Goal: Task Accomplishment & Management: Complete application form

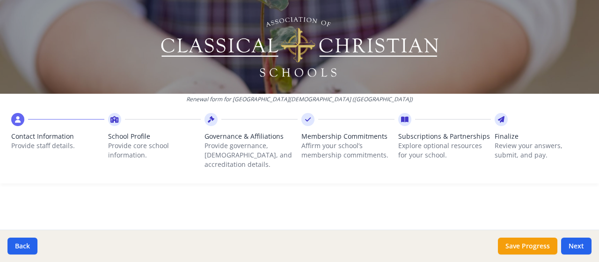
click at [402, 103] on div "Renewal form for [GEOGRAPHIC_DATA][DEMOGRAPHIC_DATA] ([GEOGRAPHIC_DATA])" at bounding box center [299, 101] width 599 height 15
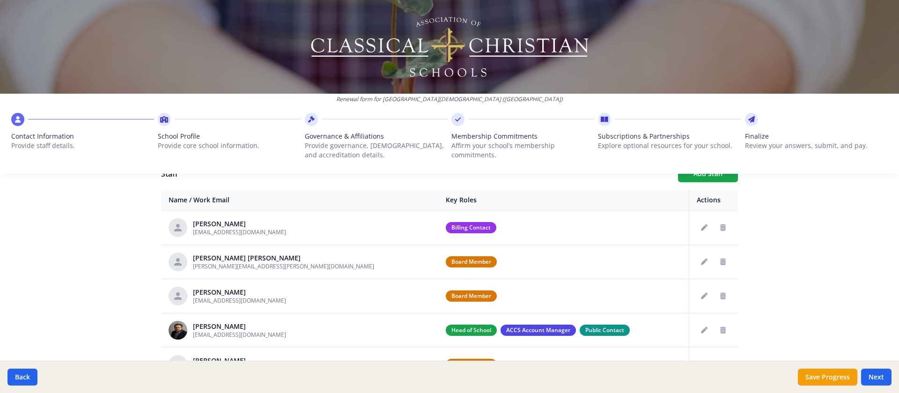
scroll to position [355, 0]
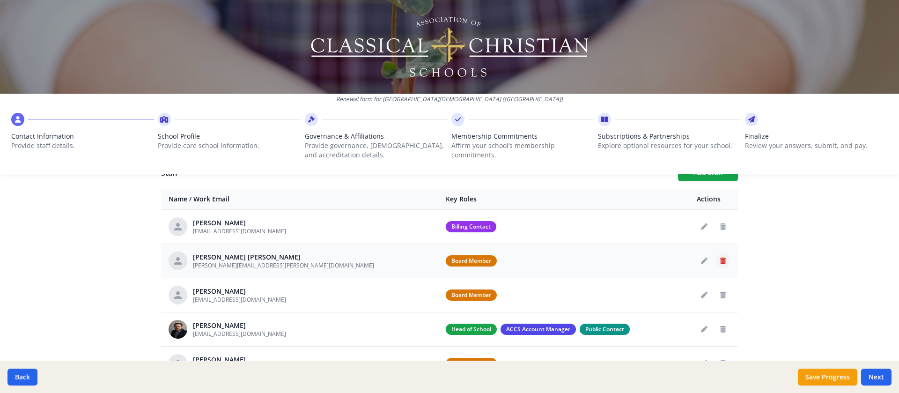
click at [599, 260] on icon "Delete staff" at bounding box center [723, 261] width 6 height 7
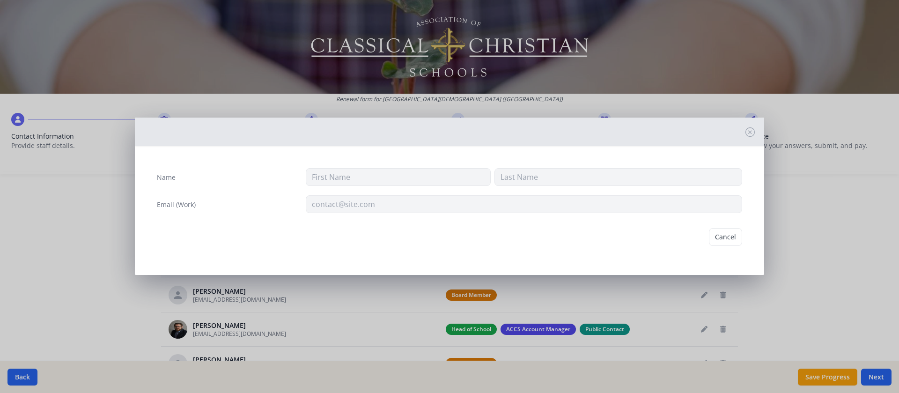
type input "[PERSON_NAME]"
type input "[PERSON_NAME][EMAIL_ADDRESS][PERSON_NAME][DOMAIN_NAME]"
click at [599, 239] on button "Cancel" at bounding box center [689, 241] width 33 height 18
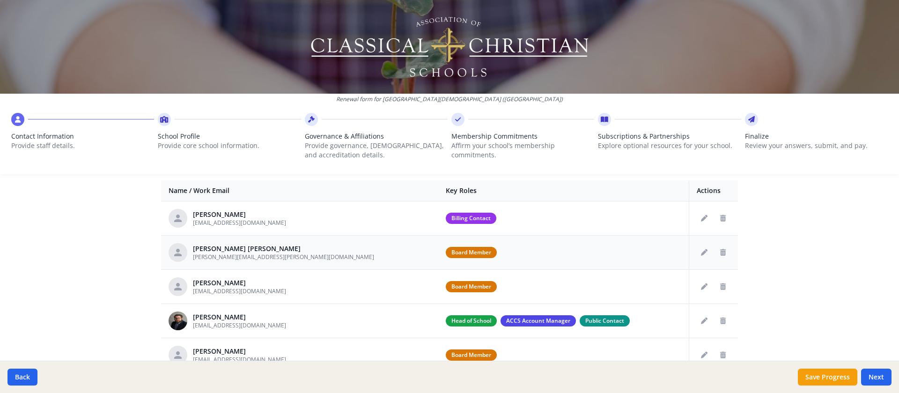
scroll to position [367, 0]
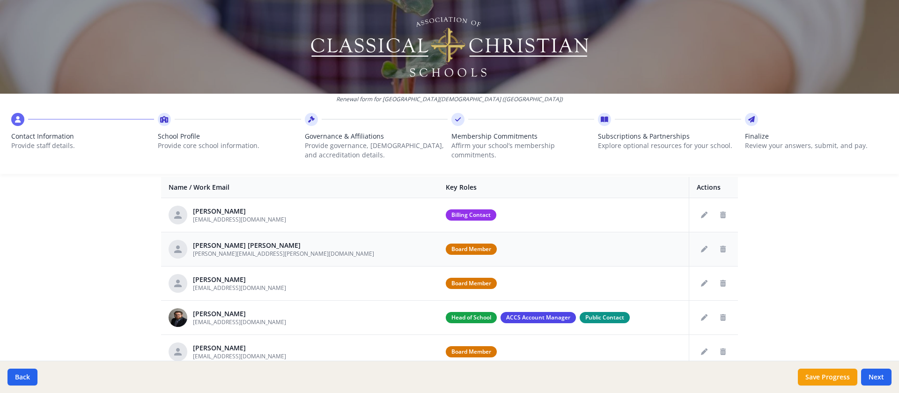
click at [461, 249] on div "Board Member" at bounding box center [564, 249] width 236 height 11
click at [599, 249] on icon "Edit staff" at bounding box center [704, 249] width 7 height 7
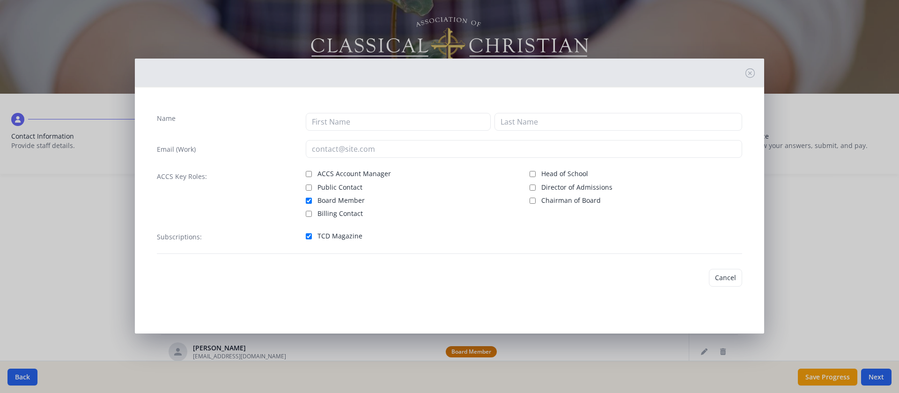
type input "[PERSON_NAME]"
type input "[PERSON_NAME][EMAIL_ADDRESS][PERSON_NAME][DOMAIN_NAME]"
checkbox input "true"
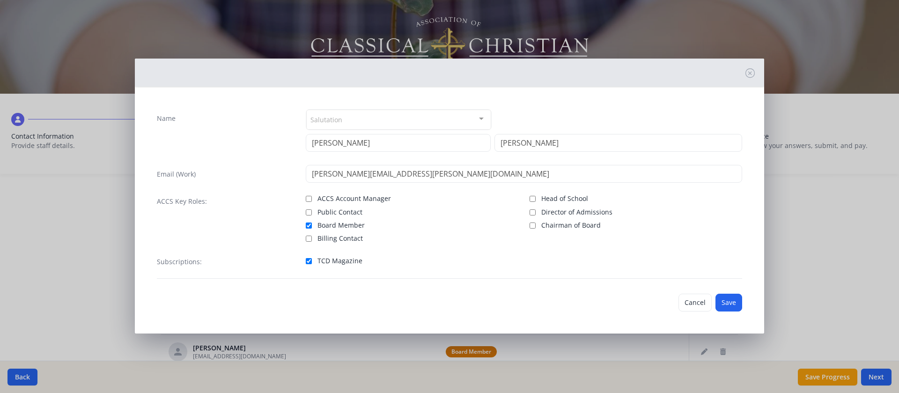
scroll to position [0, 0]
click at [599, 261] on button "Cancel" at bounding box center [695, 302] width 33 height 18
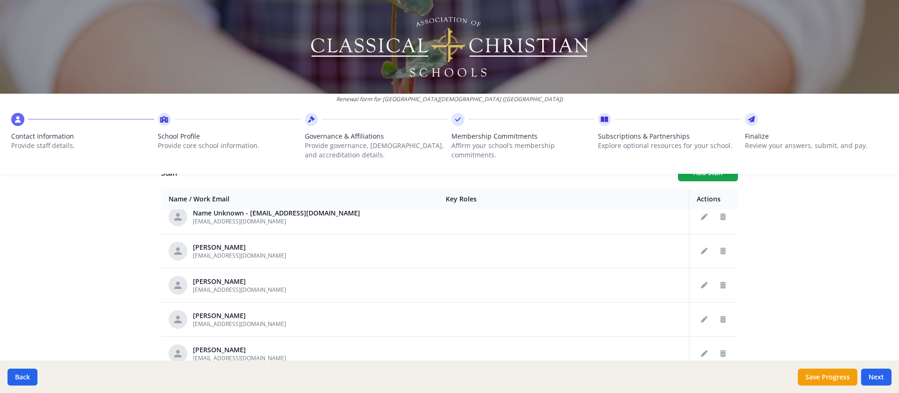
scroll to position [0, 0]
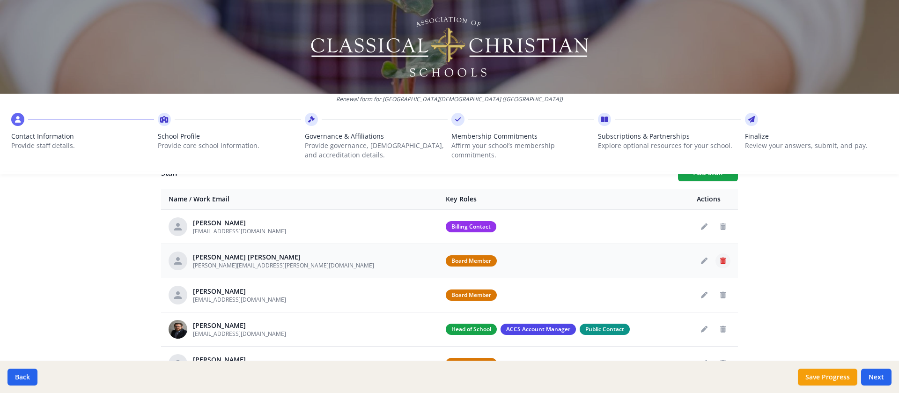
click at [599, 260] on icon "Delete staff" at bounding box center [723, 261] width 6 height 7
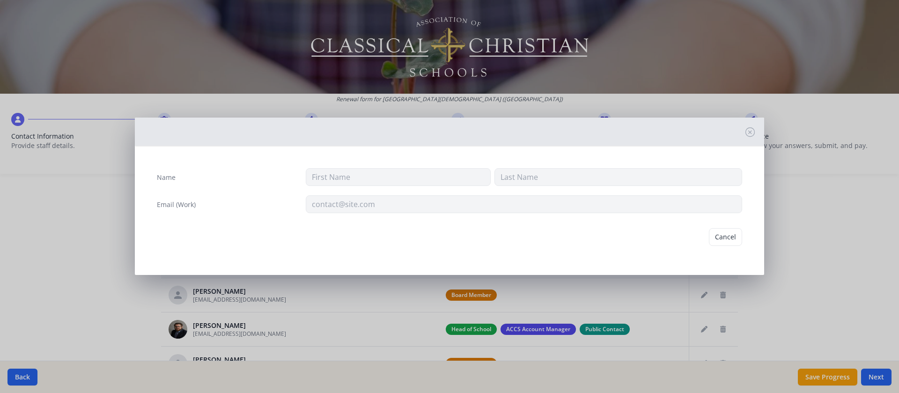
type input "[PERSON_NAME]"
type input "[PERSON_NAME][EMAIL_ADDRESS][PERSON_NAME][DOMAIN_NAME]"
click at [599, 243] on button "Delete" at bounding box center [726, 241] width 32 height 18
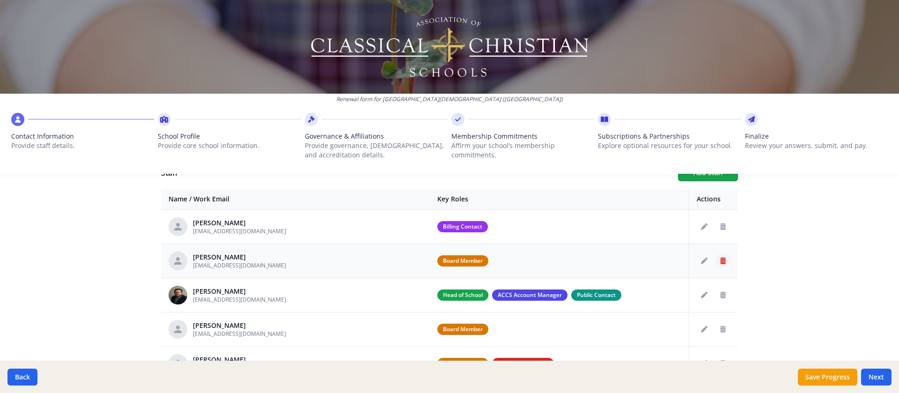
click at [599, 259] on icon "Delete staff" at bounding box center [723, 261] width 6 height 7
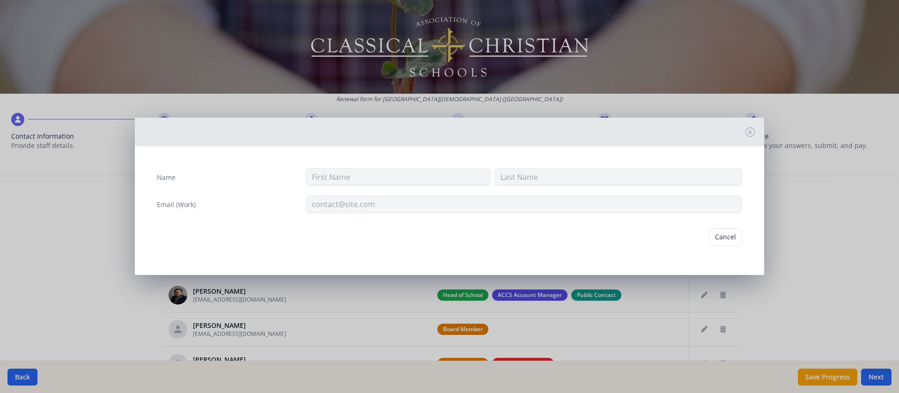
type input "[PERSON_NAME]"
type input "[EMAIL_ADDRESS][DOMAIN_NAME]"
click at [599, 240] on button "Delete" at bounding box center [726, 241] width 32 height 18
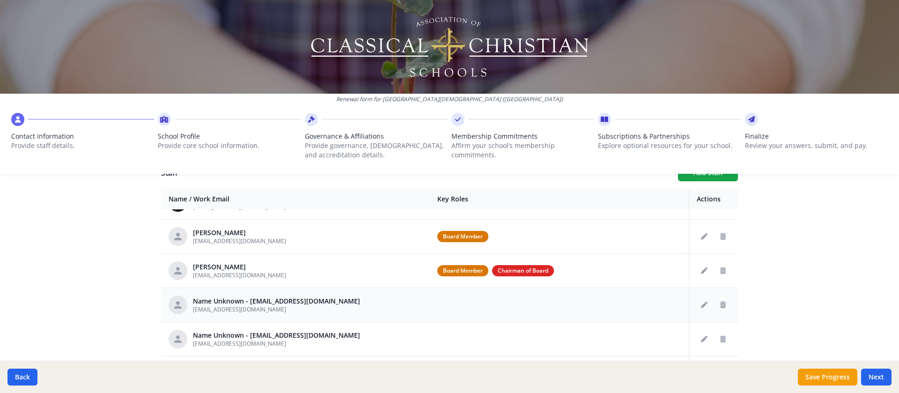
scroll to position [47, 0]
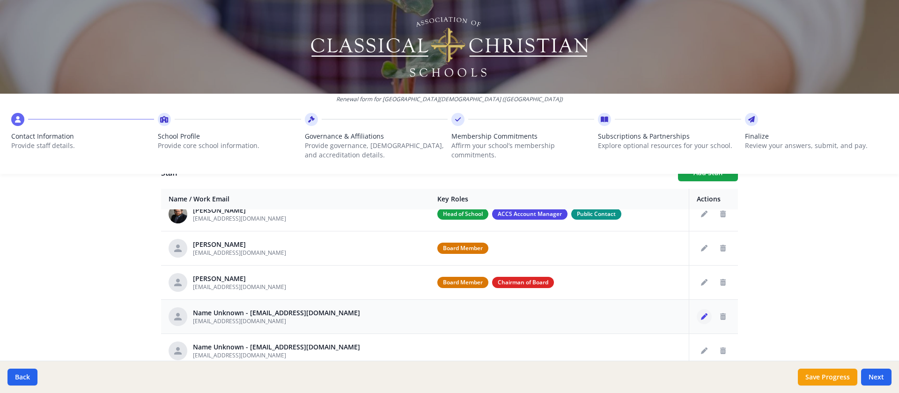
click at [599, 261] on icon "Edit staff" at bounding box center [704, 316] width 7 height 7
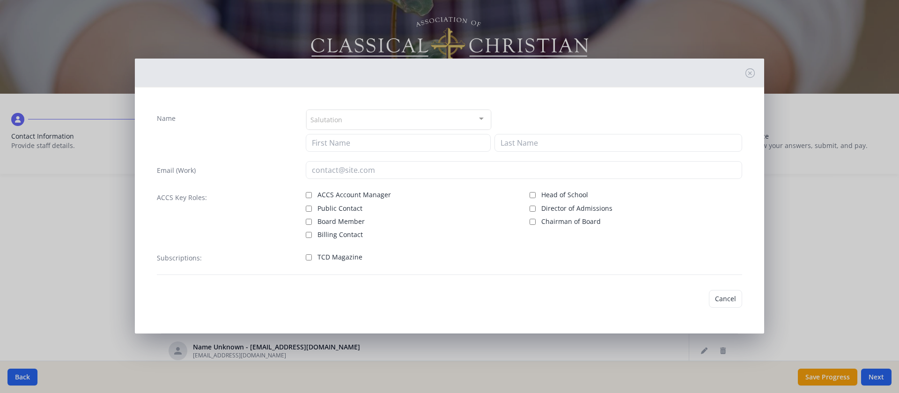
type input "[EMAIL_ADDRESS][DOMAIN_NAME]"
click at [599, 72] on icon at bounding box center [750, 72] width 9 height 9
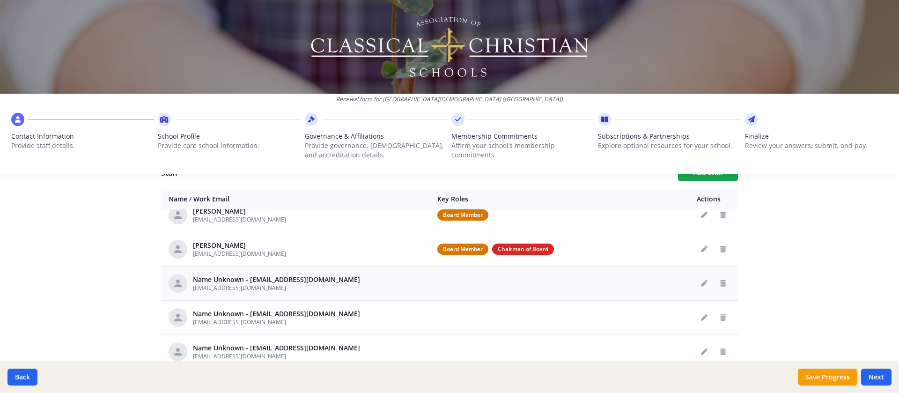
scroll to position [94, 0]
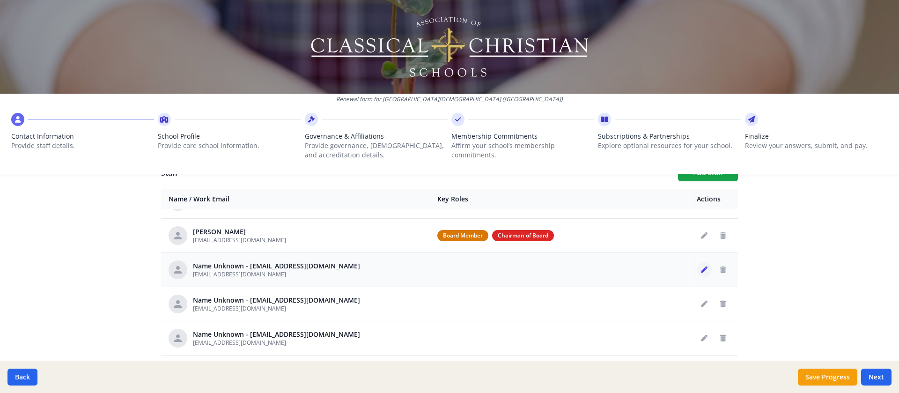
click at [599, 261] on icon "Edit staff" at bounding box center [704, 269] width 7 height 7
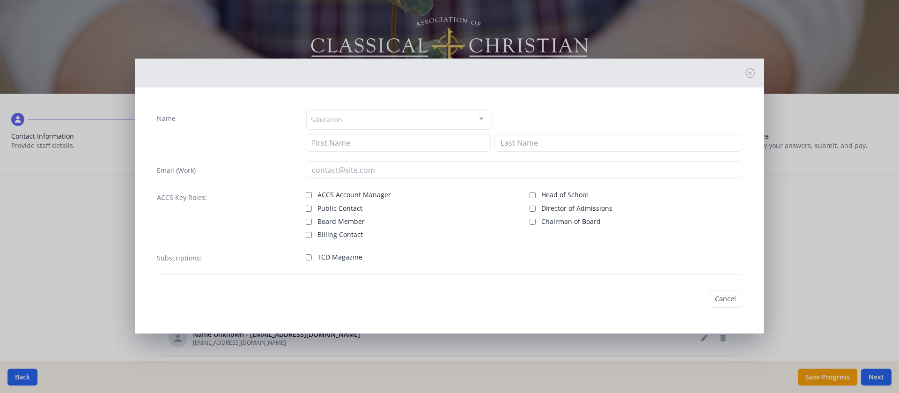
type input "[EMAIL_ADDRESS][DOMAIN_NAME]"
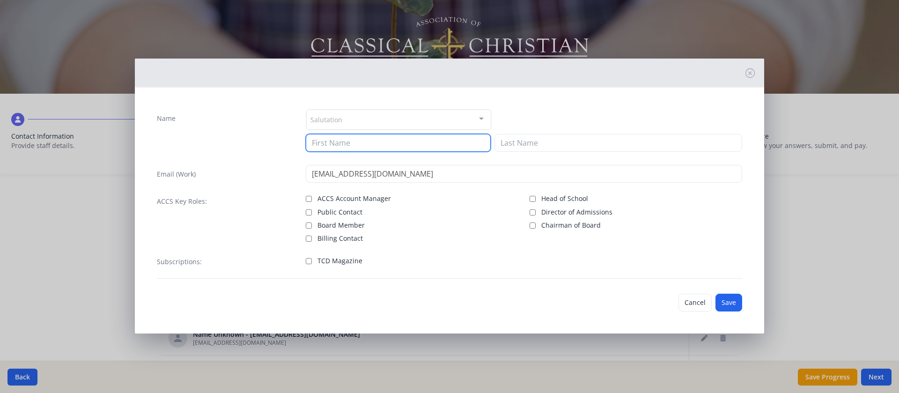
click at [370, 145] on input at bounding box center [398, 143] width 185 height 18
type input "[PERSON_NAME] [PERSON_NAME]"
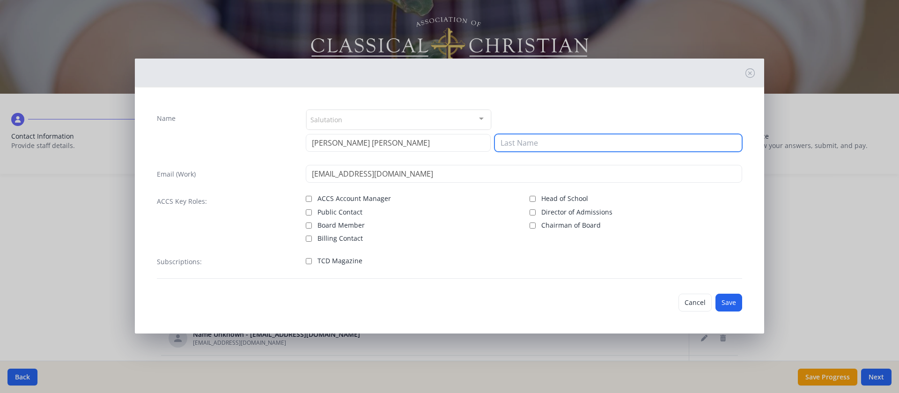
click at [592, 143] on input at bounding box center [619, 143] width 248 height 18
type input "[PERSON_NAME]"
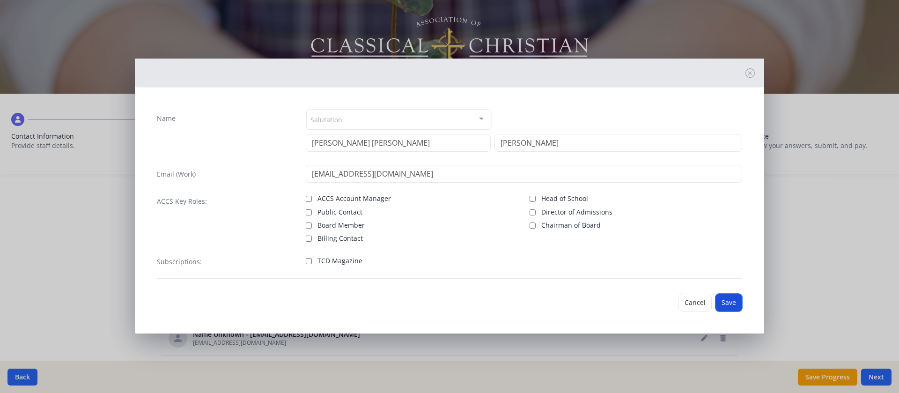
click at [599, 261] on button "Save" at bounding box center [729, 303] width 27 height 18
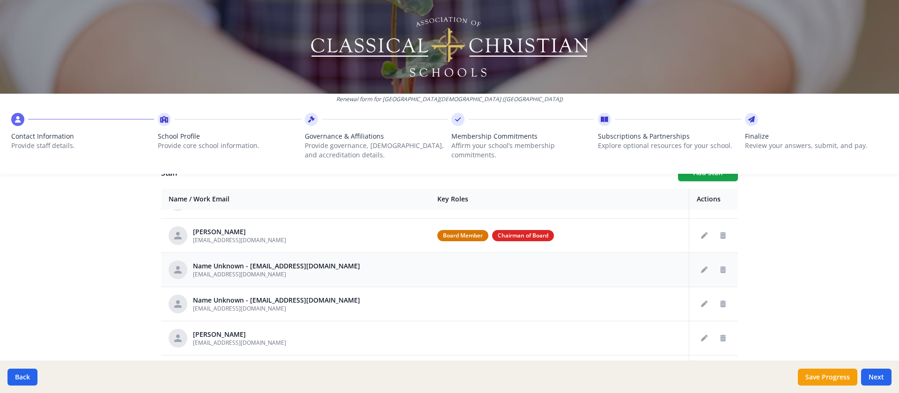
click at [599, 261] on td at bounding box center [559, 269] width 259 height 34
click at [599, 261] on button "Edit staff" at bounding box center [704, 269] width 15 height 15
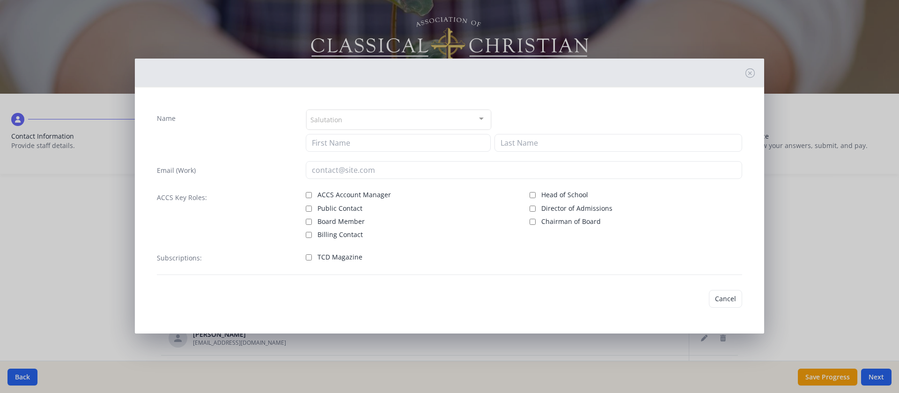
type input "[EMAIL_ADDRESS][DOMAIN_NAME]"
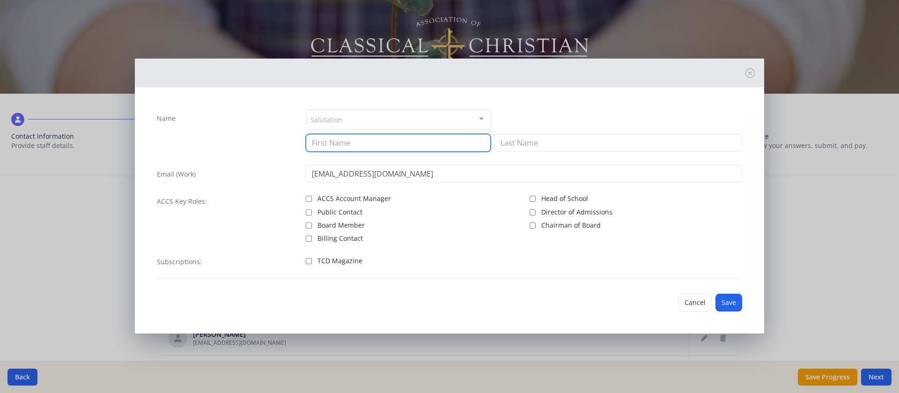
click at [398, 144] on input at bounding box center [398, 143] width 185 height 18
type input "Nanita"
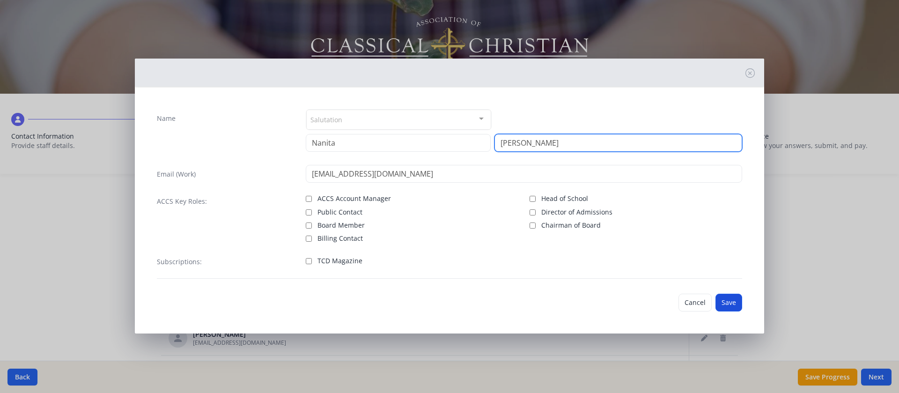
type input "[PERSON_NAME]"
click at [599, 261] on button "Save" at bounding box center [729, 303] width 27 height 18
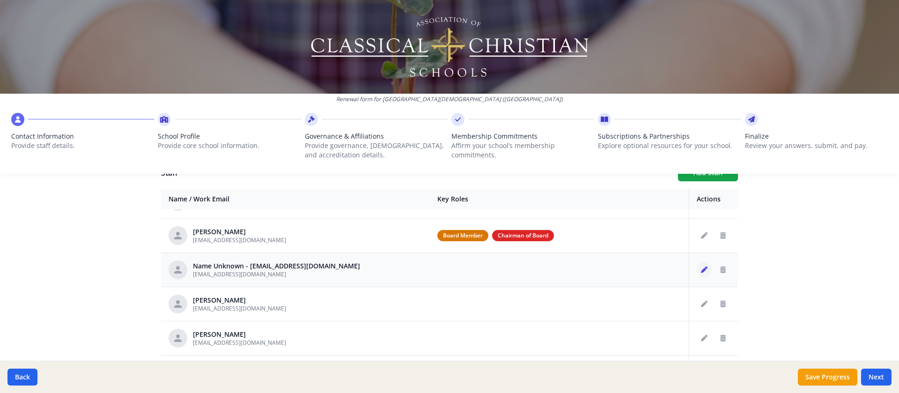
click at [599, 261] on icon "Edit staff" at bounding box center [704, 269] width 7 height 7
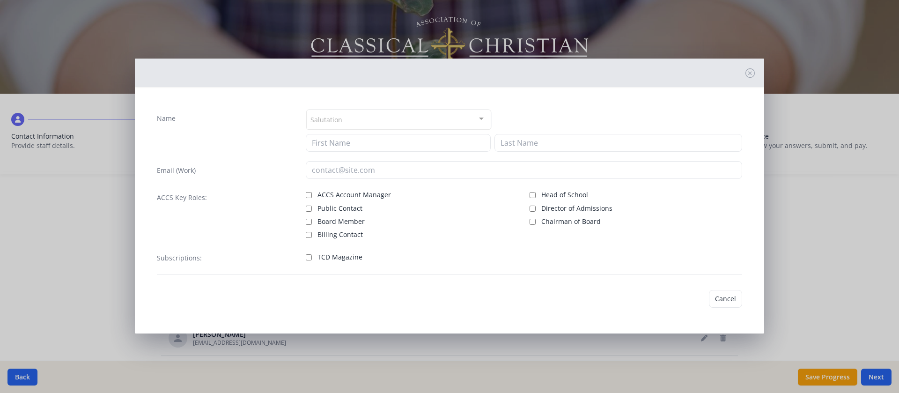
type input "[EMAIL_ADDRESS][DOMAIN_NAME]"
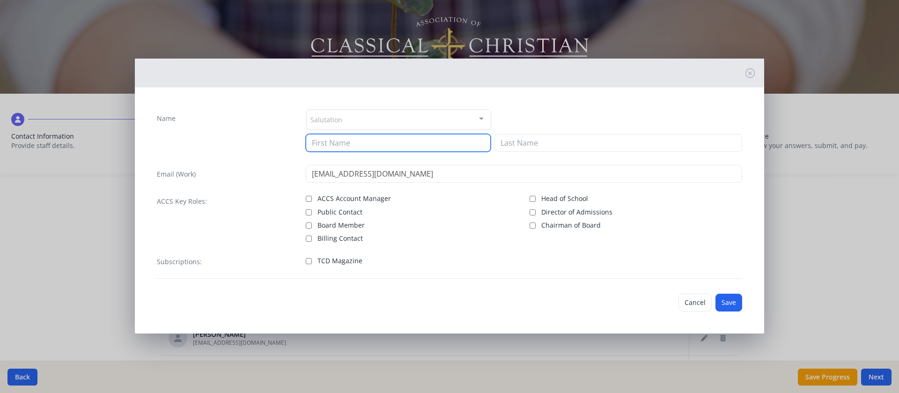
click at [428, 144] on input at bounding box center [398, 143] width 185 height 18
type input "[PERSON_NAME]"
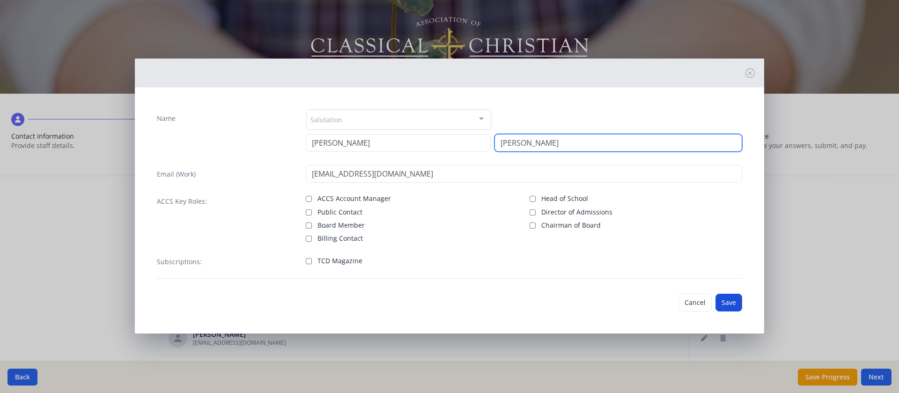
type input "[PERSON_NAME]"
click at [599, 261] on button "Save" at bounding box center [729, 303] width 27 height 18
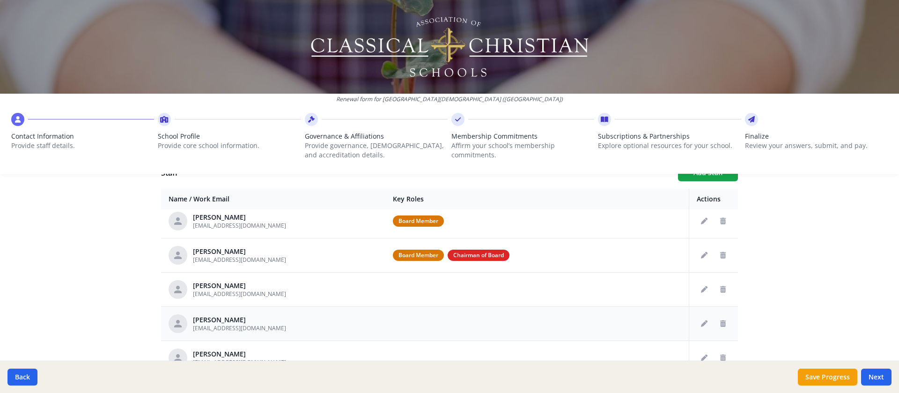
scroll to position [70, 0]
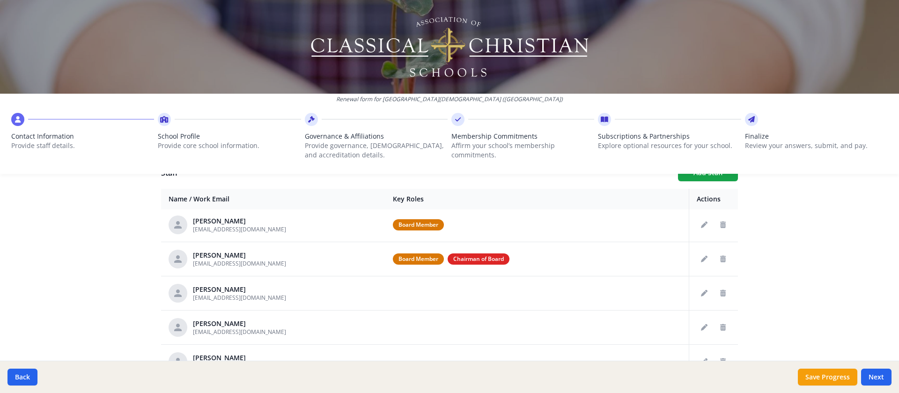
click at [599, 177] on div "Renewal form for [GEOGRAPHIC_DATA][DEMOGRAPHIC_DATA] ([GEOGRAPHIC_DATA]) Contac…" at bounding box center [449, 90] width 899 height 181
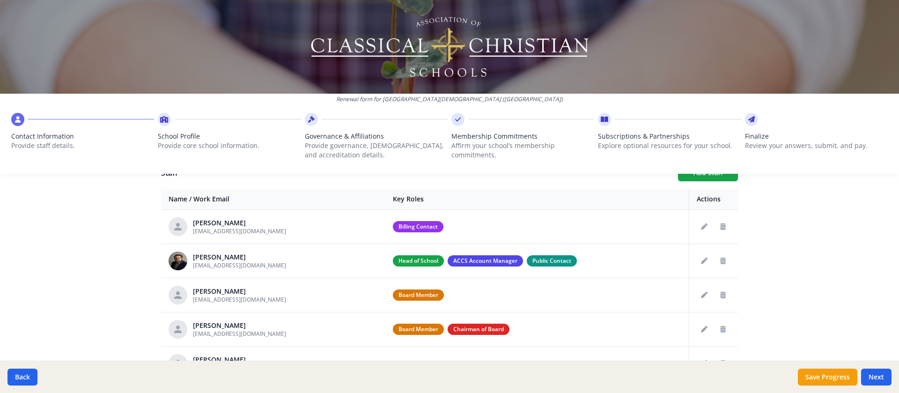
click at [599, 177] on div "Renewal form for [GEOGRAPHIC_DATA][DEMOGRAPHIC_DATA] ([GEOGRAPHIC_DATA]) Contac…" at bounding box center [449, 90] width 899 height 181
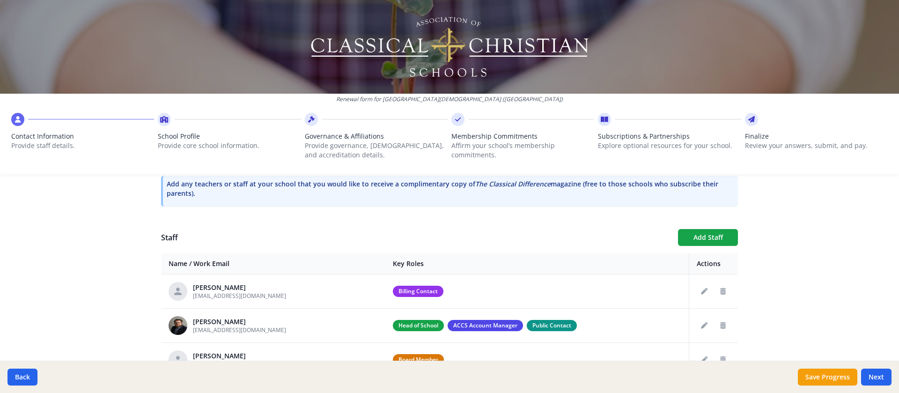
scroll to position [293, 0]
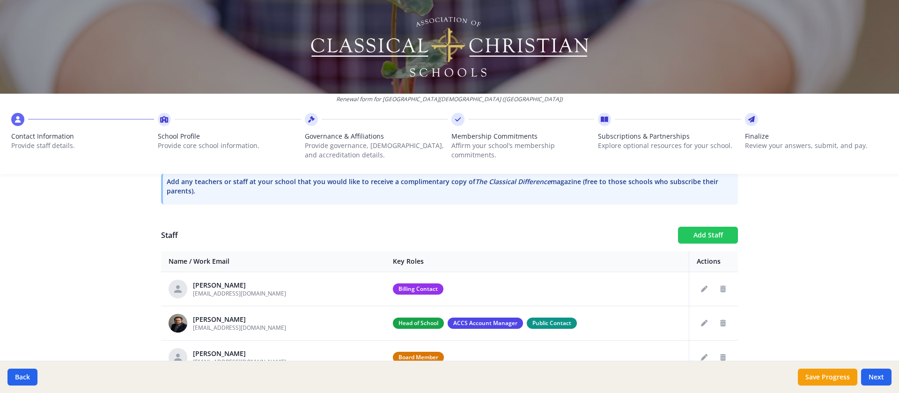
click at [599, 231] on button "Add Staff" at bounding box center [708, 235] width 60 height 17
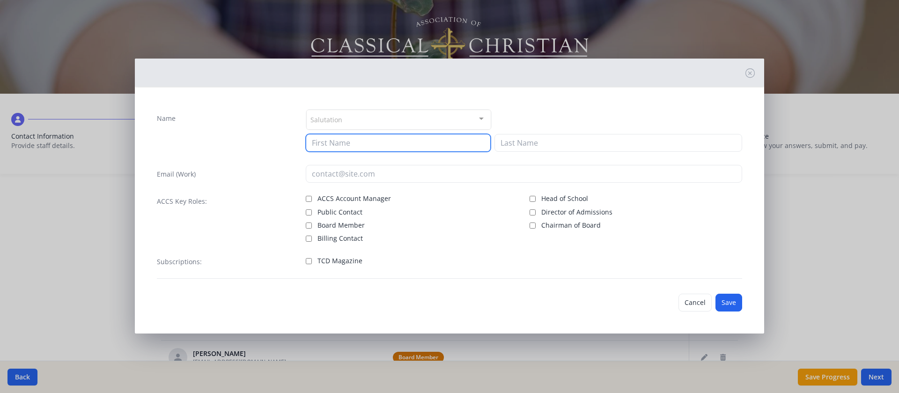
click at [367, 144] on input at bounding box center [398, 143] width 185 height 18
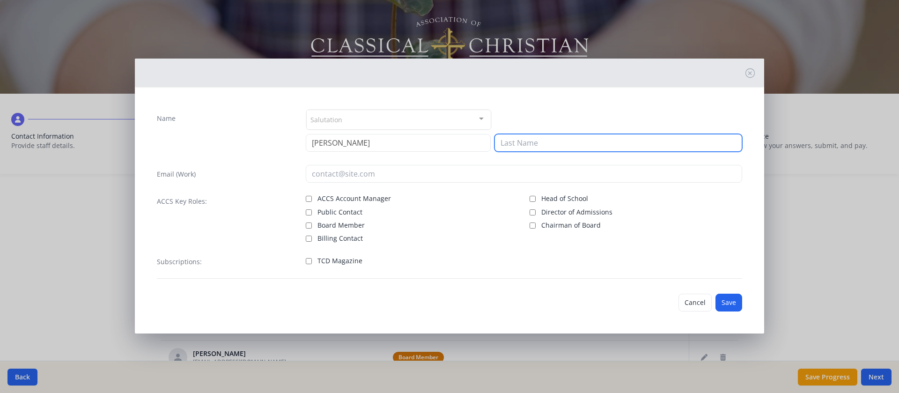
click at [539, 145] on input at bounding box center [619, 143] width 248 height 18
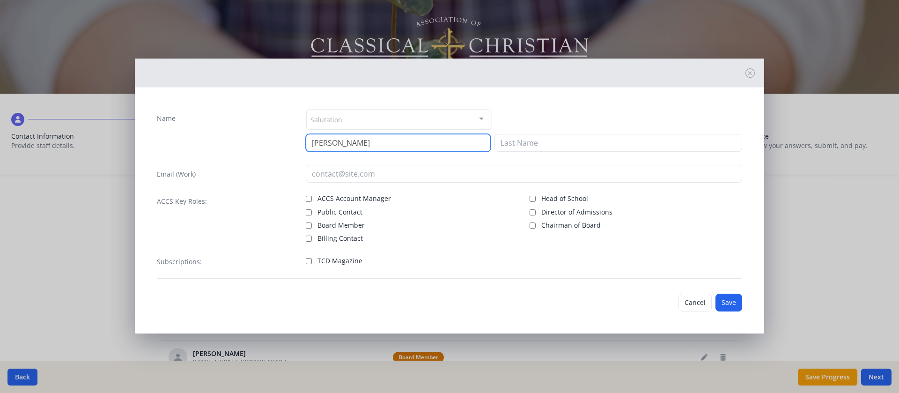
click at [425, 145] on input "[PERSON_NAME]" at bounding box center [398, 143] width 185 height 18
type input "[PERSON_NAME]"
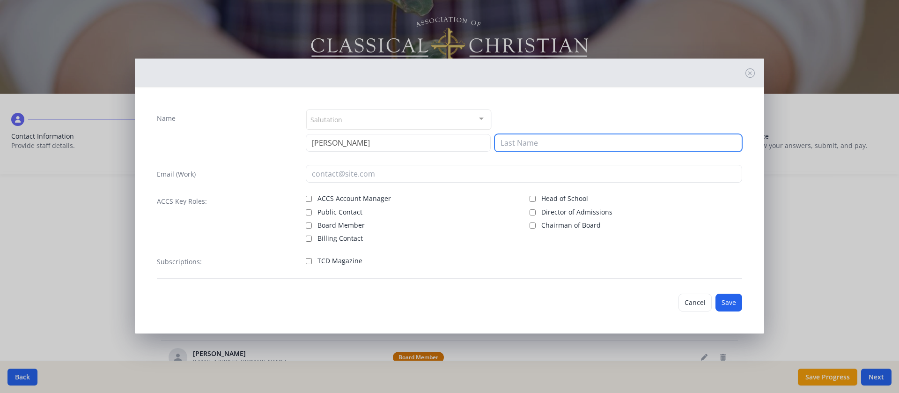
click at [536, 141] on input at bounding box center [619, 143] width 248 height 18
type input "Kolosek"
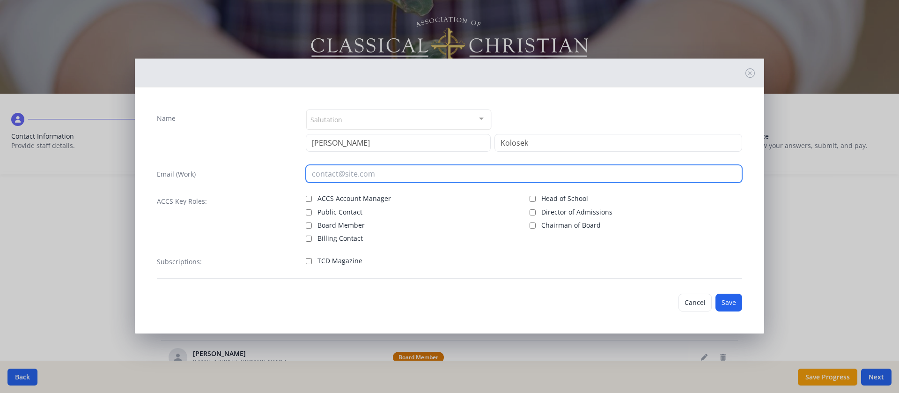
click at [393, 176] on input "email" at bounding box center [524, 174] width 437 height 18
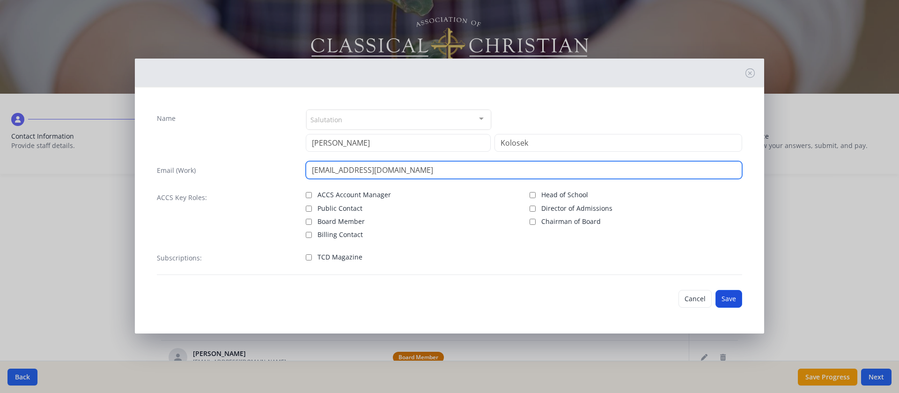
type input "[EMAIL_ADDRESS][DOMAIN_NAME]"
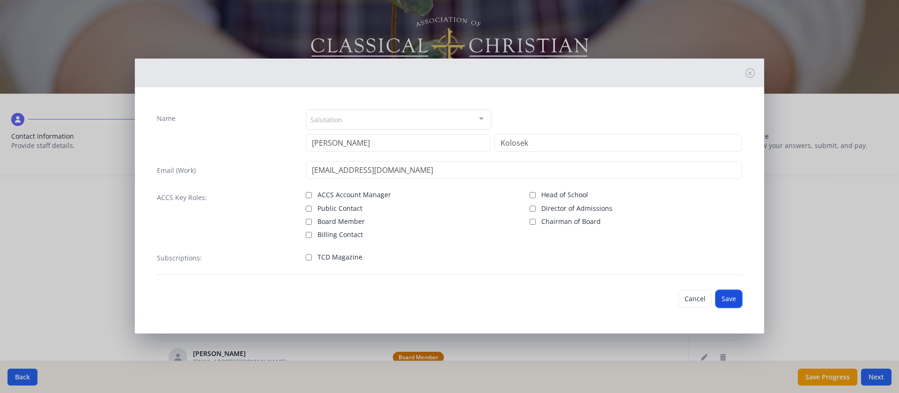
click at [599, 261] on button "Save" at bounding box center [729, 299] width 27 height 18
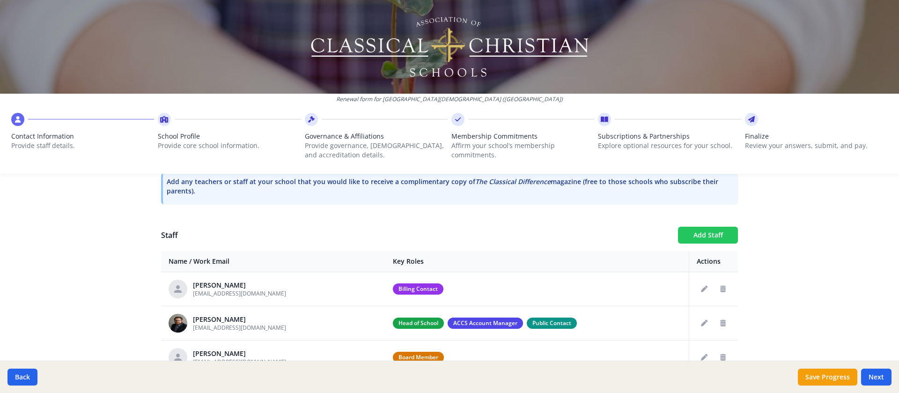
click at [599, 235] on button "Add Staff" at bounding box center [708, 235] width 60 height 17
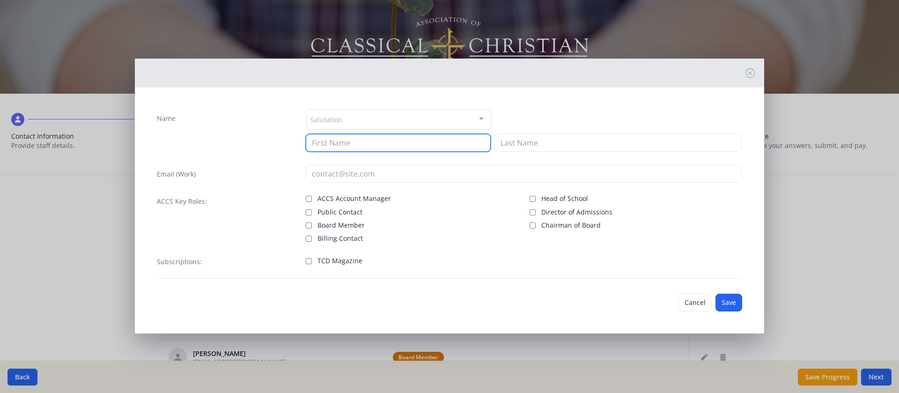
click at [370, 144] on input at bounding box center [398, 143] width 185 height 18
type input "J"
type input "[PERSON_NAME]"
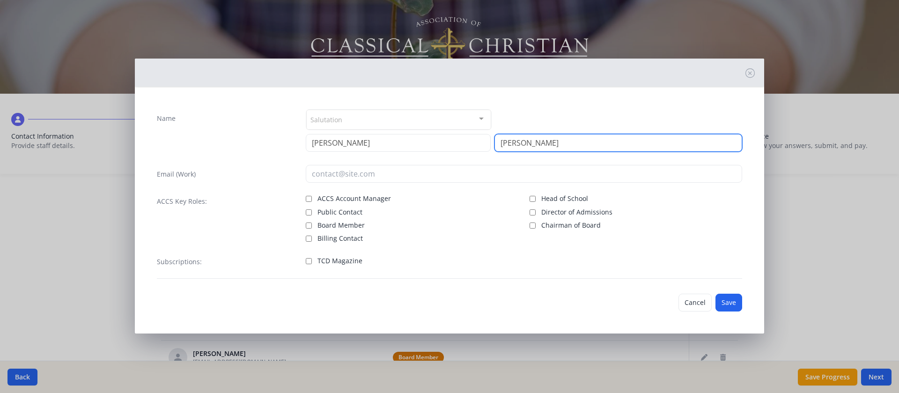
type input "[PERSON_NAME]"
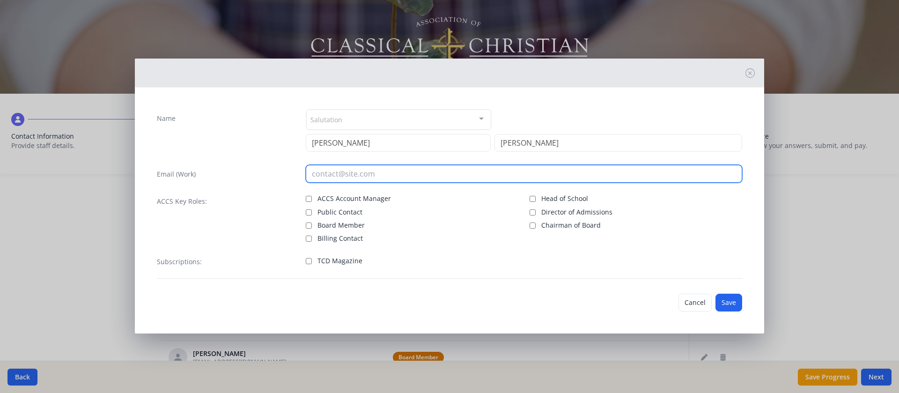
click at [400, 175] on input "email" at bounding box center [524, 174] width 437 height 18
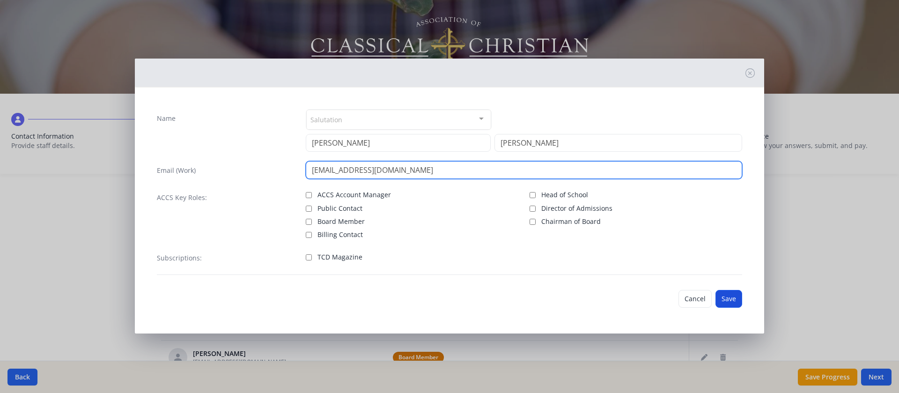
type input "[EMAIL_ADDRESS][DOMAIN_NAME]"
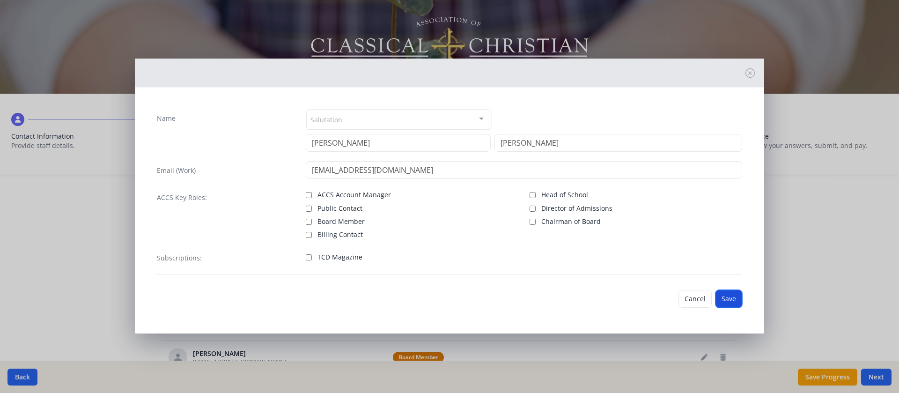
click at [599, 261] on button "Save" at bounding box center [729, 299] width 27 height 18
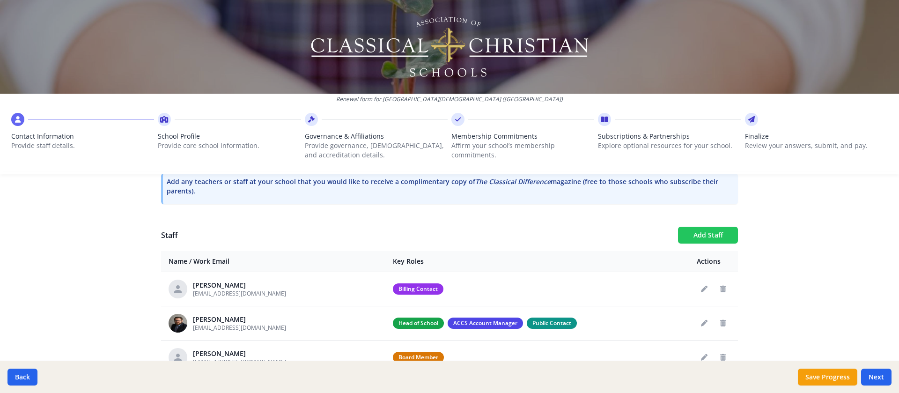
click at [599, 237] on button "Add Staff" at bounding box center [708, 235] width 60 height 17
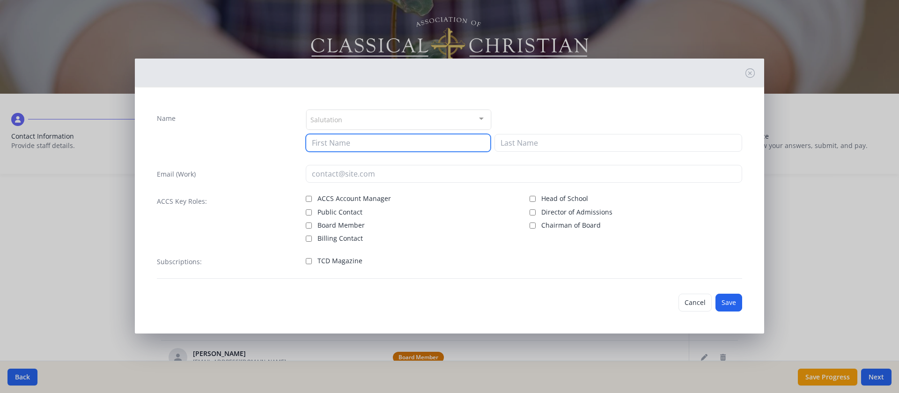
click at [368, 146] on input at bounding box center [398, 143] width 185 height 18
type input "[PERSON_NAME]"
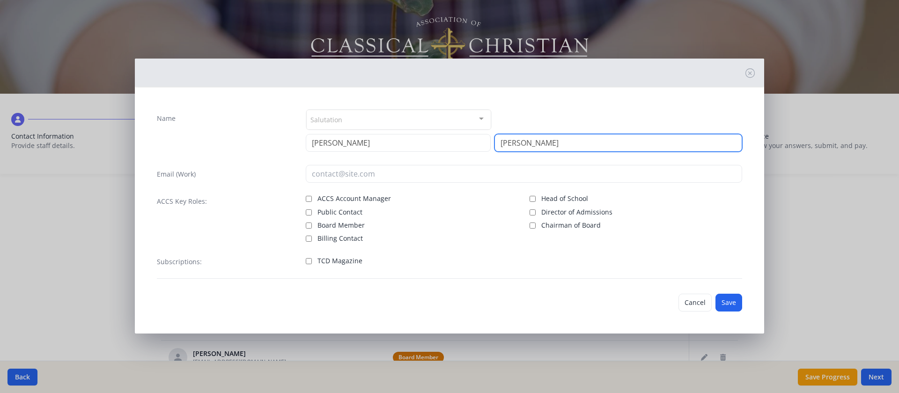
type input "[PERSON_NAME]"
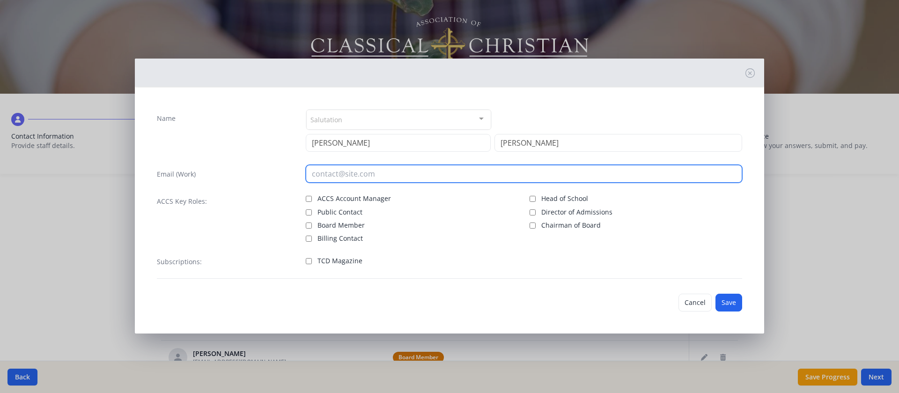
click at [338, 177] on input "email" at bounding box center [524, 174] width 437 height 18
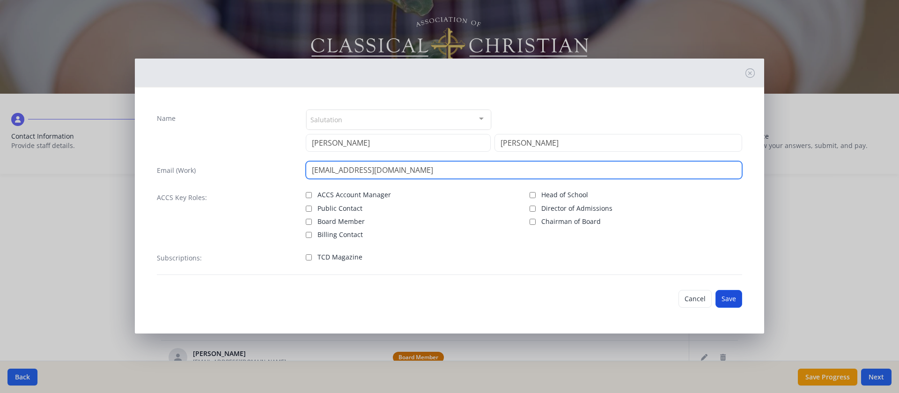
type input "[EMAIL_ADDRESS][DOMAIN_NAME]"
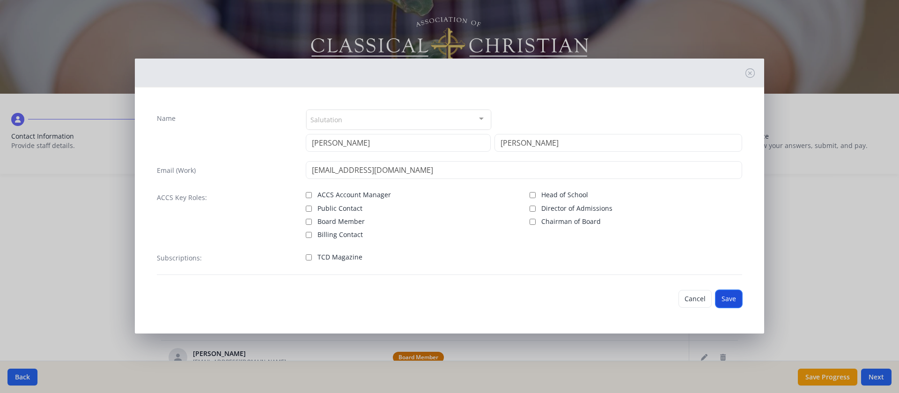
click at [599, 261] on button "Save" at bounding box center [729, 299] width 27 height 18
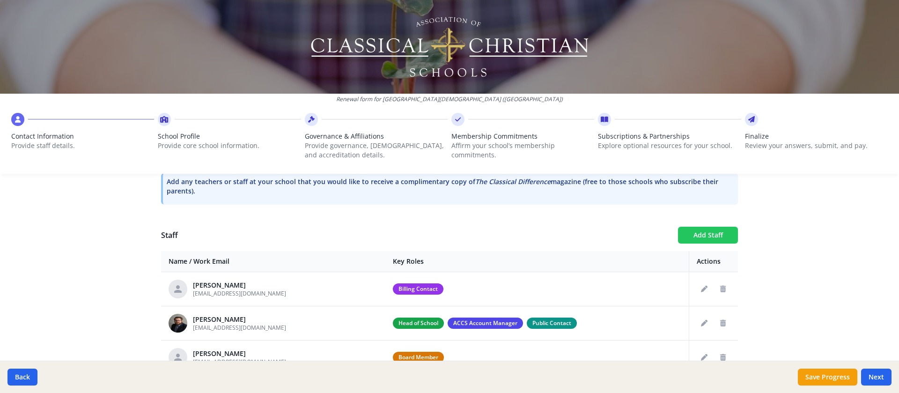
click at [599, 238] on button "Add Staff" at bounding box center [708, 235] width 60 height 17
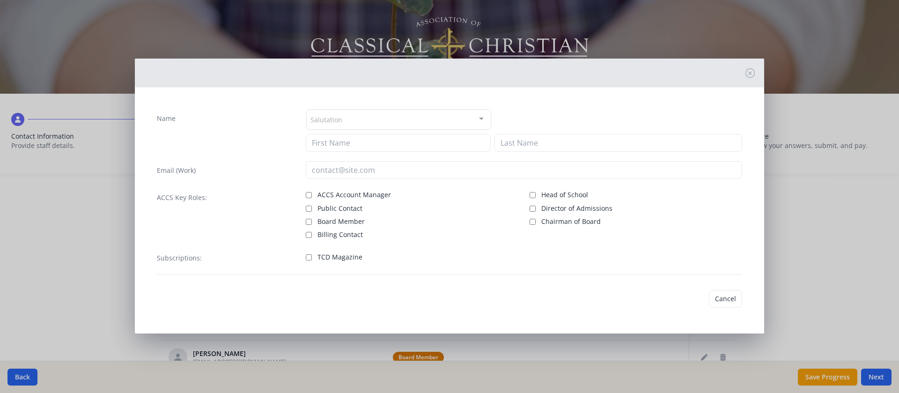
checkbox input "false"
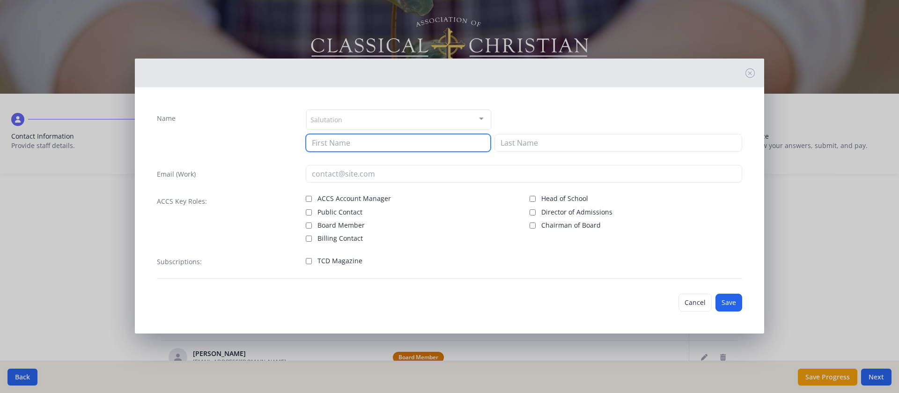
click at [368, 143] on input at bounding box center [398, 143] width 185 height 18
type input "[PERSON_NAME]"
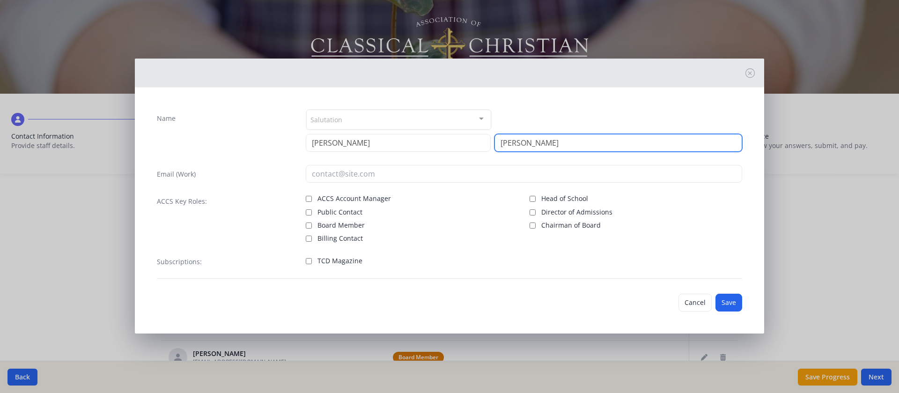
type input "[PERSON_NAME]"
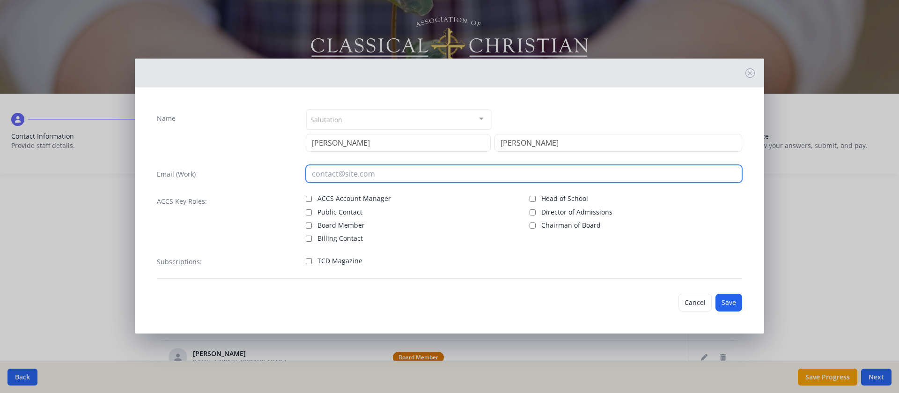
click at [348, 177] on input "email" at bounding box center [524, 174] width 437 height 18
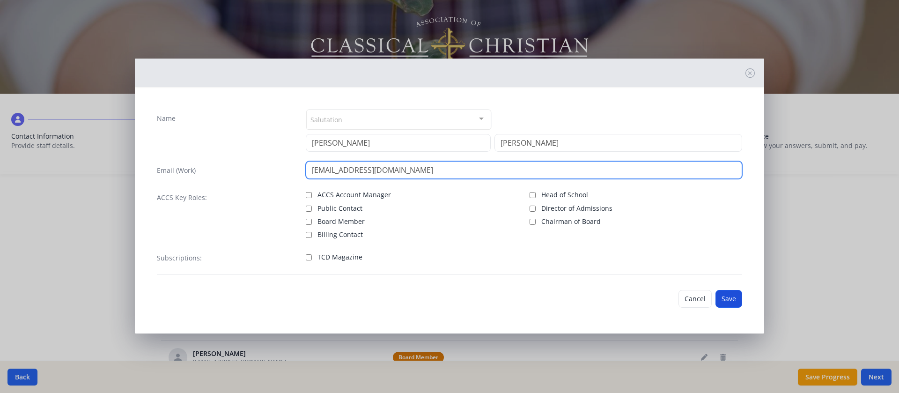
type input "[EMAIL_ADDRESS][DOMAIN_NAME]"
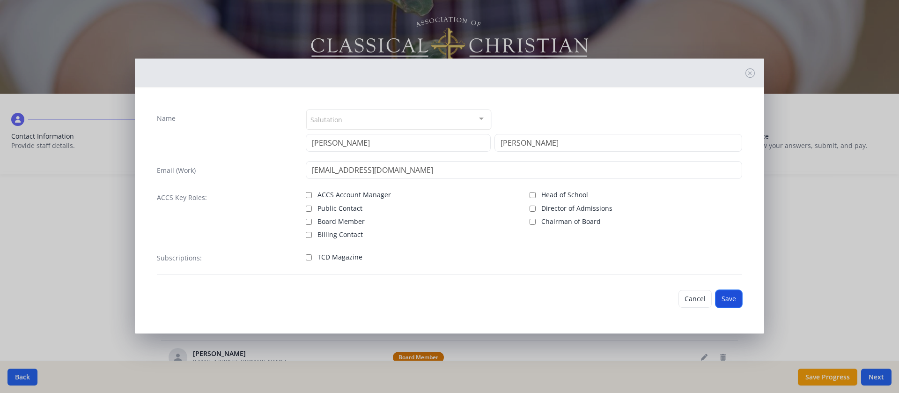
click at [599, 261] on button "Save" at bounding box center [729, 299] width 27 height 18
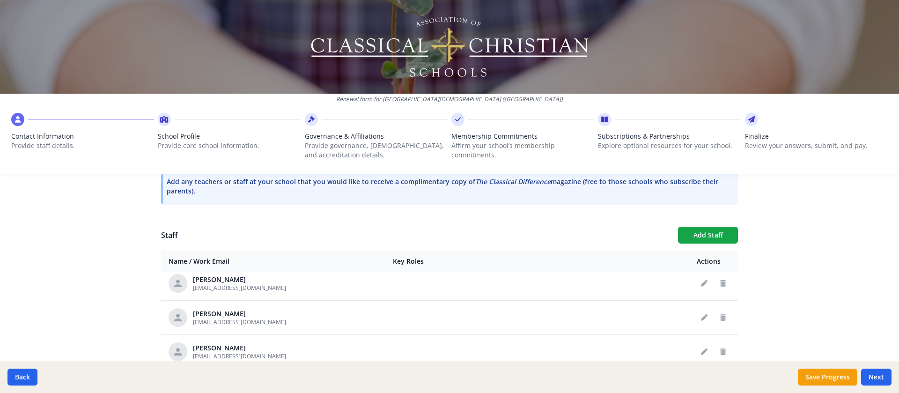
scroll to position [340, 0]
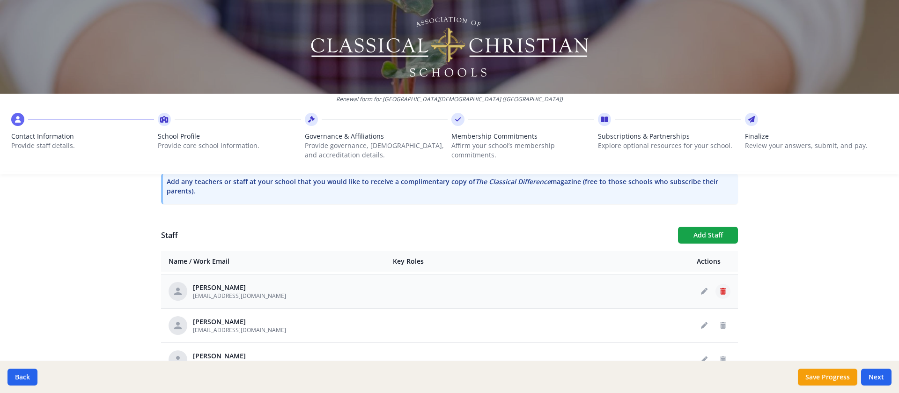
click at [599, 261] on icon "Delete staff" at bounding box center [723, 291] width 6 height 7
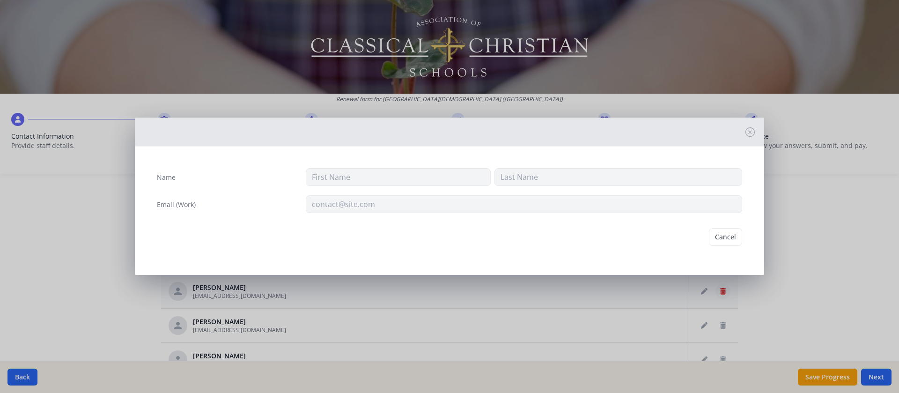
type input "leisel"
type input "[PERSON_NAME]"
type input "[EMAIL_ADDRESS][DOMAIN_NAME]"
click at [599, 239] on button "Delete" at bounding box center [726, 241] width 32 height 18
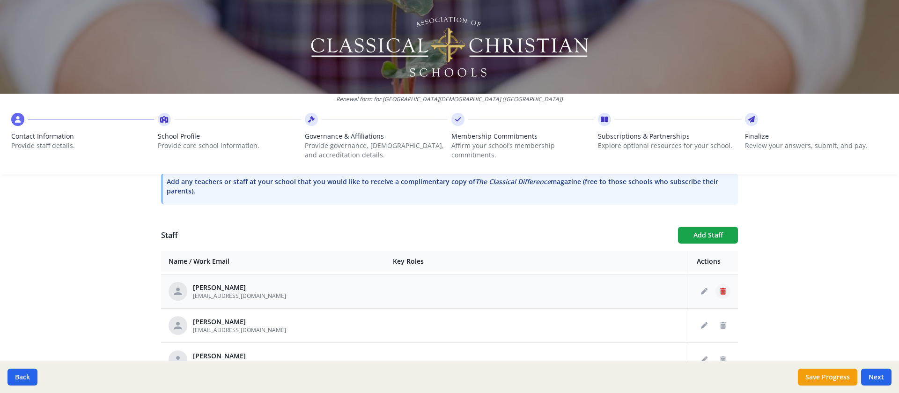
click at [599, 261] on icon "Delete staff" at bounding box center [723, 291] width 6 height 7
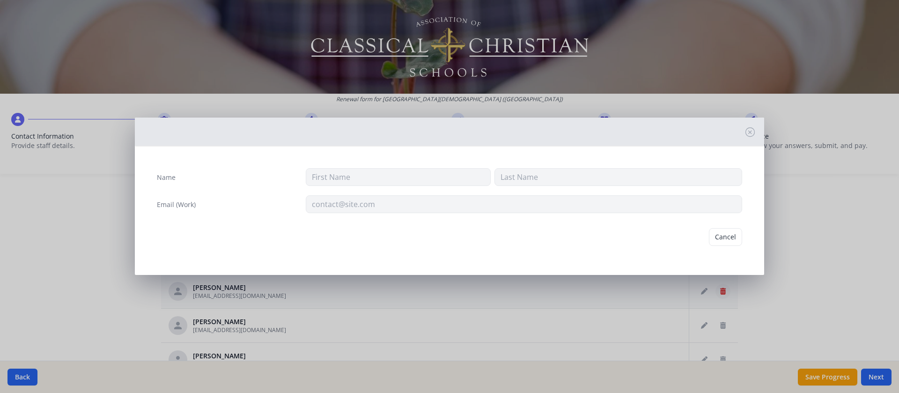
type input "[PERSON_NAME]"
type input "[EMAIL_ADDRESS][DOMAIN_NAME]"
click at [599, 239] on button "Delete" at bounding box center [726, 241] width 32 height 18
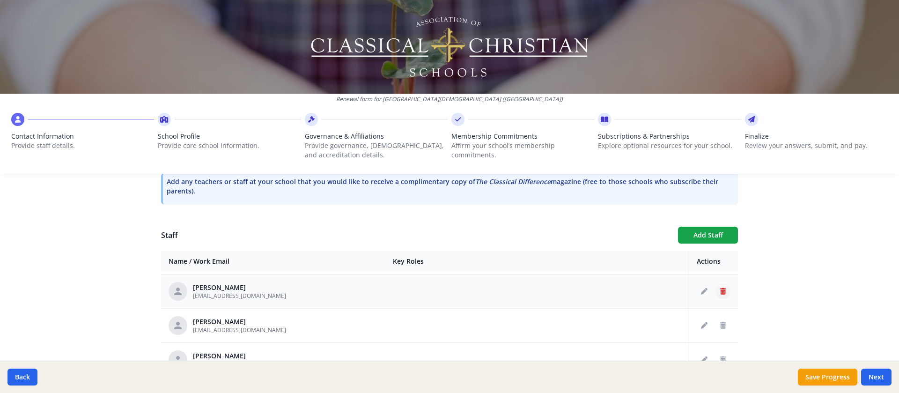
click at [599, 261] on icon "Delete staff" at bounding box center [723, 291] width 6 height 7
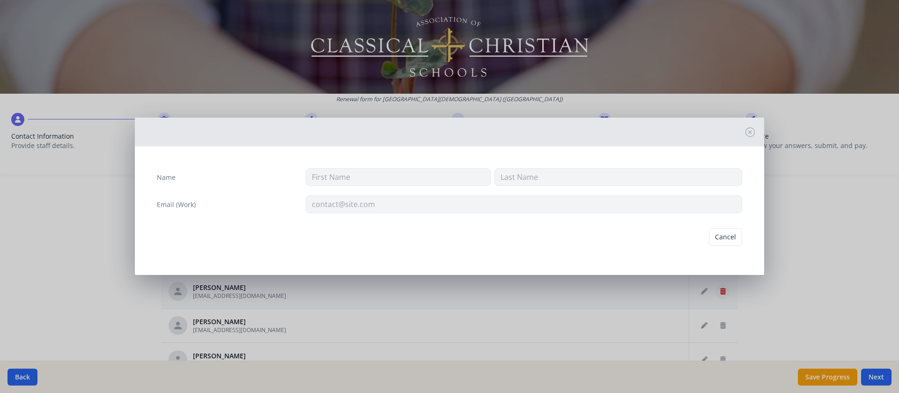
type input "[PERSON_NAME]"
type input "[EMAIL_ADDRESS][DOMAIN_NAME]"
click at [599, 238] on button "Delete" at bounding box center [726, 241] width 32 height 18
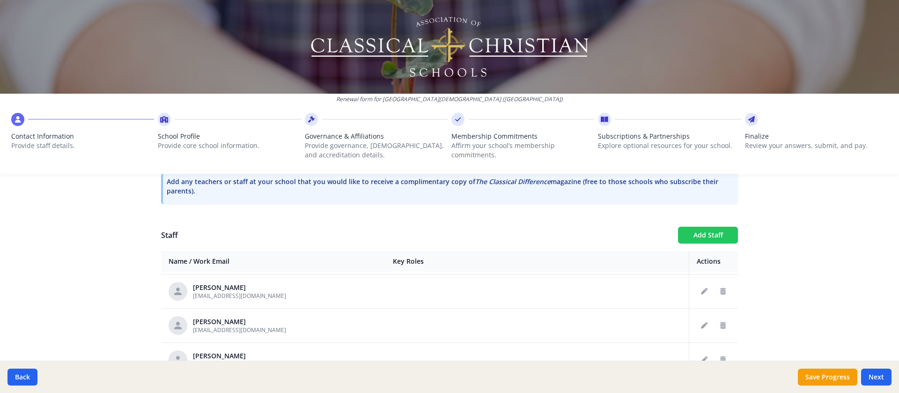
click at [599, 233] on button "Add Staff" at bounding box center [708, 235] width 60 height 17
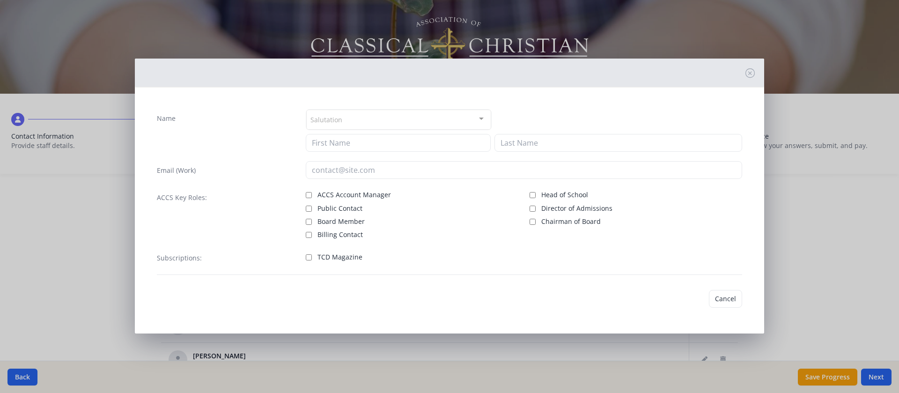
checkbox input "false"
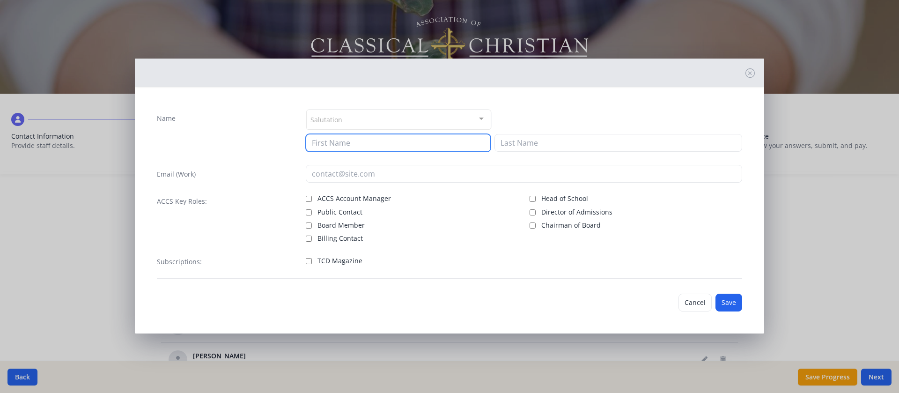
click at [369, 143] on input at bounding box center [398, 143] width 185 height 18
type input "[US_STATE]"
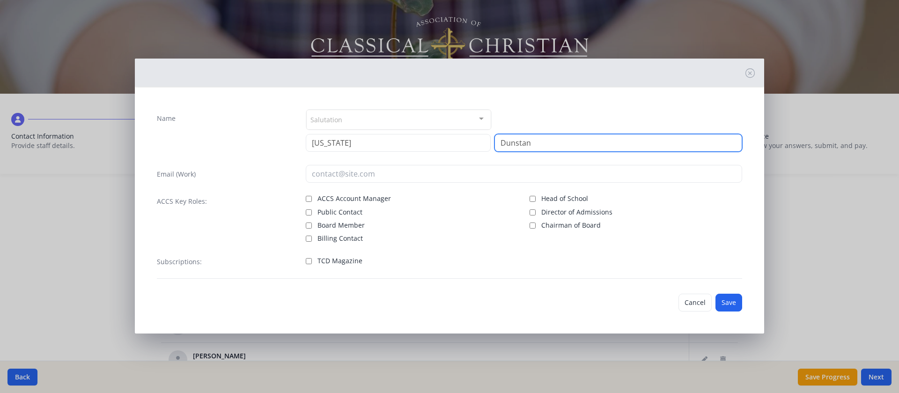
type input "Dunstan"
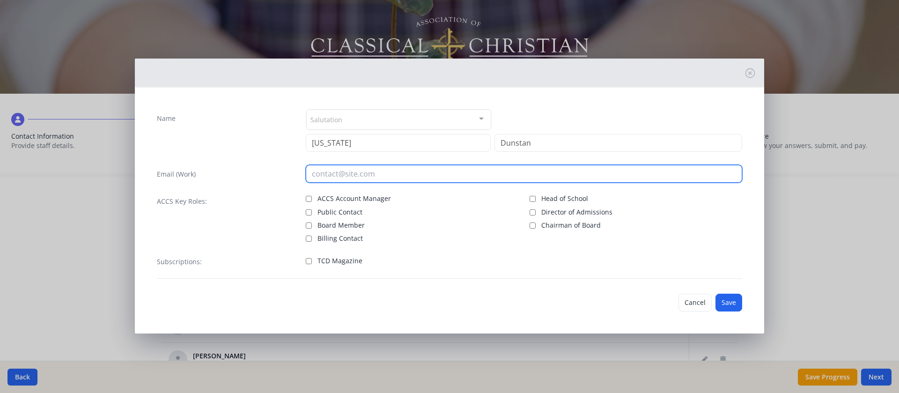
click at [364, 176] on input "email" at bounding box center [524, 174] width 437 height 18
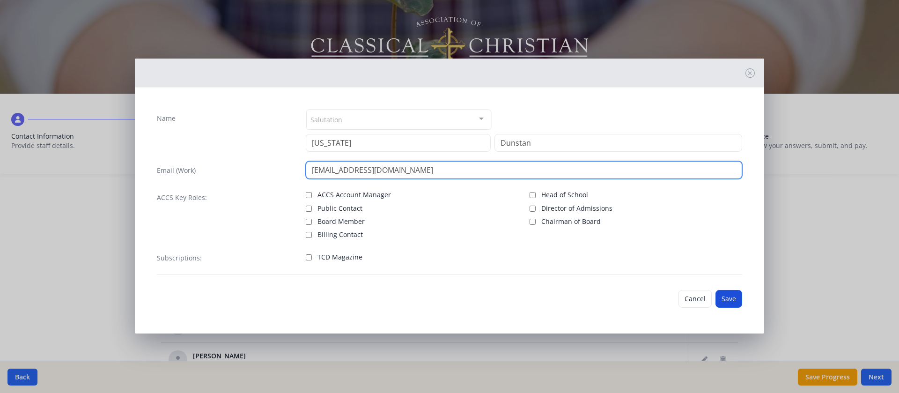
type input "[EMAIL_ADDRESS][DOMAIN_NAME]"
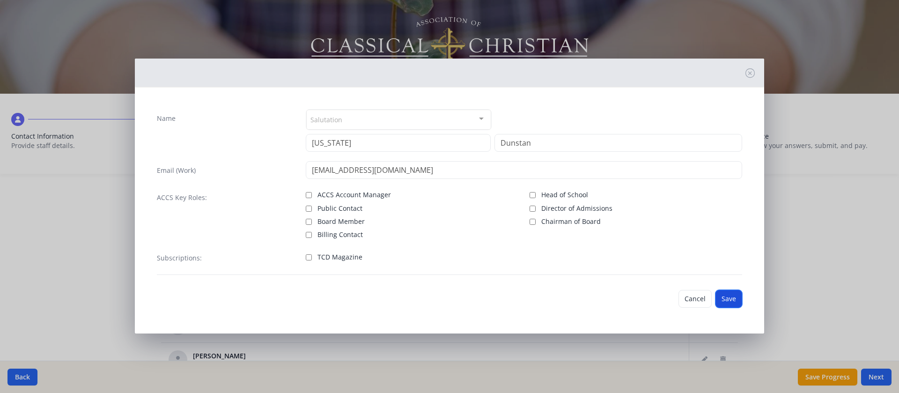
click at [599, 261] on button "Save" at bounding box center [729, 299] width 27 height 18
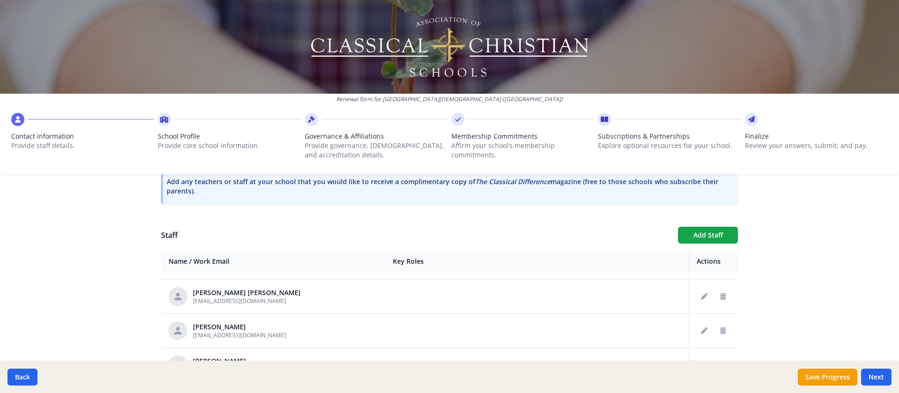
scroll to position [550, 0]
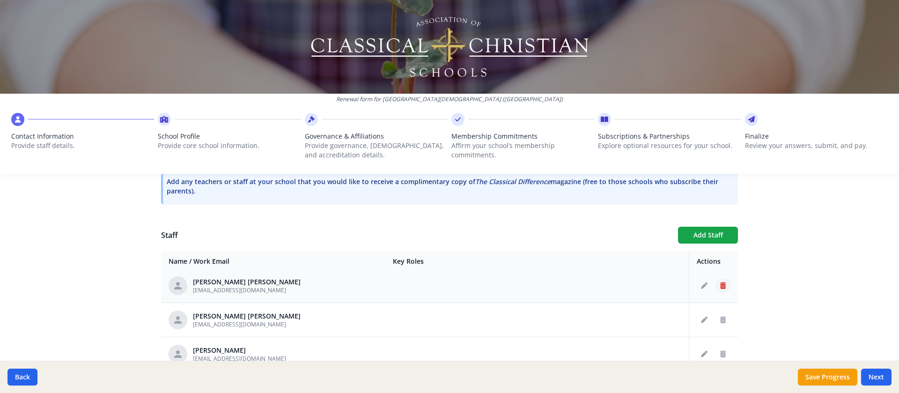
click at [599, 261] on icon "Delete staff" at bounding box center [723, 285] width 6 height 7
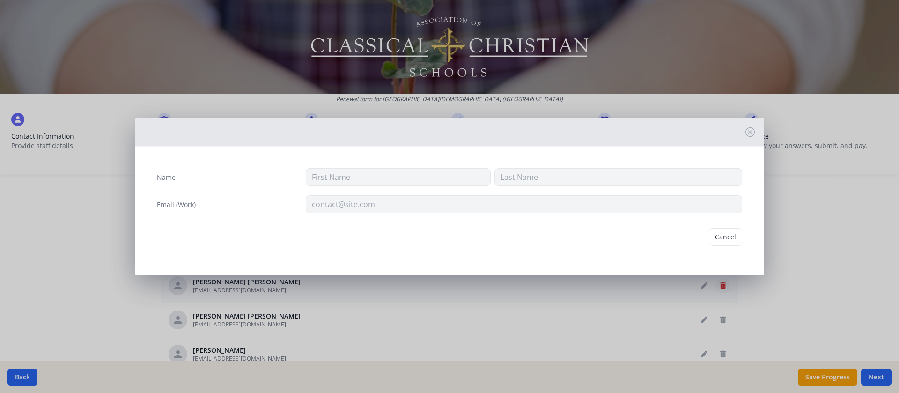
type input "[PERSON_NAME]"
type input "Price [PERSON_NAME]"
type input "[EMAIL_ADDRESS][DOMAIN_NAME]"
click at [599, 239] on button "Delete" at bounding box center [726, 241] width 32 height 18
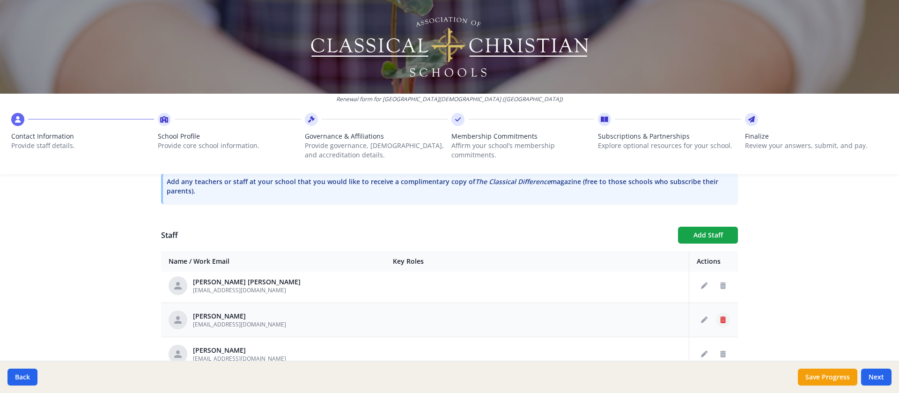
click at [599, 261] on icon "Delete staff" at bounding box center [723, 320] width 6 height 7
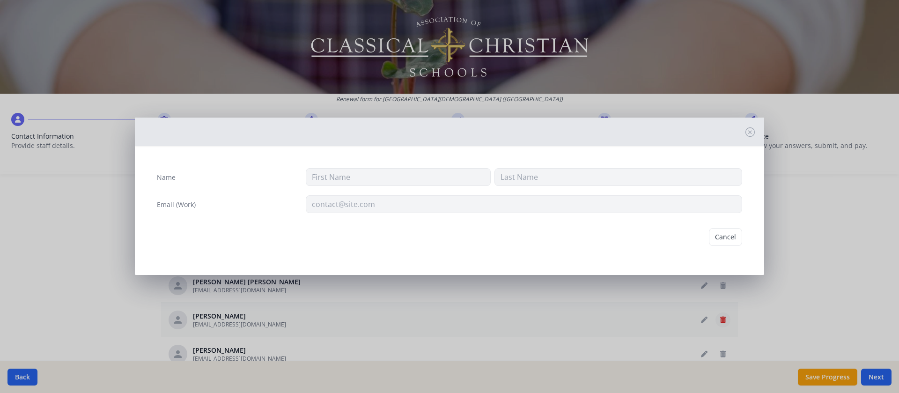
type input "[PERSON_NAME] [PERSON_NAME]"
type input "[PERSON_NAME]"
type input "[EMAIL_ADDRESS][DOMAIN_NAME]"
click at [599, 237] on button "Delete" at bounding box center [726, 241] width 32 height 18
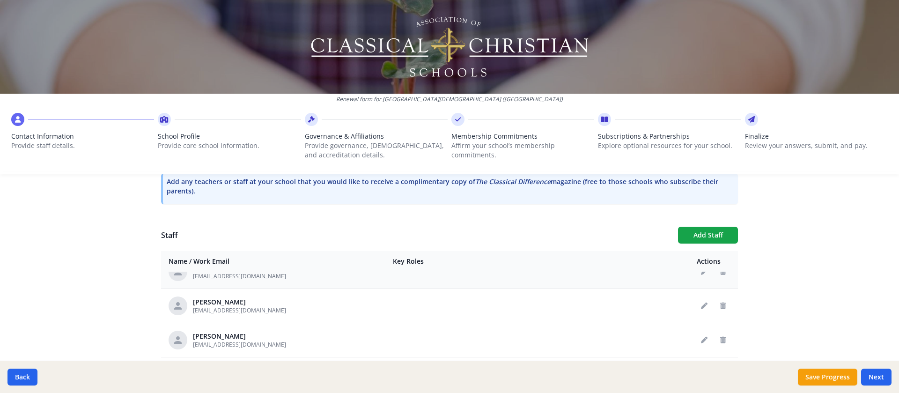
scroll to position [609, 0]
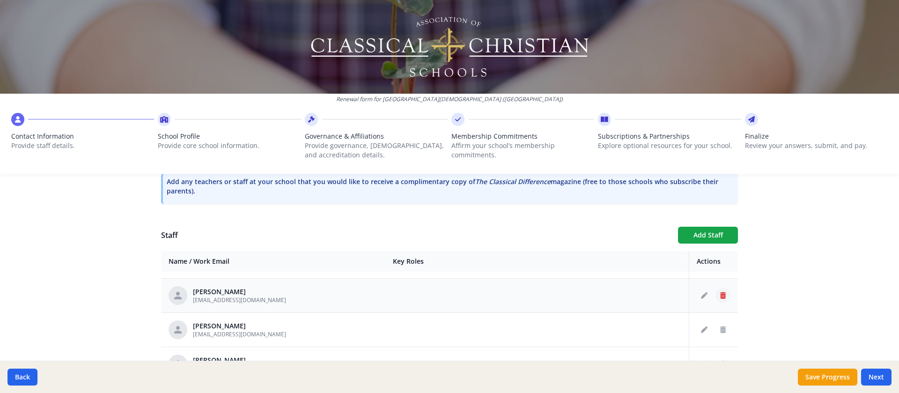
click at [599, 261] on icon "Delete staff" at bounding box center [723, 295] width 6 height 7
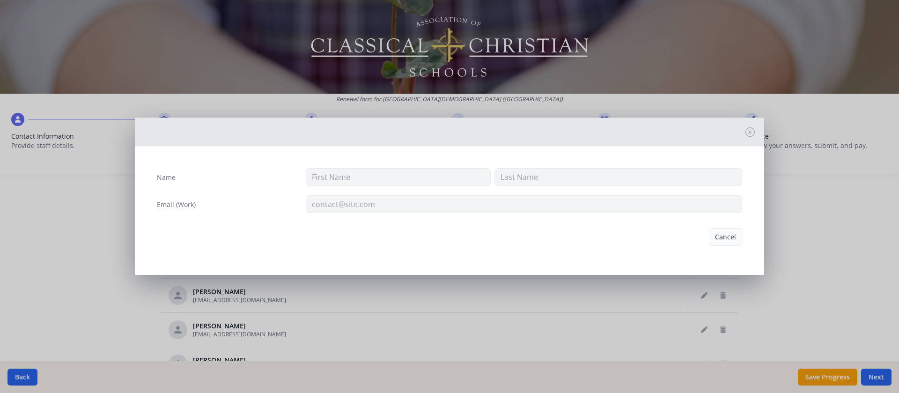
type input "[PERSON_NAME]"
type input "[EMAIL_ADDRESS][DOMAIN_NAME]"
click at [599, 242] on button "Delete" at bounding box center [726, 241] width 32 height 18
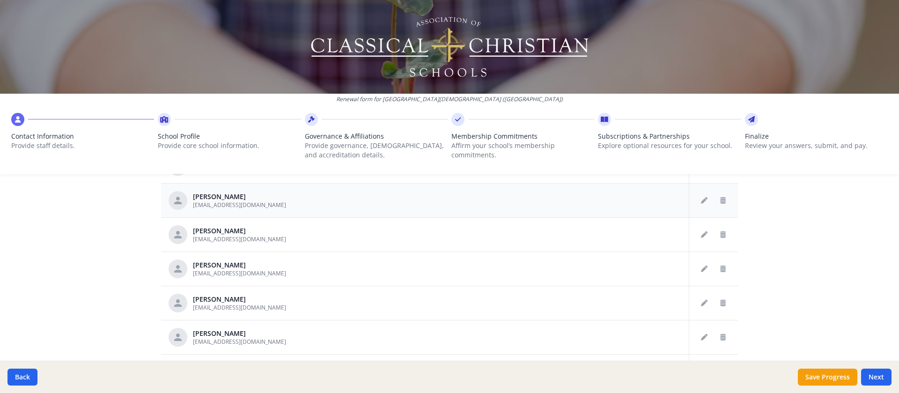
scroll to position [421, 0]
click at [599, 261] on icon "Delete staff" at bounding box center [723, 268] width 6 height 7
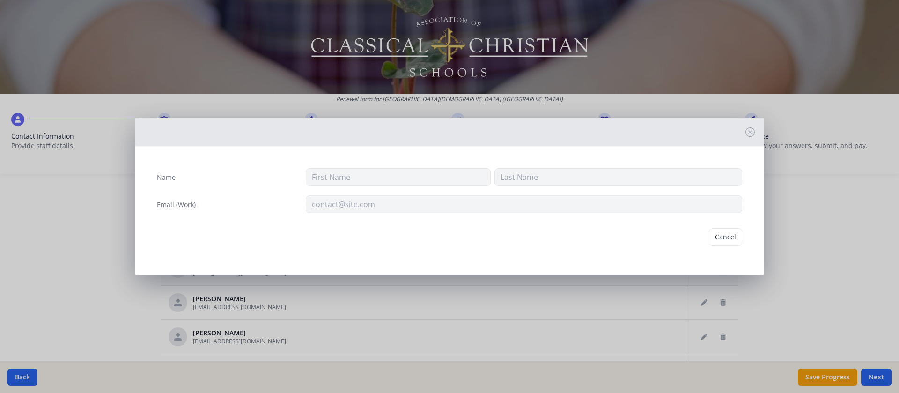
type input "[PERSON_NAME]"
type input "Stoep"
type input "[EMAIL_ADDRESS][DOMAIN_NAME]"
click at [599, 242] on button "Delete" at bounding box center [726, 241] width 32 height 18
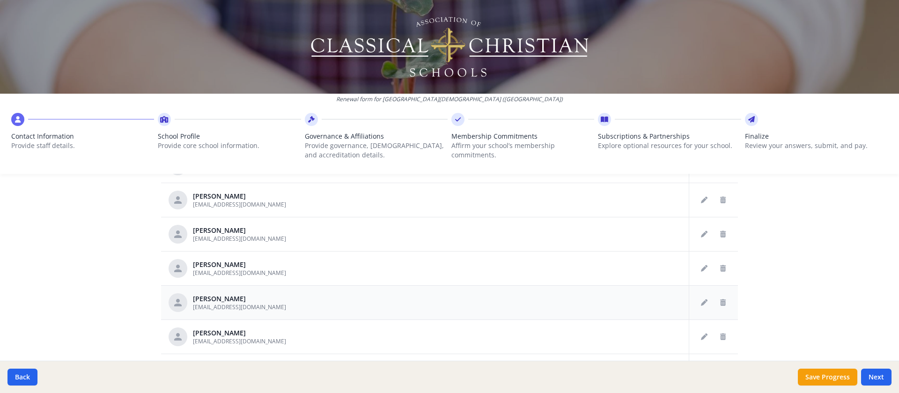
scroll to position [576, 0]
click at [599, 261] on icon "Delete staff" at bounding box center [723, 302] width 6 height 7
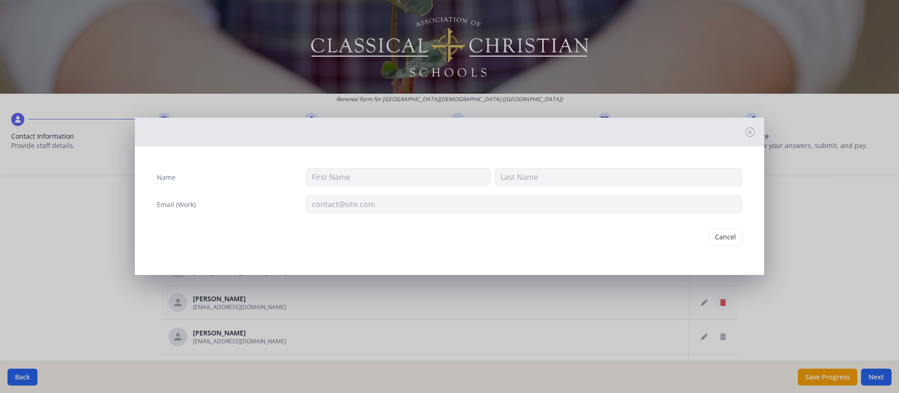
type input "Nanita"
type input "[PERSON_NAME]"
type input "[EMAIL_ADDRESS][DOMAIN_NAME]"
click at [599, 237] on button "Delete" at bounding box center [726, 241] width 32 height 18
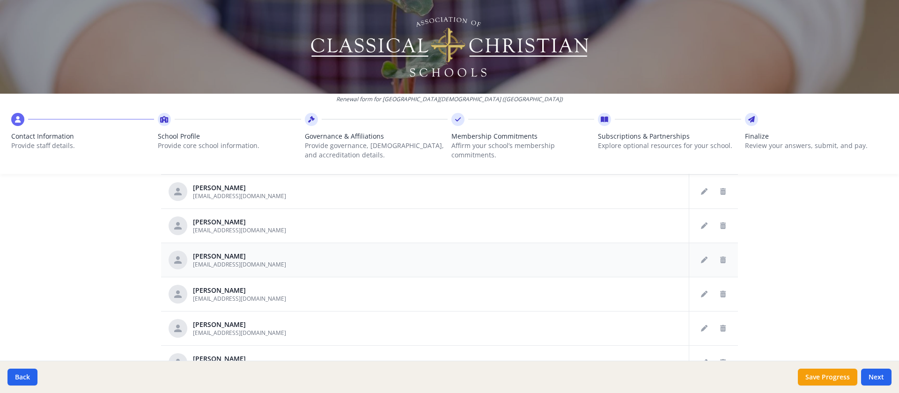
scroll to position [522, 0]
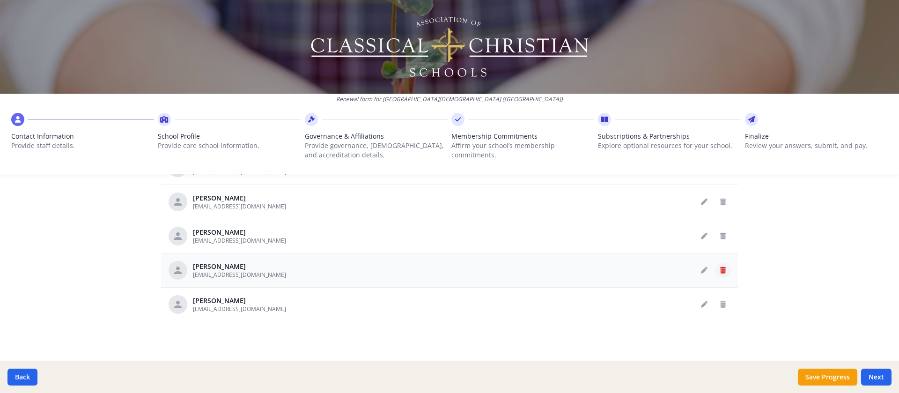
click at [599, 261] on icon "Delete staff" at bounding box center [723, 270] width 6 height 7
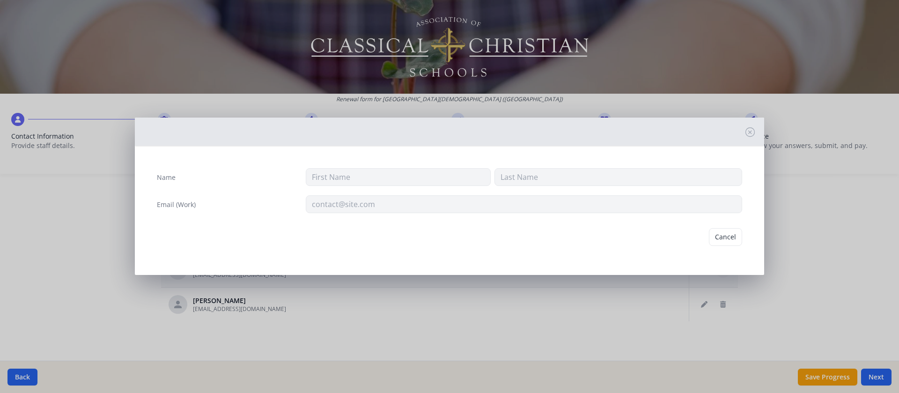
type input "[PERSON_NAME]"
type input "[EMAIL_ADDRESS][DOMAIN_NAME]"
click at [599, 239] on button "Delete" at bounding box center [726, 241] width 32 height 18
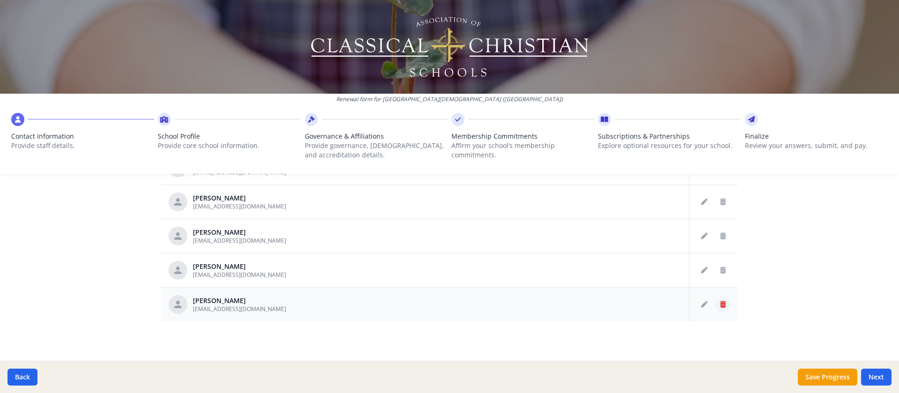
scroll to position [507, 0]
click at [599, 261] on icon "Delete staff" at bounding box center [723, 304] width 6 height 7
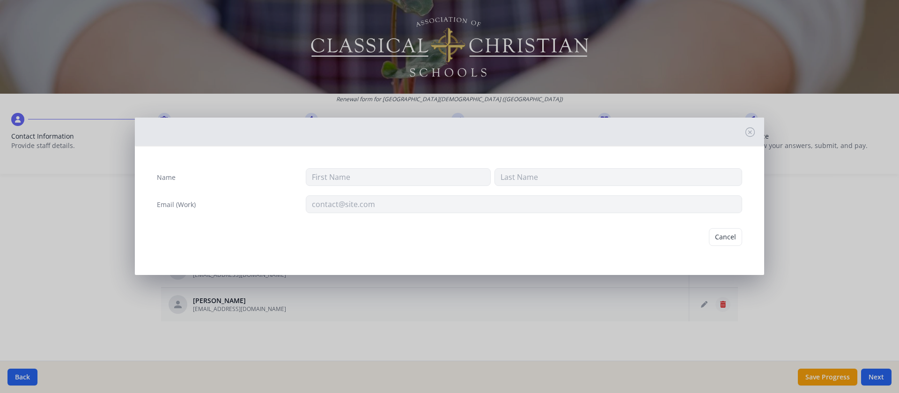
type input "[PERSON_NAME]"
type input "[EMAIL_ADDRESS][DOMAIN_NAME]"
click at [599, 238] on button "Delete" at bounding box center [726, 241] width 32 height 18
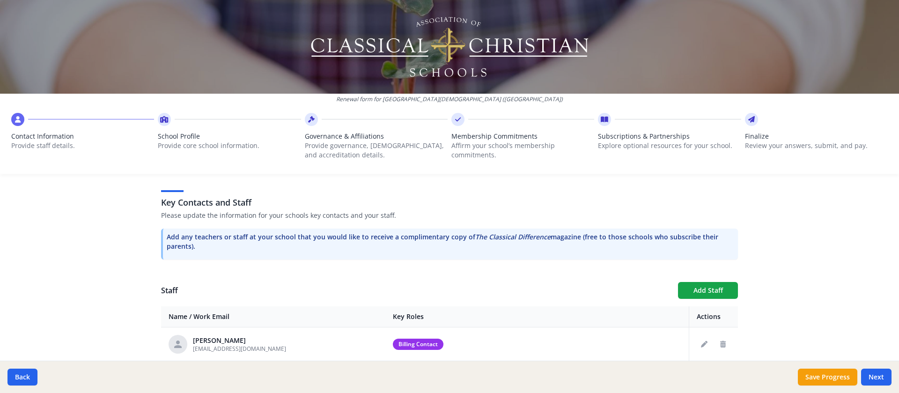
scroll to position [246, 0]
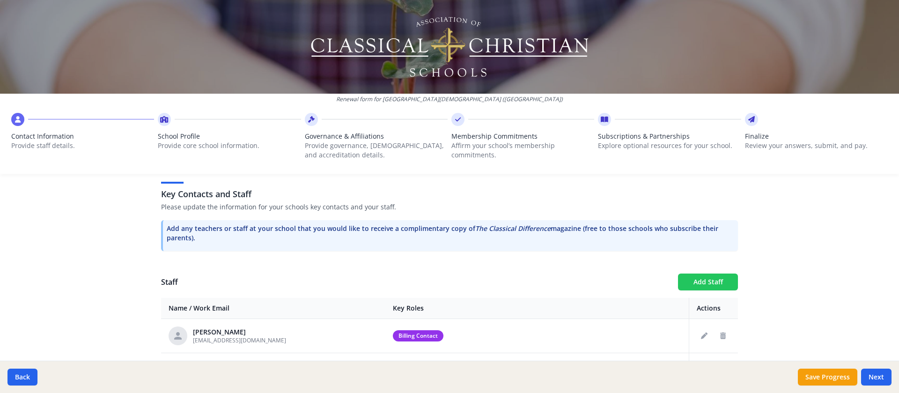
click at [599, 261] on button "Add Staff" at bounding box center [708, 282] width 60 height 17
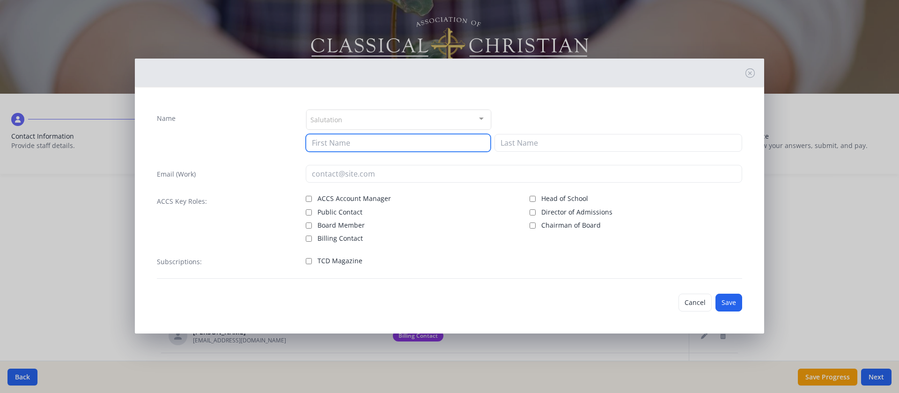
click at [354, 149] on input at bounding box center [398, 143] width 185 height 18
type input "r"
type input "Rachael"
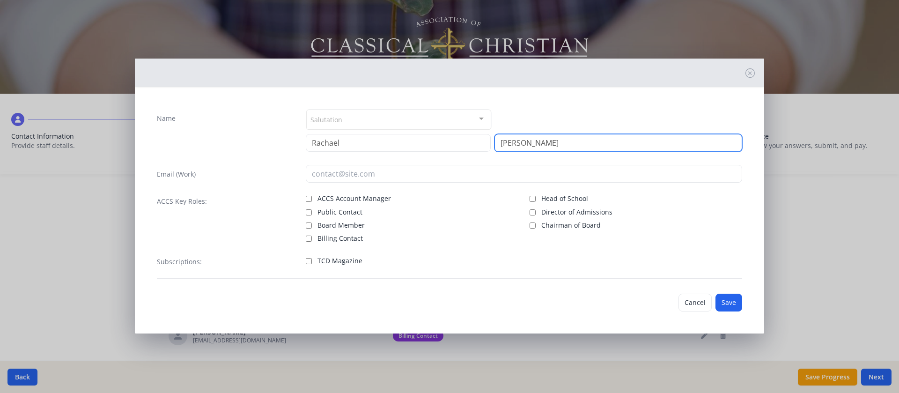
type input "[PERSON_NAME]"
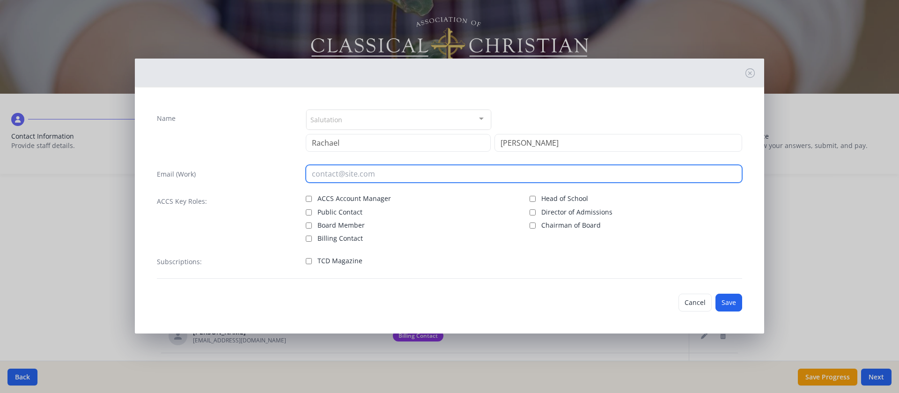
click at [356, 176] on input "email" at bounding box center [524, 174] width 437 height 18
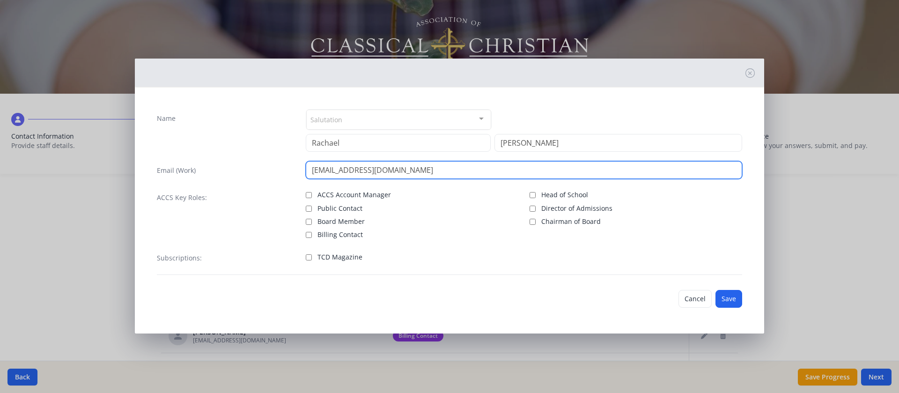
type input "[EMAIL_ADDRESS][DOMAIN_NAME]"
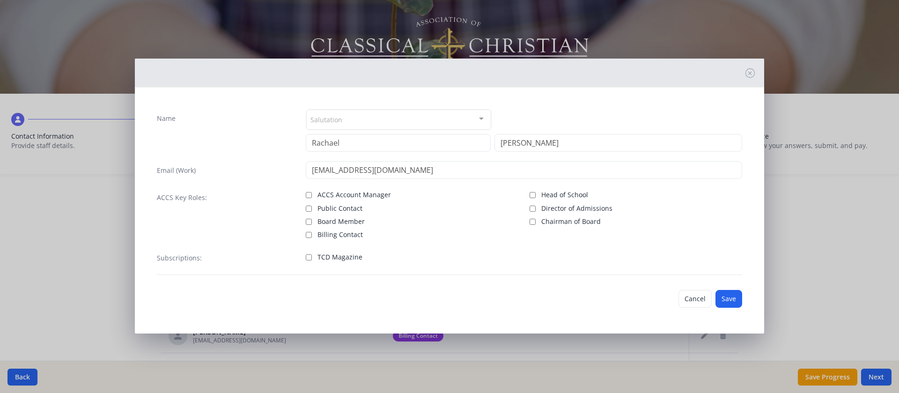
click at [347, 222] on span "Board Member" at bounding box center [341, 221] width 47 height 9
click at [312, 222] on input "Board Member" at bounding box center [309, 222] width 6 height 6
checkbox input "true"
click at [599, 261] on button "Save" at bounding box center [729, 299] width 27 height 18
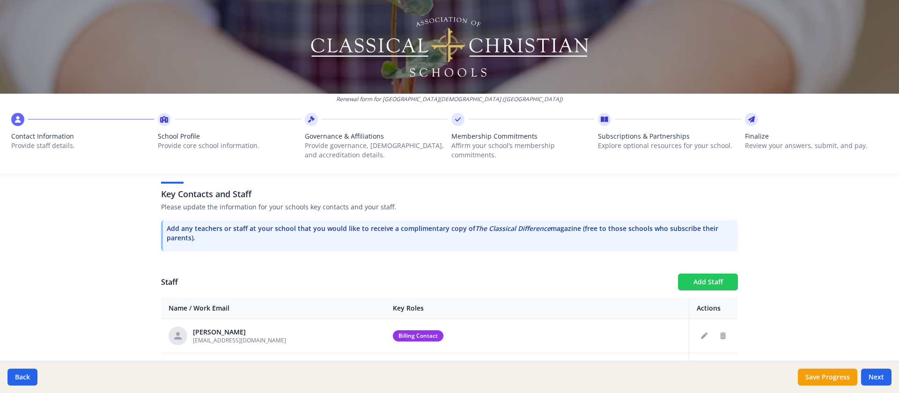
click at [599, 261] on button "Add Staff" at bounding box center [708, 282] width 60 height 17
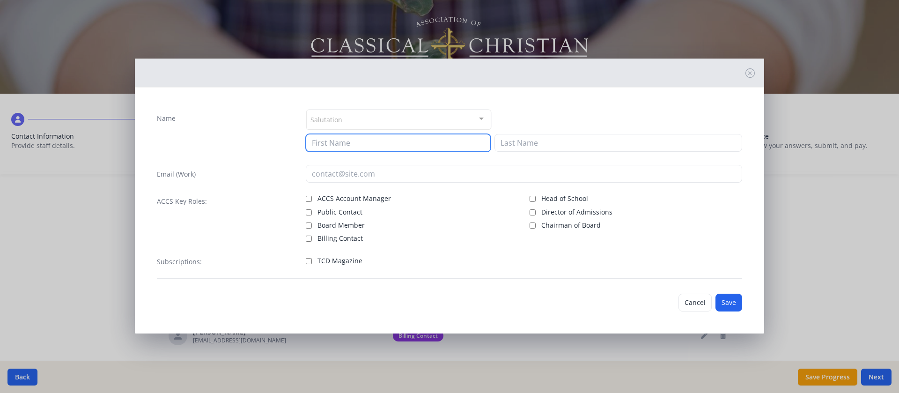
click at [352, 140] on input at bounding box center [398, 143] width 185 height 18
type input "[PERSON_NAME]"
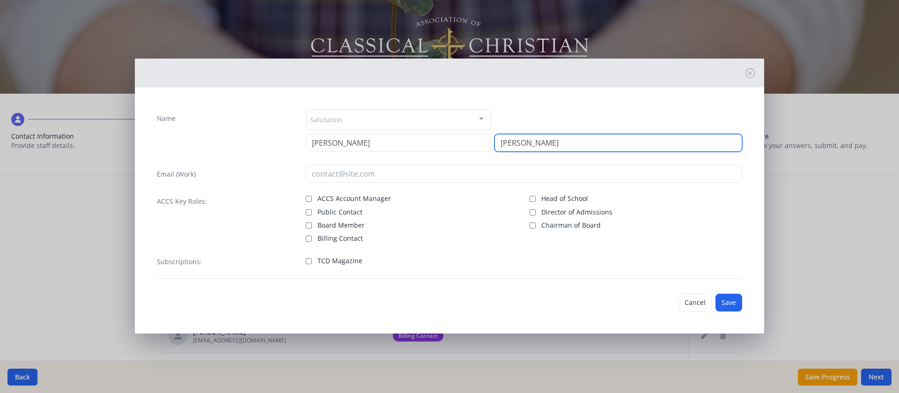
type input "[PERSON_NAME]"
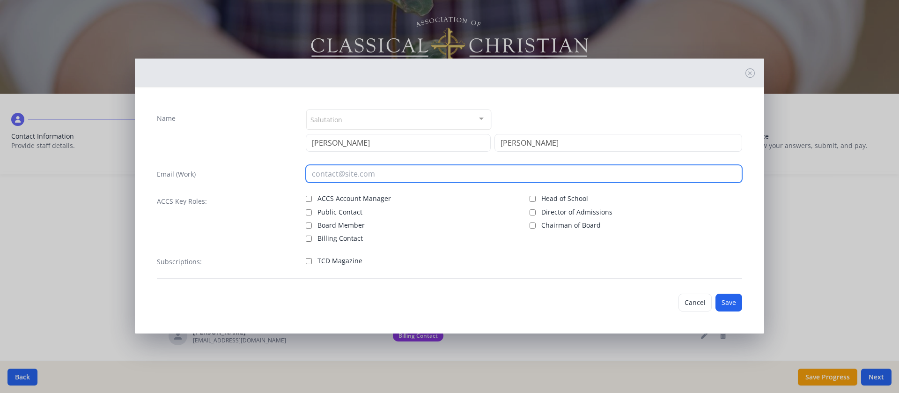
click at [357, 178] on input "email" at bounding box center [524, 174] width 437 height 18
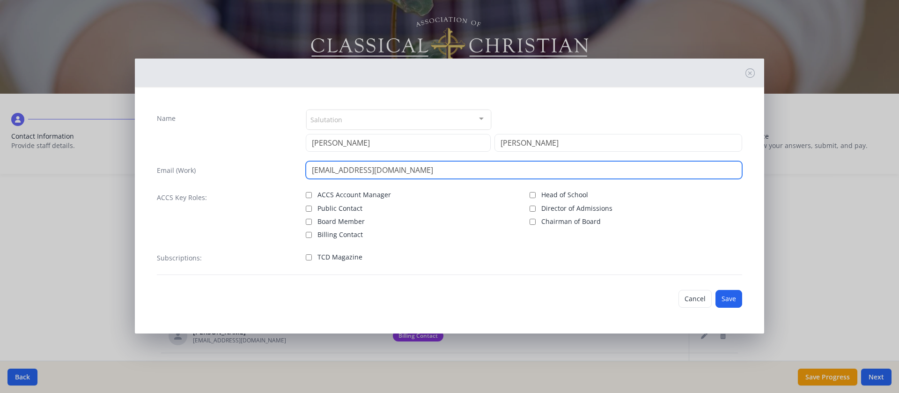
type input "[EMAIL_ADDRESS][DOMAIN_NAME]"
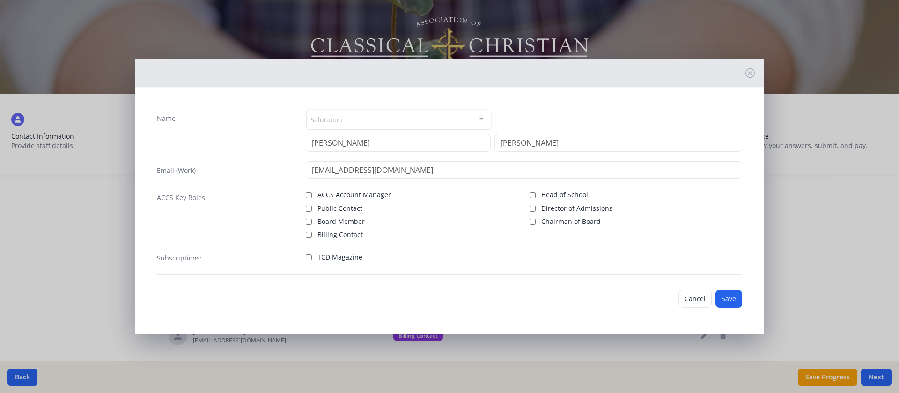
click at [344, 219] on span "Board Member" at bounding box center [341, 221] width 47 height 9
click at [312, 219] on input "Board Member" at bounding box center [309, 222] width 6 height 6
checkbox input "true"
click at [599, 261] on button "Save" at bounding box center [729, 299] width 27 height 18
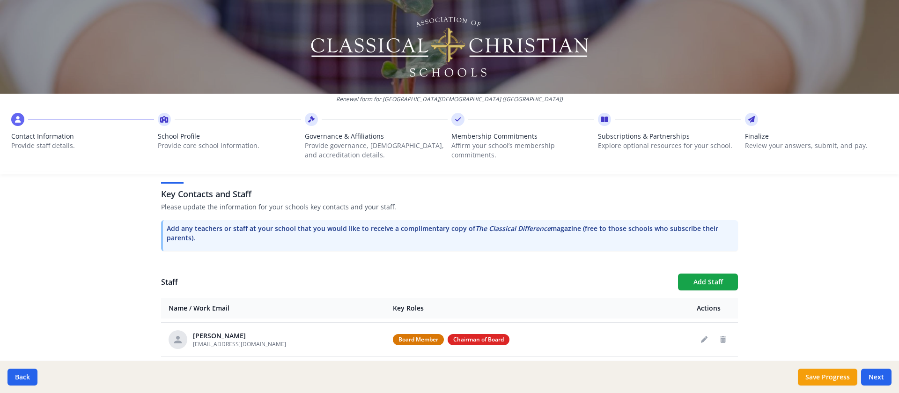
scroll to position [152, 0]
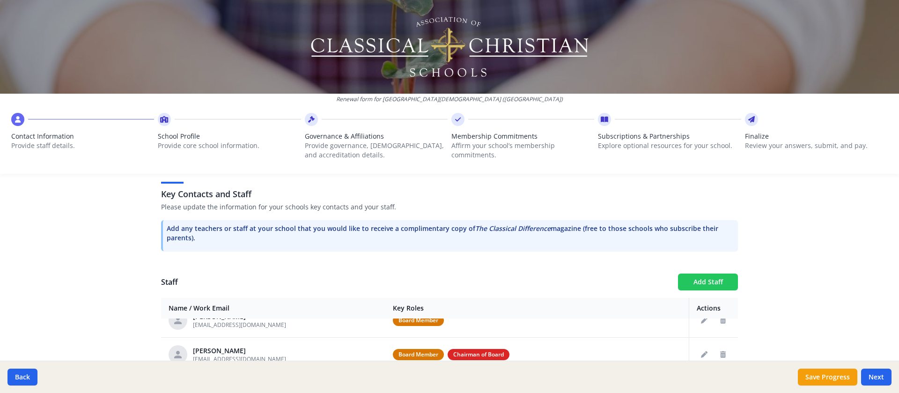
click at [599, 261] on button "Add Staff" at bounding box center [708, 282] width 60 height 17
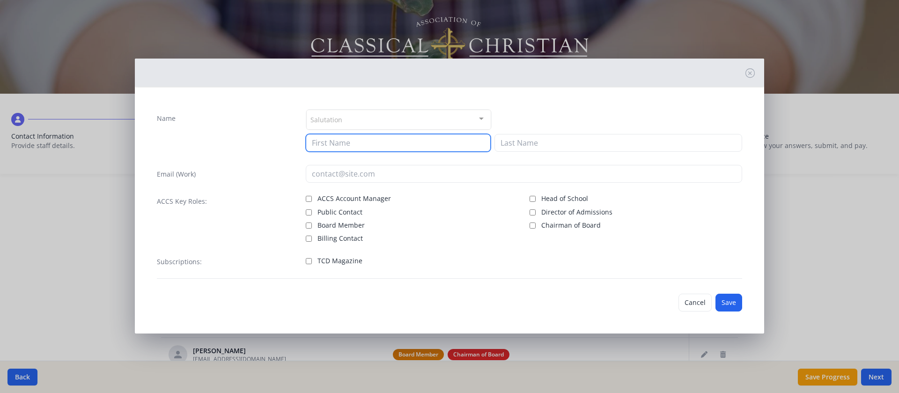
click at [376, 148] on input at bounding box center [398, 143] width 185 height 18
type input "[PERSON_NAME]"
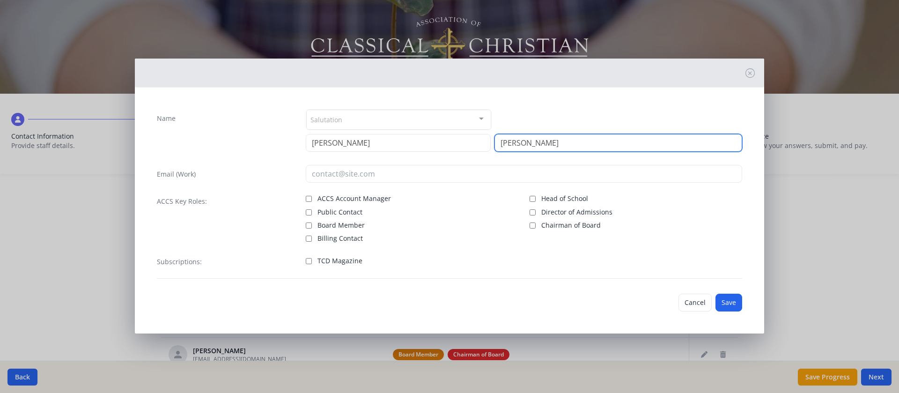
type input "[PERSON_NAME]"
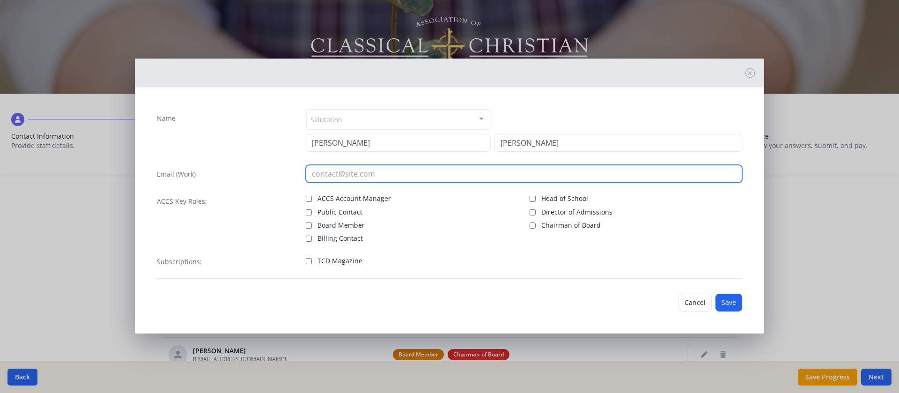
click at [363, 168] on input "email" at bounding box center [524, 174] width 437 height 18
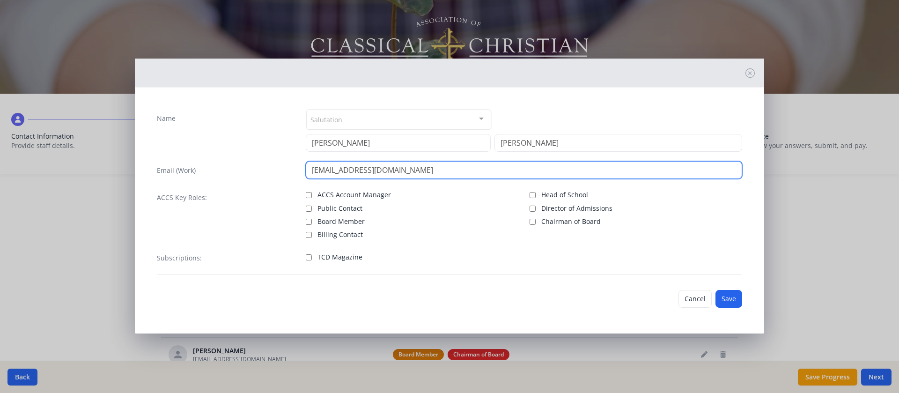
type input "[EMAIL_ADDRESS][DOMAIN_NAME]"
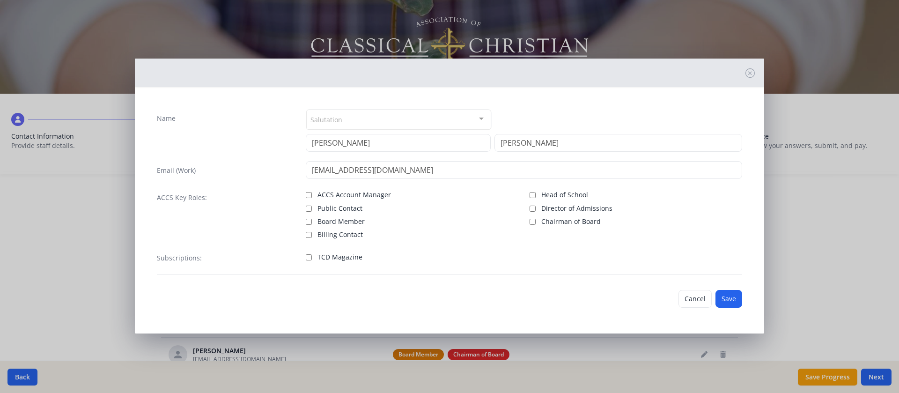
click at [338, 220] on span "Board Member" at bounding box center [341, 221] width 47 height 9
click at [312, 220] on input "Board Member" at bounding box center [309, 222] width 6 height 6
checkbox input "true"
click at [599, 261] on button "Save" at bounding box center [729, 299] width 27 height 18
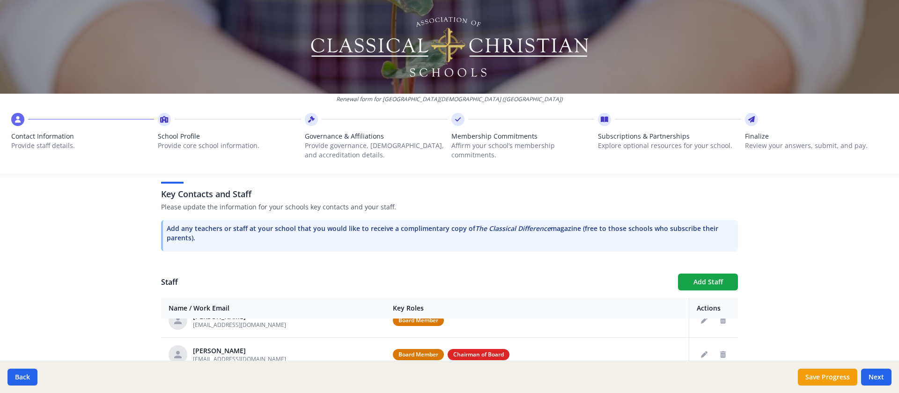
scroll to position [186, 0]
click at [599, 261] on button "Add Staff" at bounding box center [708, 282] width 60 height 17
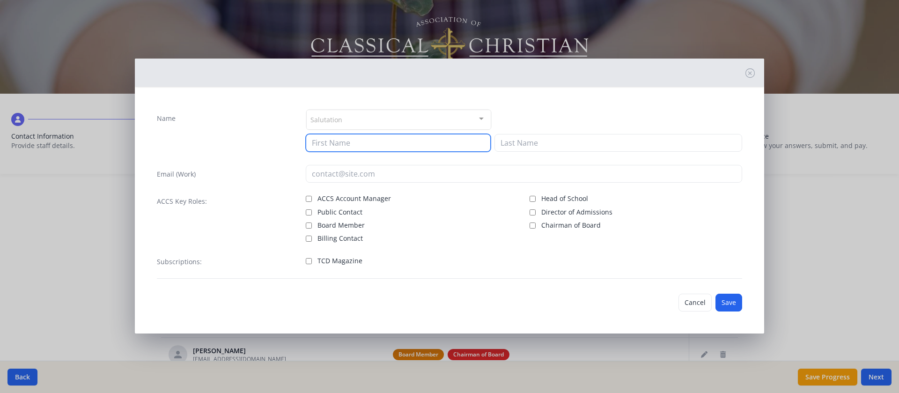
click at [358, 144] on input at bounding box center [398, 143] width 185 height 18
type input "[PERSON_NAME]"
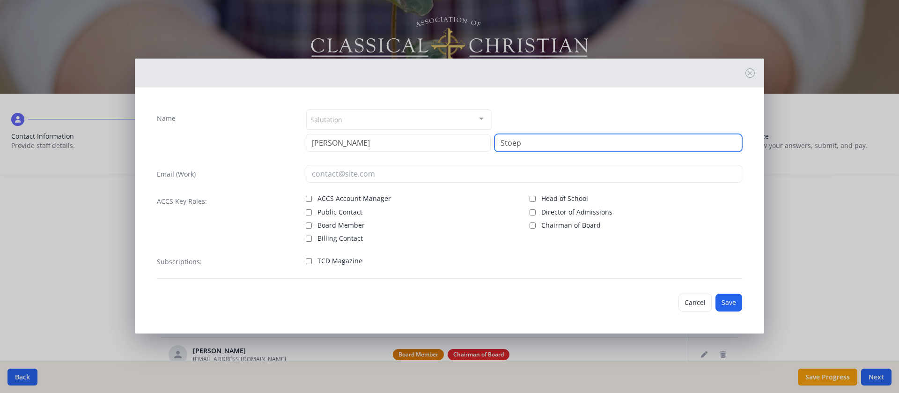
type input "Stoep"
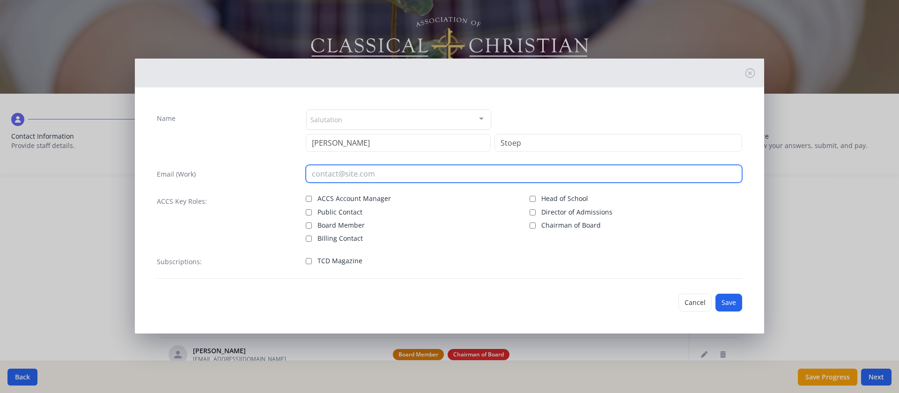
click at [377, 177] on input "email" at bounding box center [524, 174] width 437 height 18
type input "s"
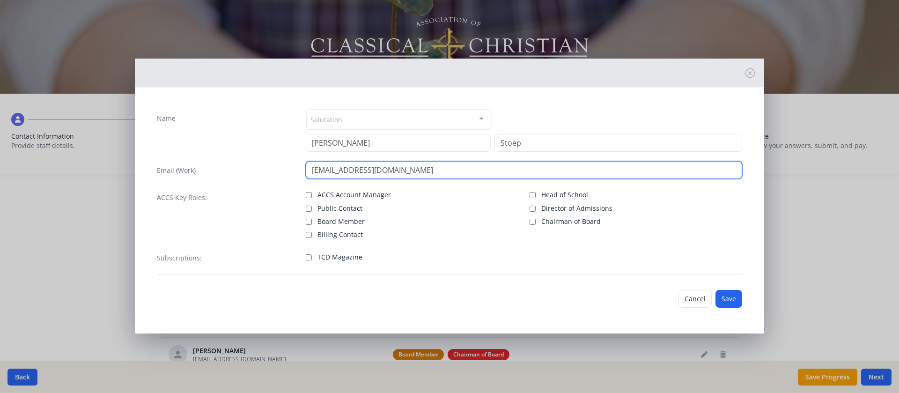
click at [316, 169] on input "[EMAIL_ADDRESS][DOMAIN_NAME]" at bounding box center [524, 170] width 437 height 18
type input "[EMAIL_ADDRESS][DOMAIN_NAME]"
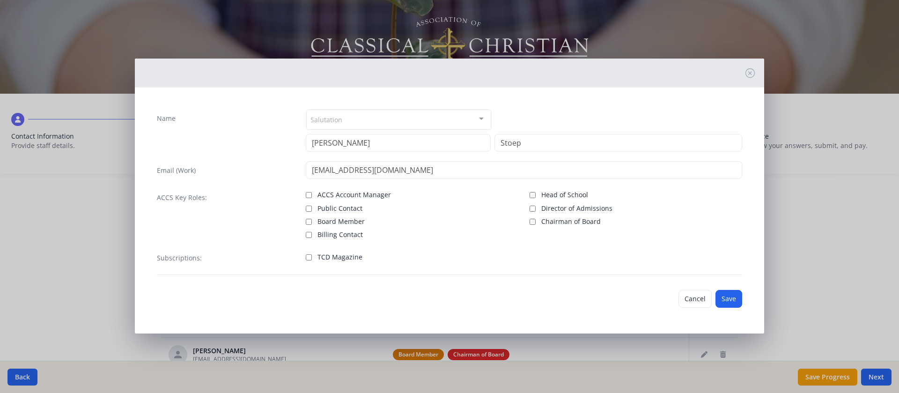
click at [276, 169] on div "Email (Work)" at bounding box center [227, 170] width 140 height 18
click at [326, 219] on span "Board Member" at bounding box center [341, 221] width 47 height 9
click at [312, 219] on input "Board Member" at bounding box center [309, 222] width 6 height 6
checkbox input "true"
click at [348, 258] on span "TCD Magazine" at bounding box center [340, 256] width 45 height 9
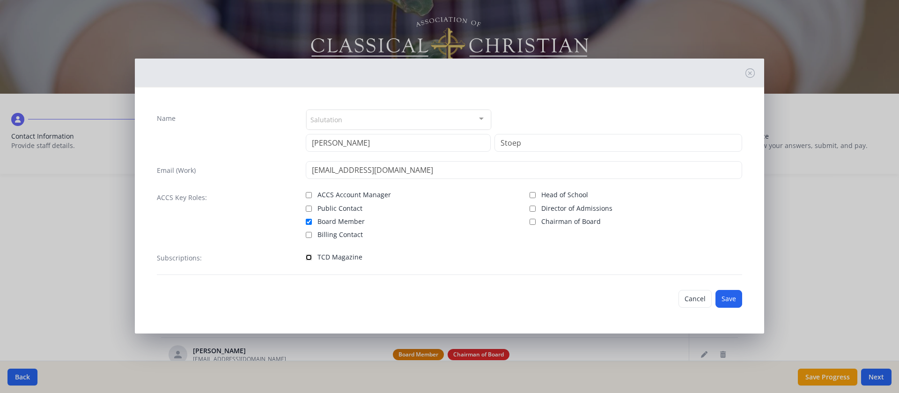
click at [312, 258] on input "TCD Magazine" at bounding box center [309, 257] width 6 height 6
checkbox input "true"
click at [599, 261] on button "Save" at bounding box center [729, 299] width 27 height 18
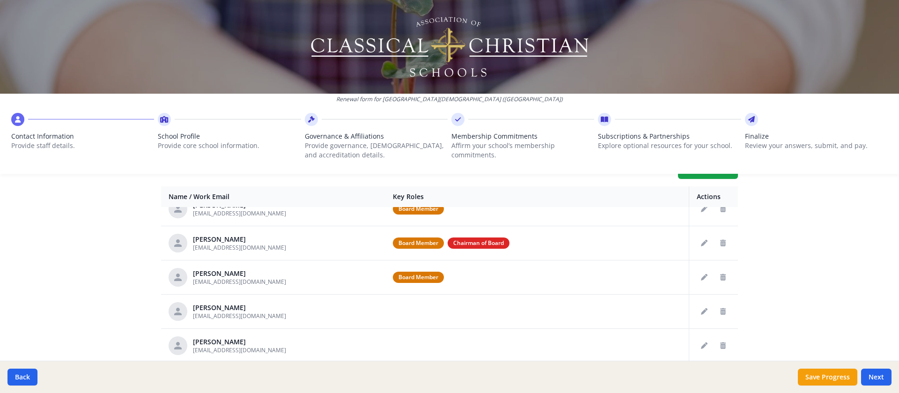
scroll to position [363, 0]
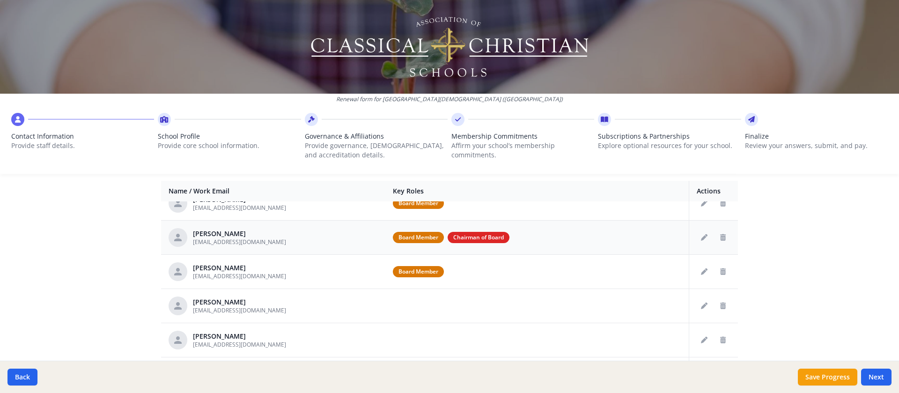
click at [423, 239] on span "Board Member" at bounding box center [418, 237] width 51 height 11
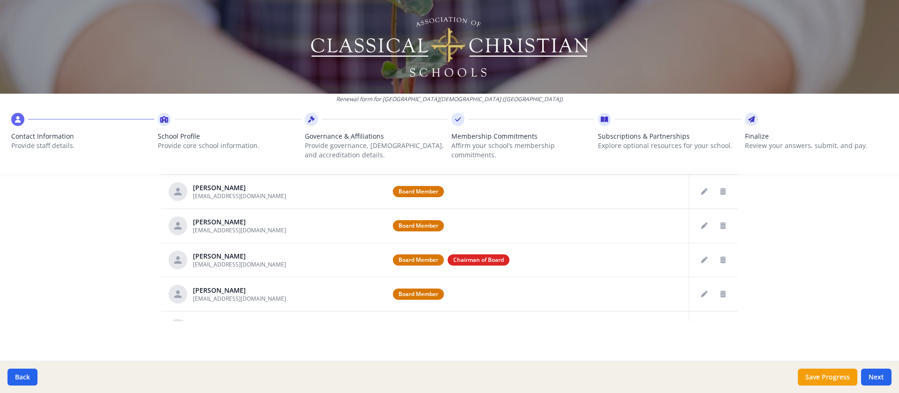
scroll to position [0, 0]
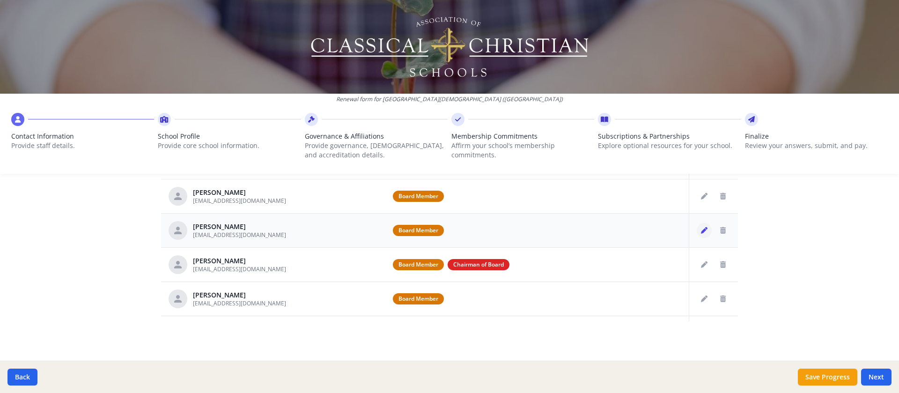
click at [599, 229] on icon "Edit staff" at bounding box center [704, 230] width 7 height 7
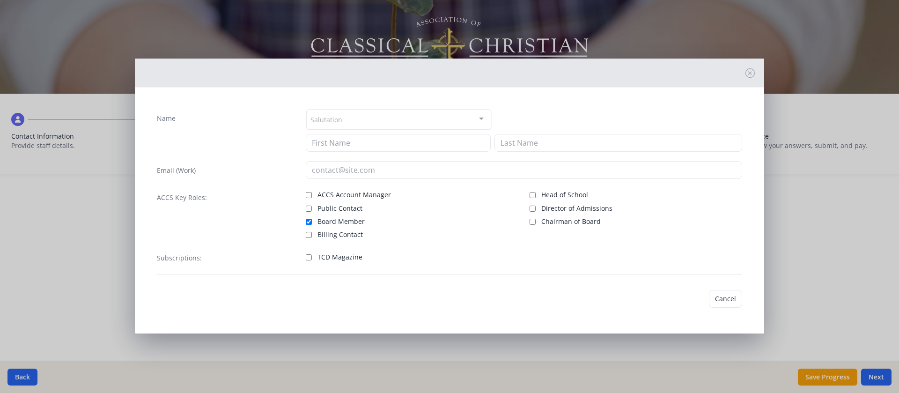
type input "[PERSON_NAME]"
type input "[EMAIL_ADDRESS][DOMAIN_NAME]"
checkbox input "true"
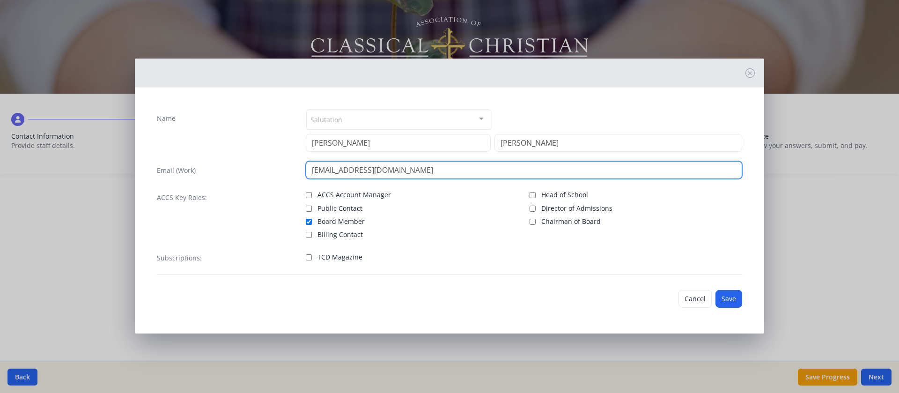
drag, startPoint x: 405, startPoint y: 177, endPoint x: 282, endPoint y: 182, distance: 122.3
click at [282, 182] on div "Name Salutation Mr. Mrs. Ms. Dr. Rev. Fr. Esq. No elements found. Consider chan…" at bounding box center [449, 192] width 600 height 181
type input "[EMAIL_ADDRESS][DOMAIN_NAME]"
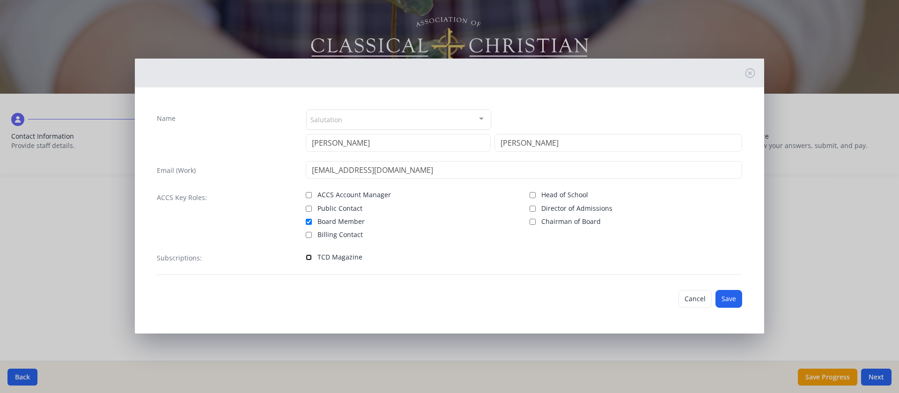
click at [310, 258] on input "TCD Magazine" at bounding box center [309, 257] width 6 height 6
checkbox input "true"
click at [599, 261] on button "Save" at bounding box center [729, 299] width 27 height 18
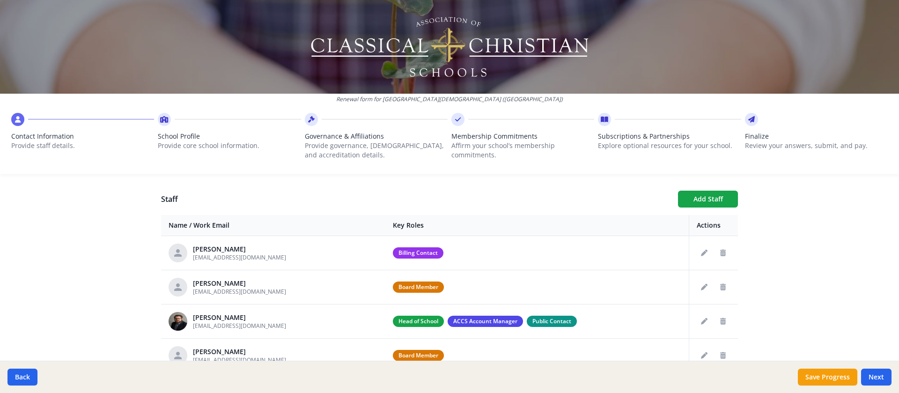
scroll to position [375, 0]
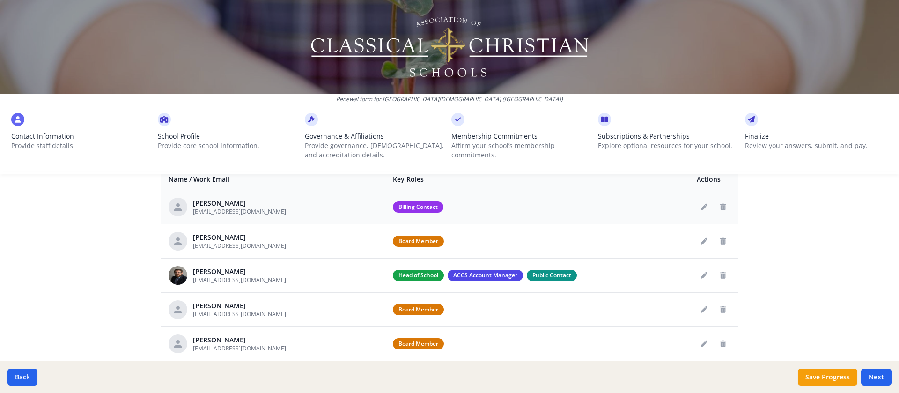
click at [303, 210] on div "[PERSON_NAME] [EMAIL_ADDRESS][DOMAIN_NAME]" at bounding box center [273, 207] width 209 height 19
click at [599, 204] on icon "Edit staff" at bounding box center [704, 207] width 7 height 7
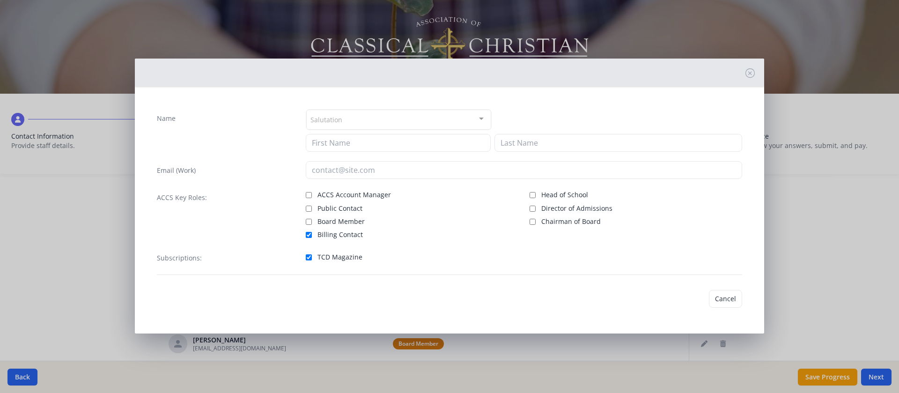
type input "[PERSON_NAME]"
type input "[EMAIL_ADDRESS][DOMAIN_NAME]"
checkbox input "true"
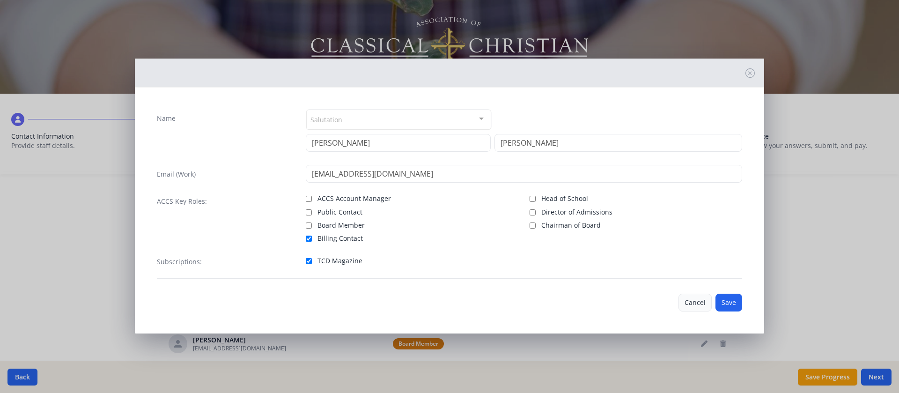
click at [599, 261] on button "Cancel" at bounding box center [695, 303] width 33 height 18
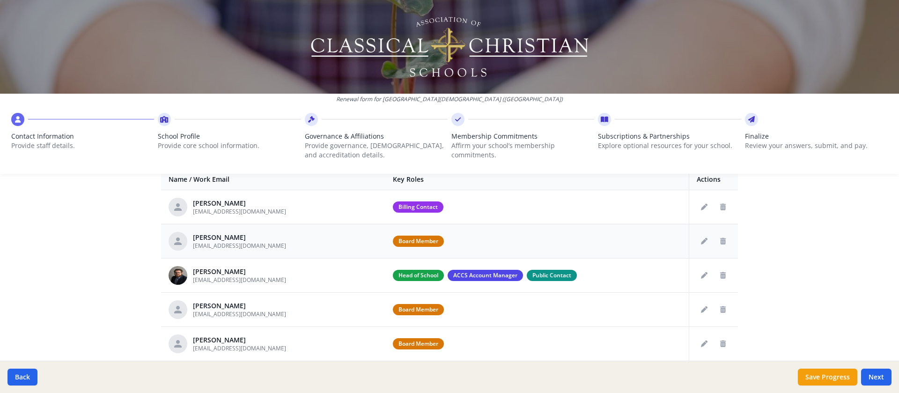
click at [327, 243] on div "[PERSON_NAME] [EMAIL_ADDRESS][DOMAIN_NAME]" at bounding box center [273, 241] width 209 height 19
click at [599, 240] on icon "Edit staff" at bounding box center [704, 241] width 7 height 7
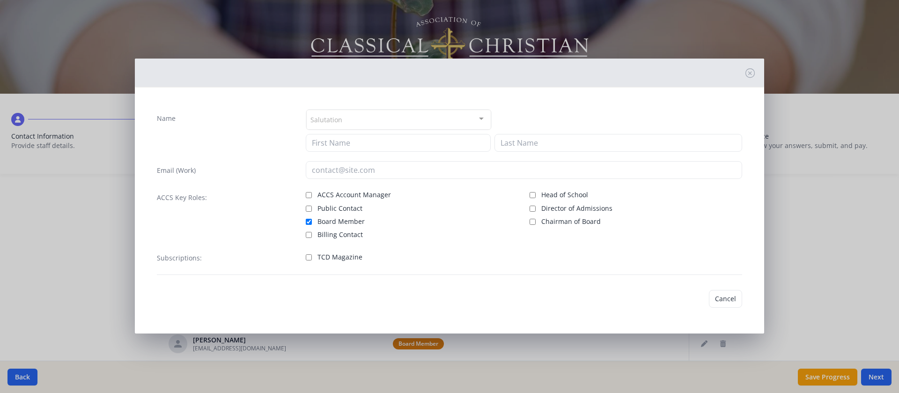
type input "[PERSON_NAME]"
type input "[EMAIL_ADDRESS][DOMAIN_NAME]"
checkbox input "true"
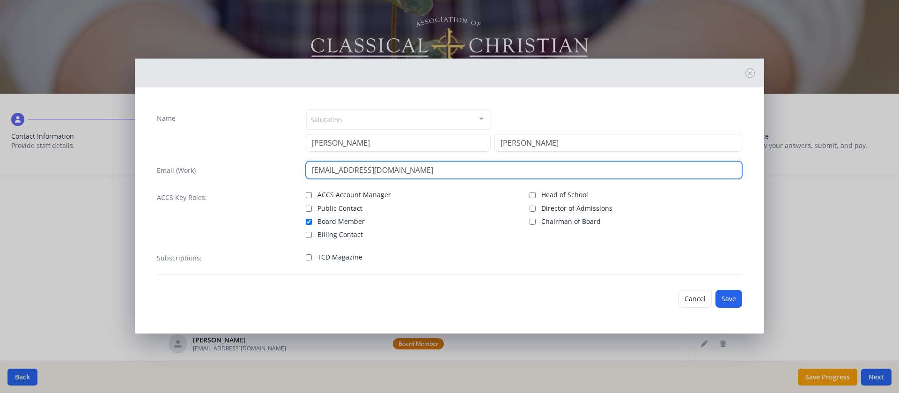
drag, startPoint x: 406, startPoint y: 175, endPoint x: 270, endPoint y: 171, distance: 136.3
click at [271, 171] on div "Email (Work) [EMAIL_ADDRESS][DOMAIN_NAME]" at bounding box center [449, 170] width 585 height 18
type input "[PERSON_NAME][EMAIL_ADDRESS][PERSON_NAME][DOMAIN_NAME]"
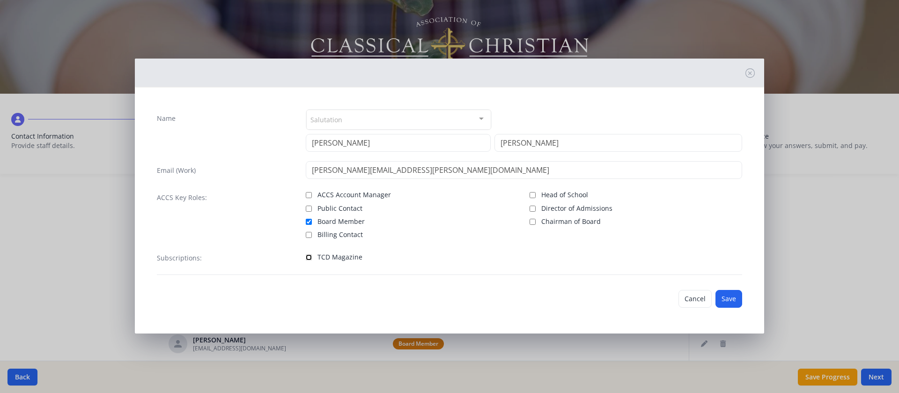
click at [308, 256] on input "TCD Magazine" at bounding box center [309, 257] width 6 height 6
checkbox input "true"
click at [599, 261] on button "Save" at bounding box center [729, 299] width 27 height 18
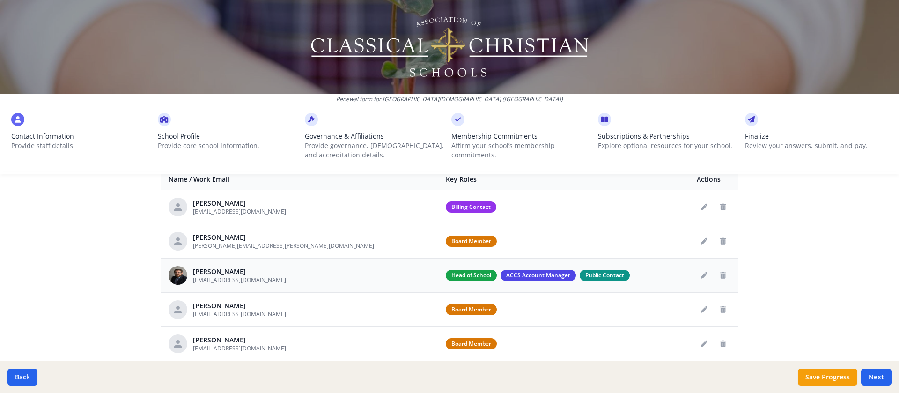
click at [319, 261] on div "[PERSON_NAME] [EMAIL_ADDRESS][DOMAIN_NAME]" at bounding box center [300, 275] width 262 height 19
click at [599, 261] on icon "Edit staff" at bounding box center [704, 275] width 7 height 7
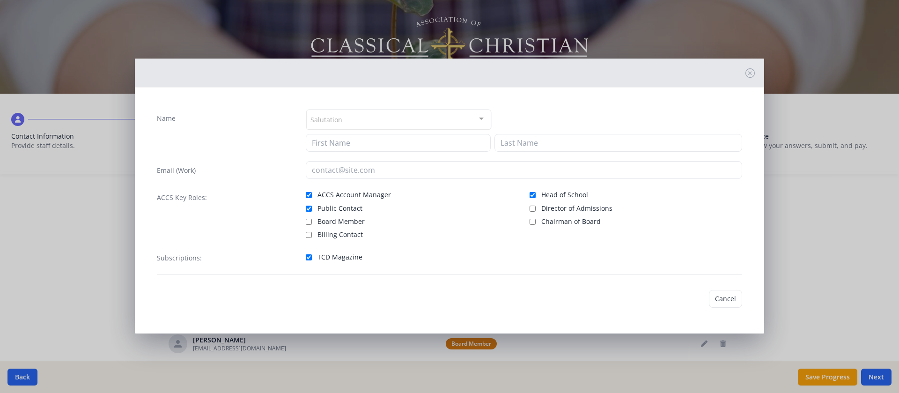
type input "[PERSON_NAME]"
type input "[EMAIL_ADDRESS][DOMAIN_NAME]"
checkbox input "true"
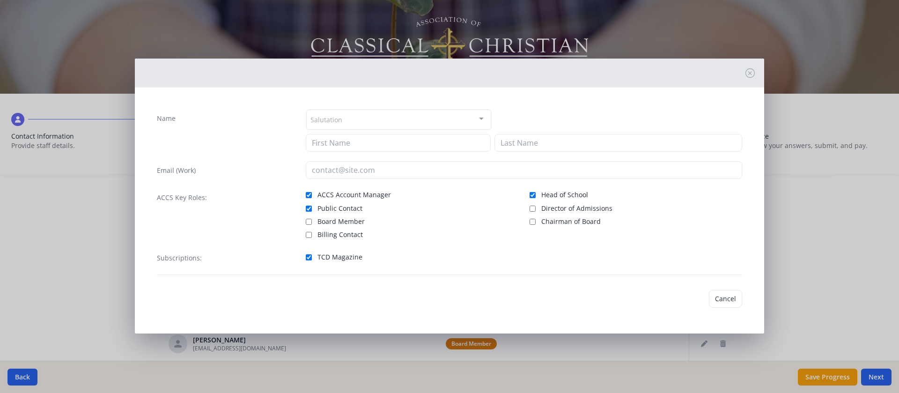
checkbox input "true"
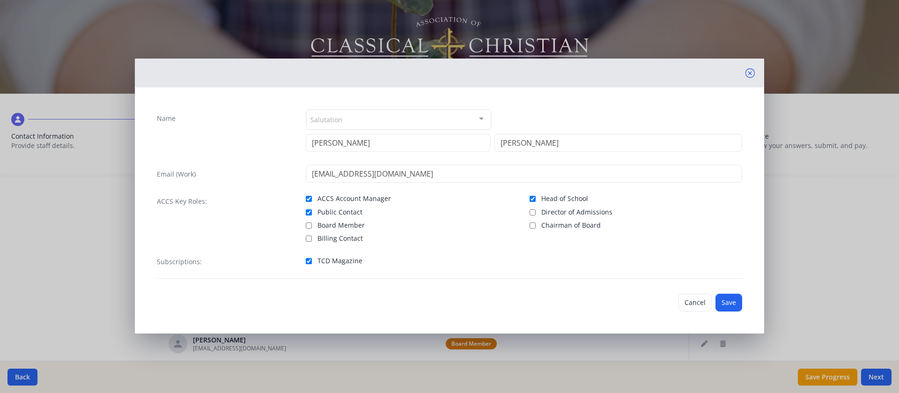
click at [599, 75] on icon at bounding box center [750, 72] width 9 height 9
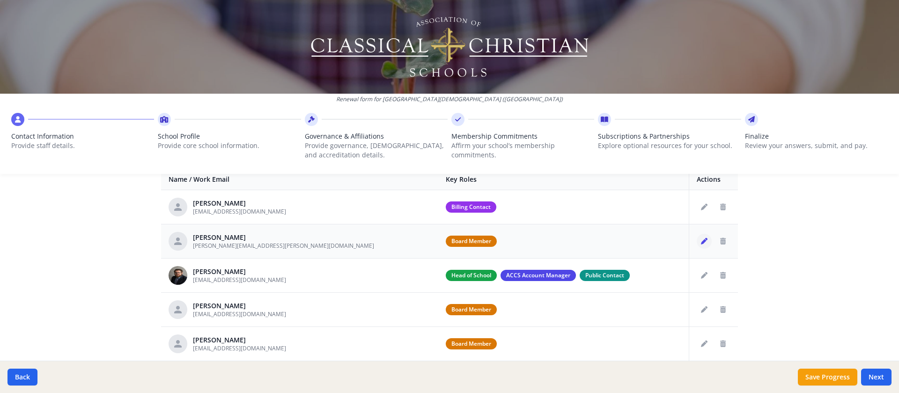
click at [599, 238] on icon "Edit staff" at bounding box center [704, 241] width 7 height 7
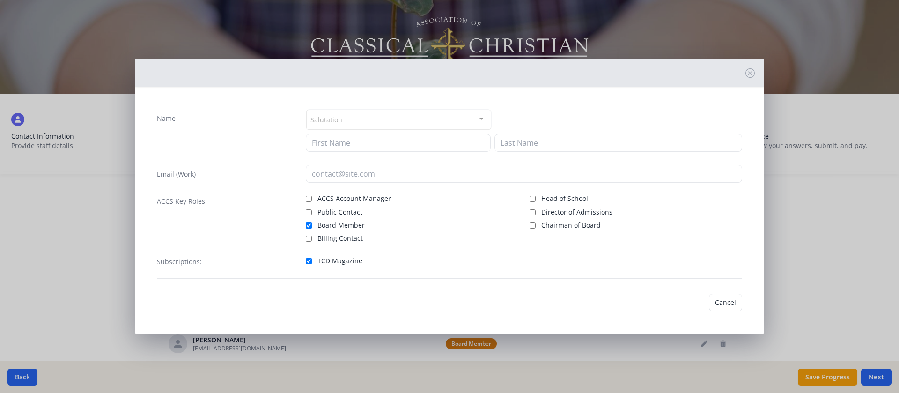
type input "[PERSON_NAME]"
type input "[PERSON_NAME][EMAIL_ADDRESS][PERSON_NAME][DOMAIN_NAME]"
checkbox input "true"
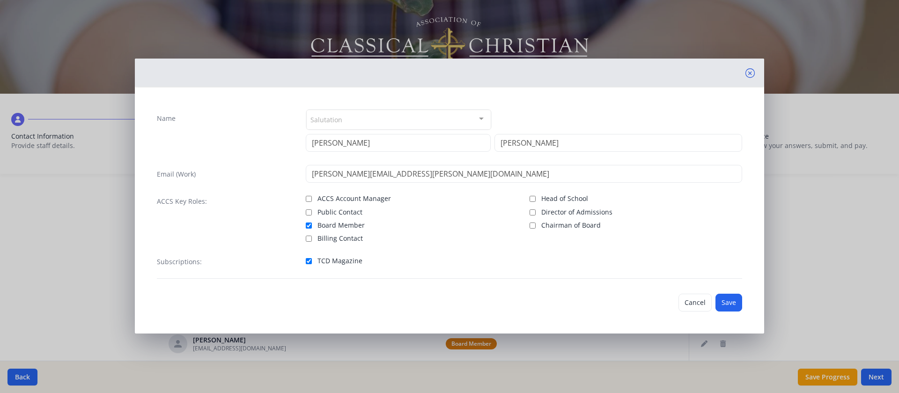
click at [599, 77] on icon at bounding box center [750, 72] width 9 height 9
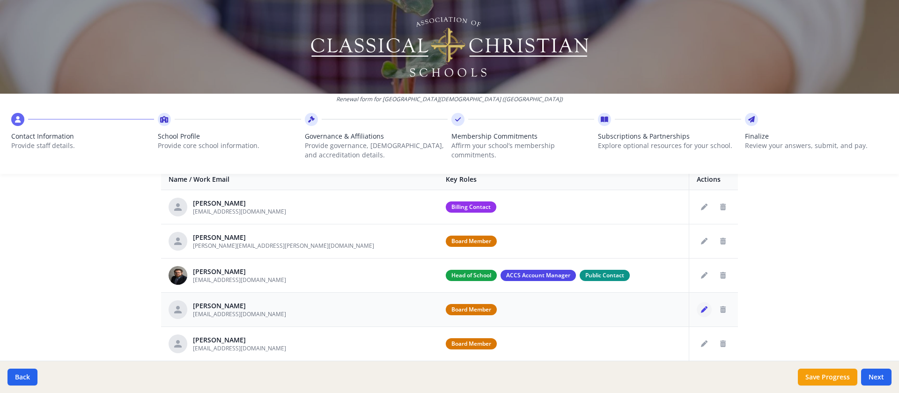
click at [599, 261] on icon "Edit staff" at bounding box center [704, 309] width 7 height 7
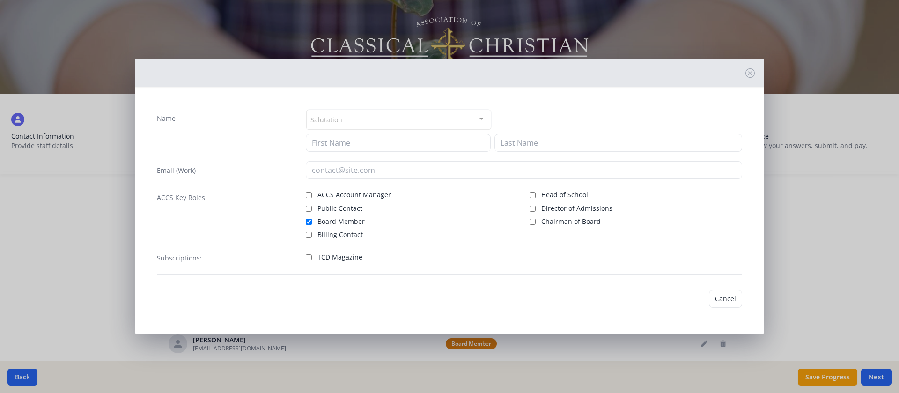
type input "Rachael"
type input "[PERSON_NAME]"
type input "[EMAIL_ADDRESS][DOMAIN_NAME]"
checkbox input "true"
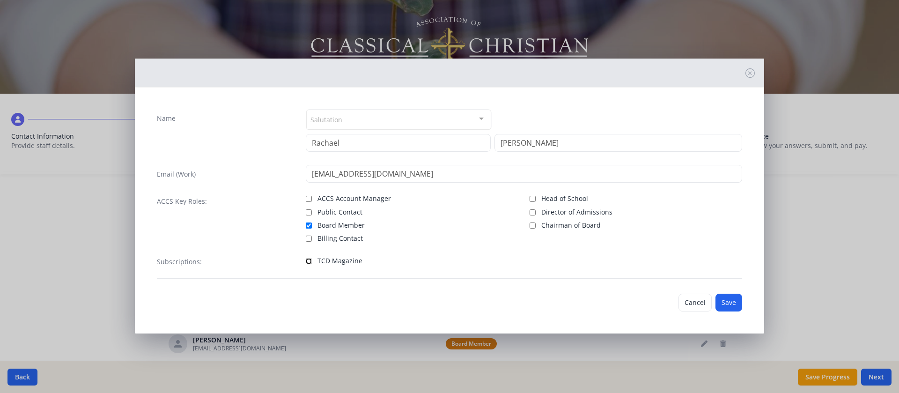
click at [306, 259] on input "TCD Magazine" at bounding box center [309, 261] width 6 height 6
checkbox input "true"
click at [599, 261] on button "Save" at bounding box center [729, 303] width 27 height 18
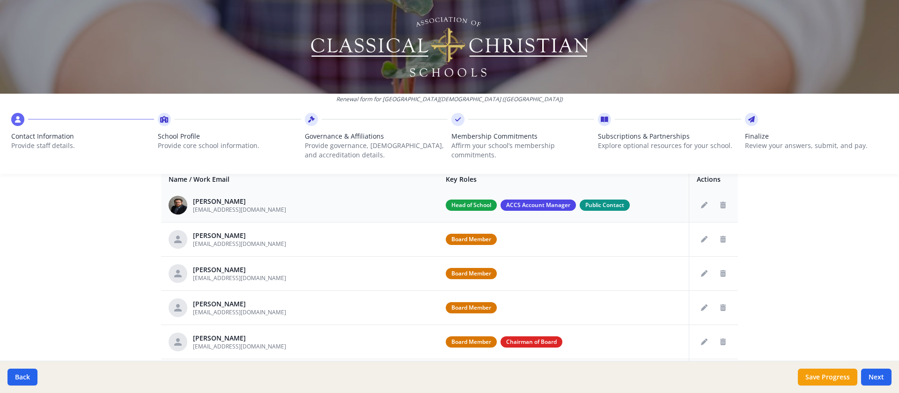
scroll to position [94, 0]
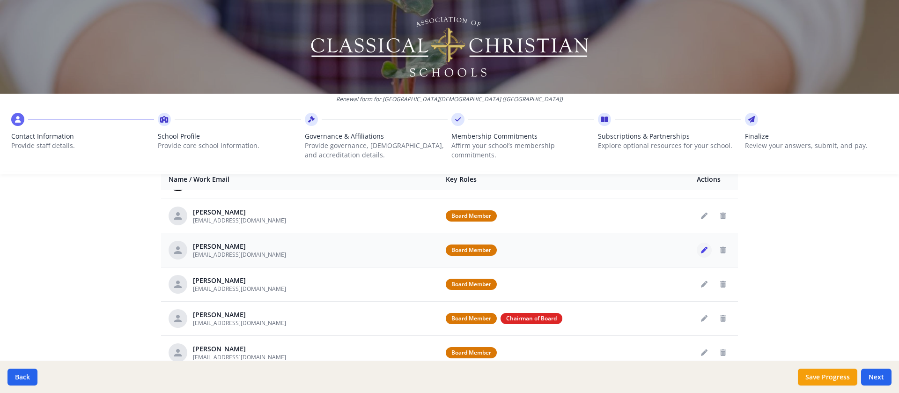
click at [599, 250] on icon "Edit staff" at bounding box center [704, 250] width 7 height 7
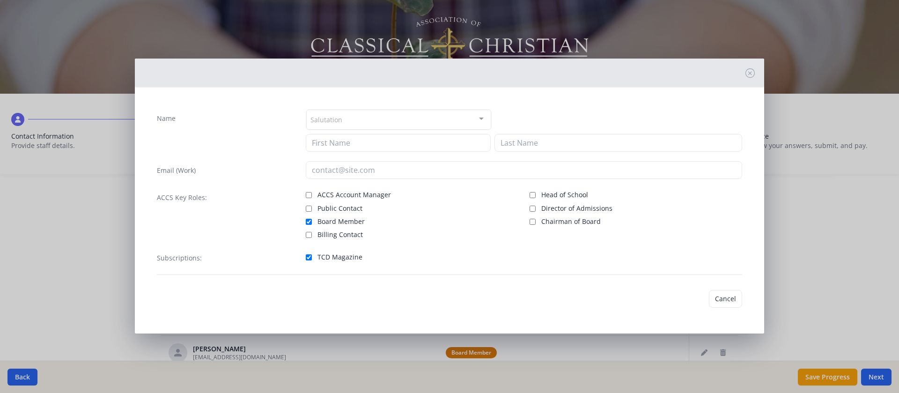
type input "[PERSON_NAME]"
type input "[EMAIL_ADDRESS][DOMAIN_NAME]"
checkbox input "true"
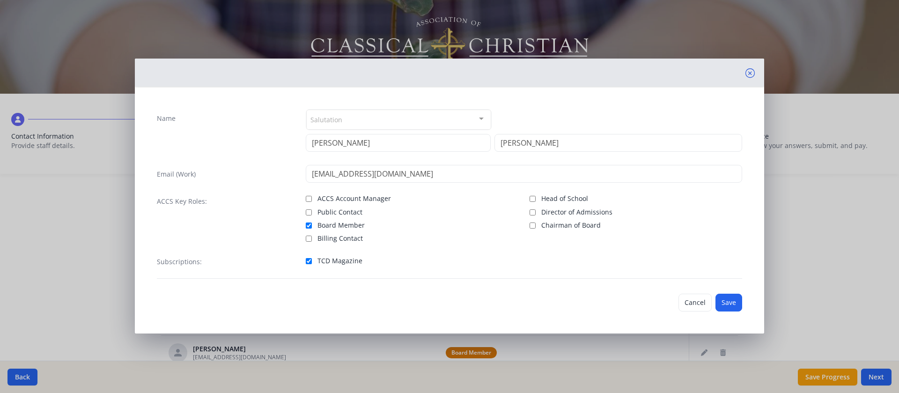
click at [599, 72] on icon at bounding box center [750, 72] width 9 height 9
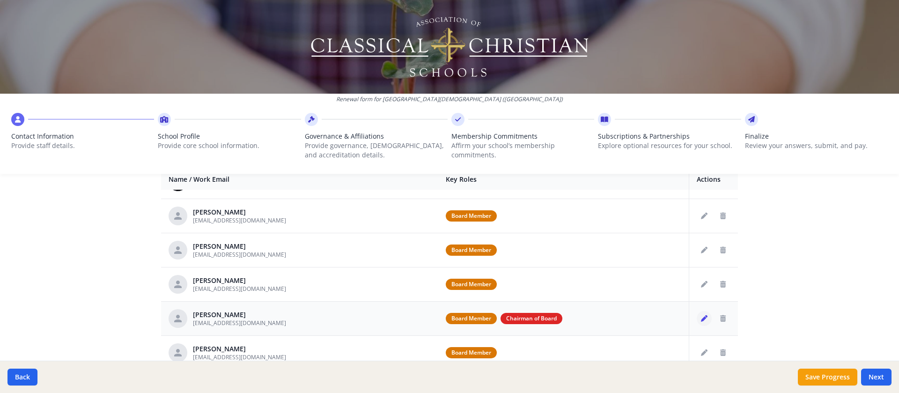
click at [599, 261] on icon "Edit staff" at bounding box center [704, 318] width 7 height 7
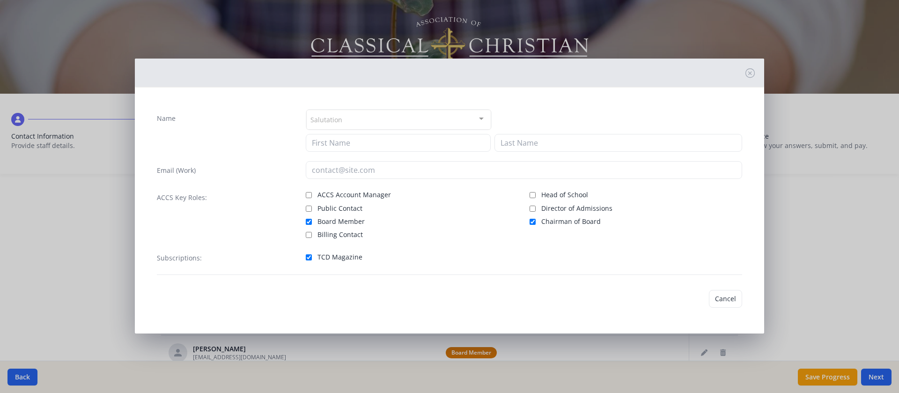
type input "[PERSON_NAME]"
type input "[EMAIL_ADDRESS][DOMAIN_NAME]"
checkbox input "true"
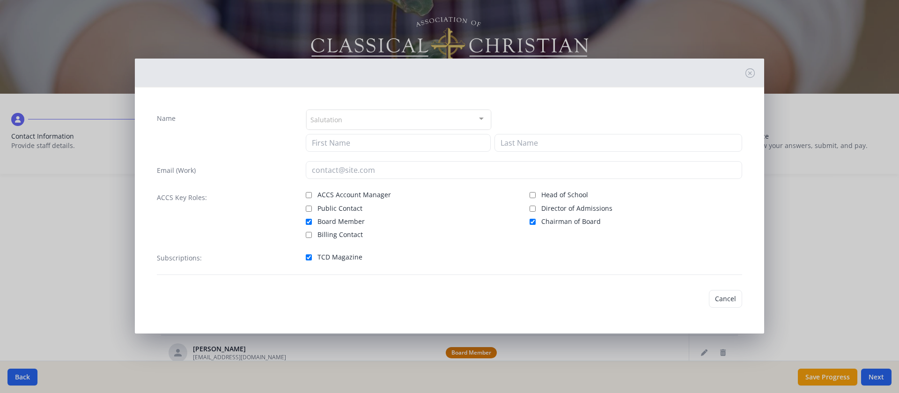
checkbox input "true"
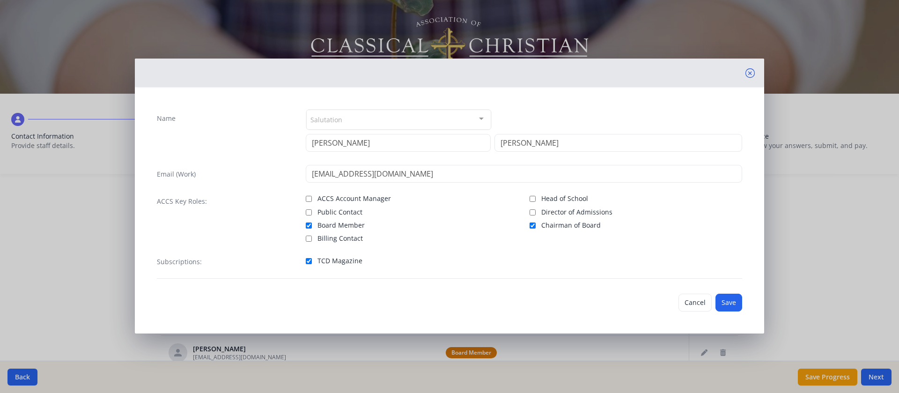
click at [599, 71] on icon at bounding box center [750, 72] width 9 height 9
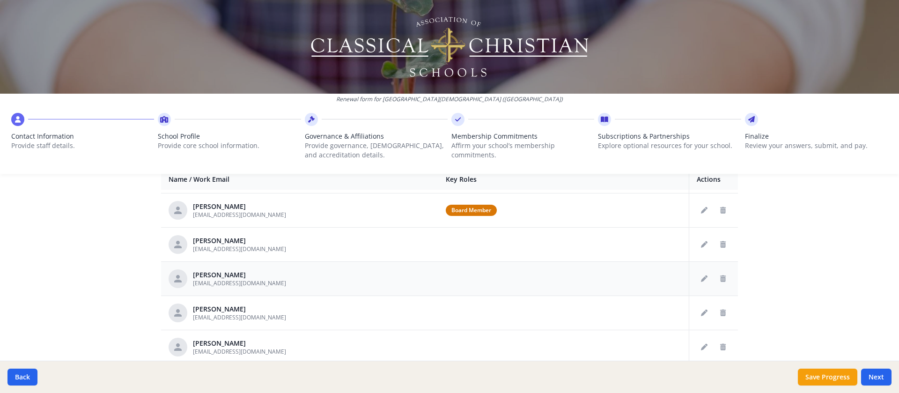
scroll to position [234, 0]
click at [599, 210] on icon "Edit staff" at bounding box center [704, 212] width 7 height 7
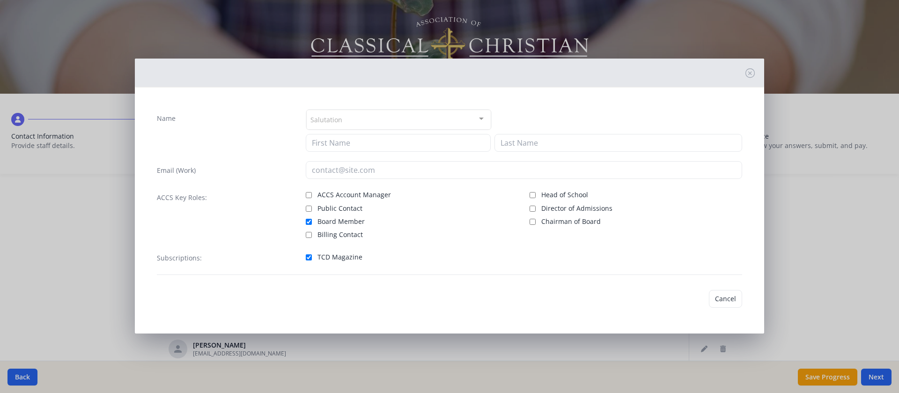
type input "[PERSON_NAME]"
type input "Stoep"
type input "[EMAIL_ADDRESS][DOMAIN_NAME]"
checkbox input "true"
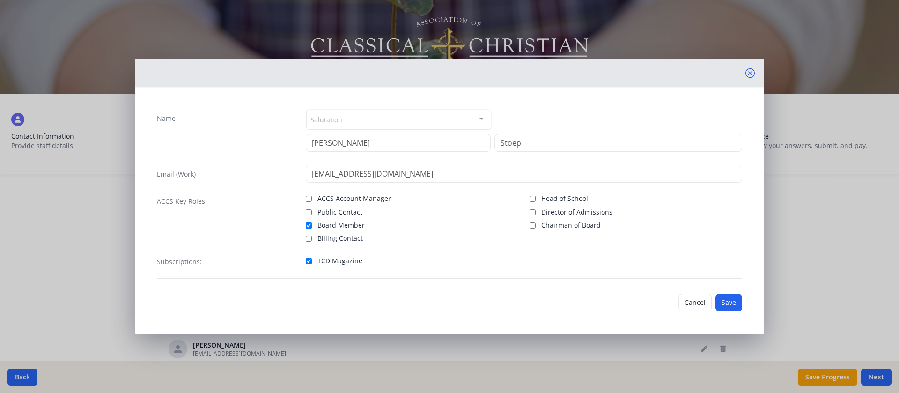
click at [599, 74] on icon at bounding box center [750, 72] width 9 height 9
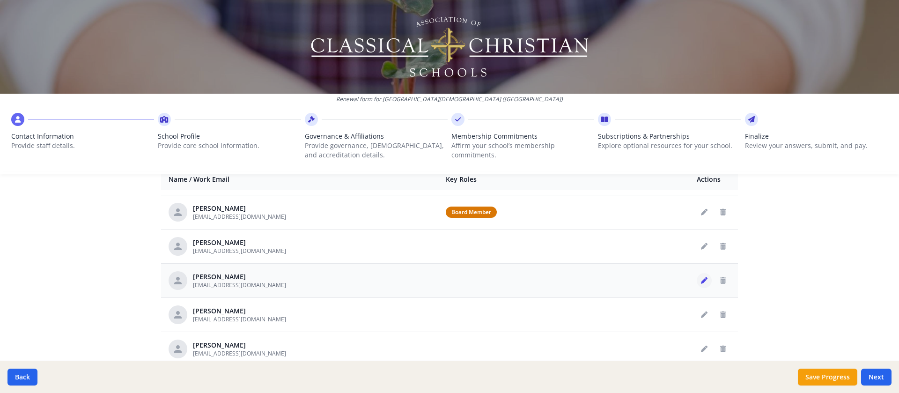
click at [599, 261] on icon "Edit staff" at bounding box center [704, 280] width 7 height 7
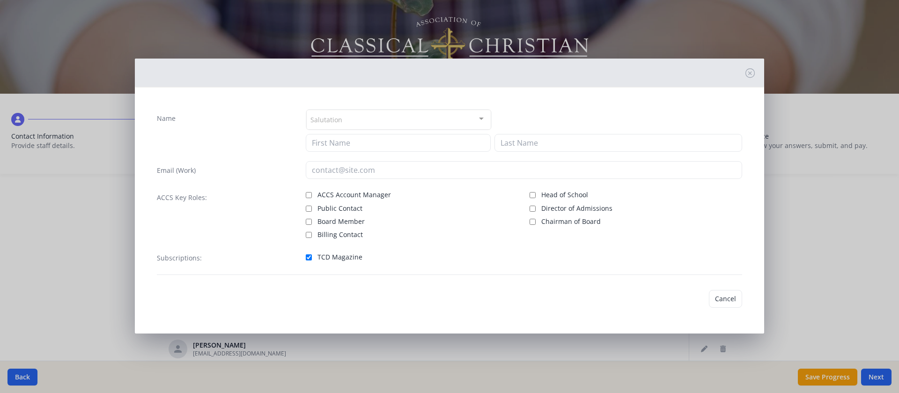
type input "[PERSON_NAME]"
type input "[EMAIL_ADDRESS][DOMAIN_NAME]"
checkbox input "true"
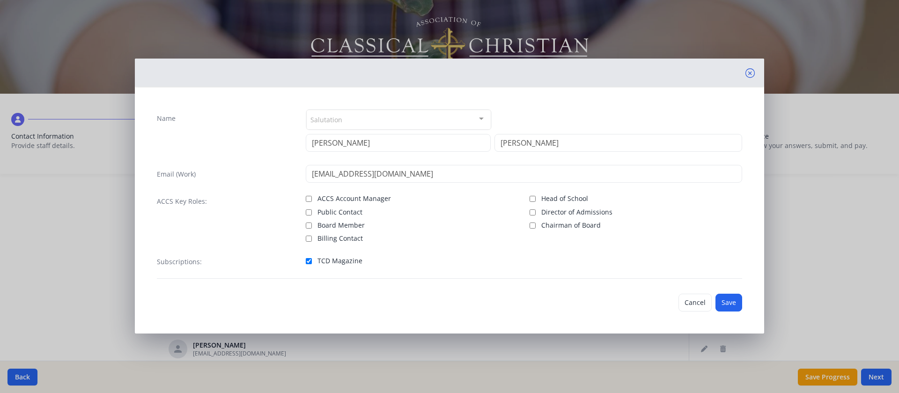
click at [599, 72] on icon at bounding box center [750, 72] width 9 height 9
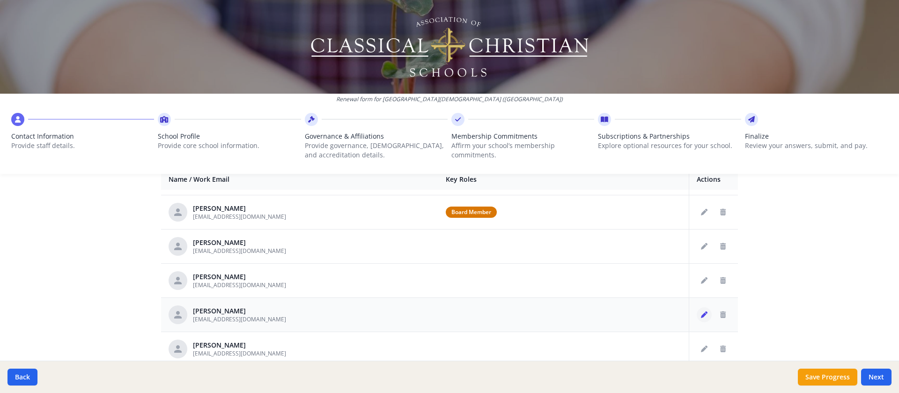
click at [599, 261] on icon "Edit staff" at bounding box center [704, 314] width 7 height 7
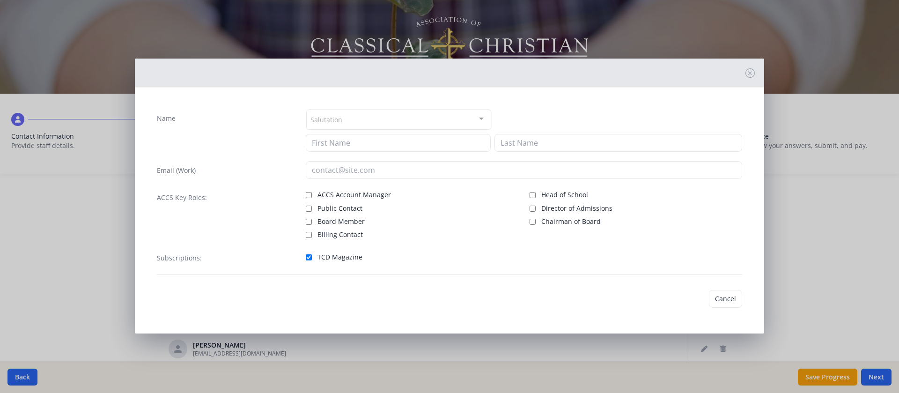
type input "[PERSON_NAME]"
type input "[EMAIL_ADDRESS][DOMAIN_NAME]"
checkbox input "true"
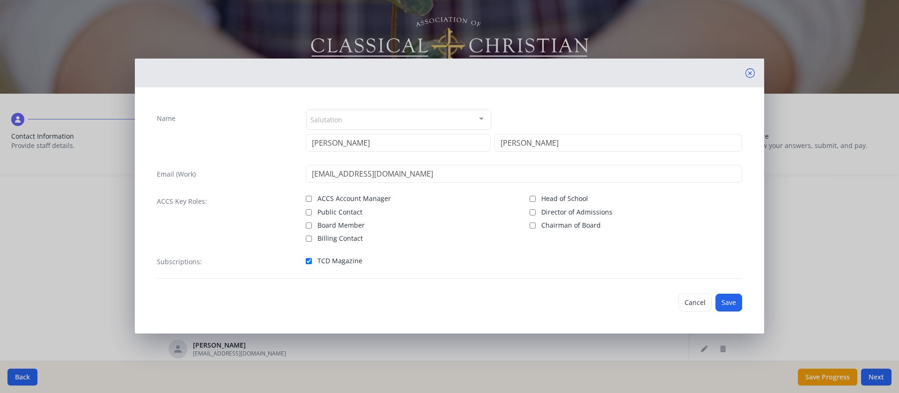
click at [599, 74] on icon at bounding box center [750, 72] width 9 height 9
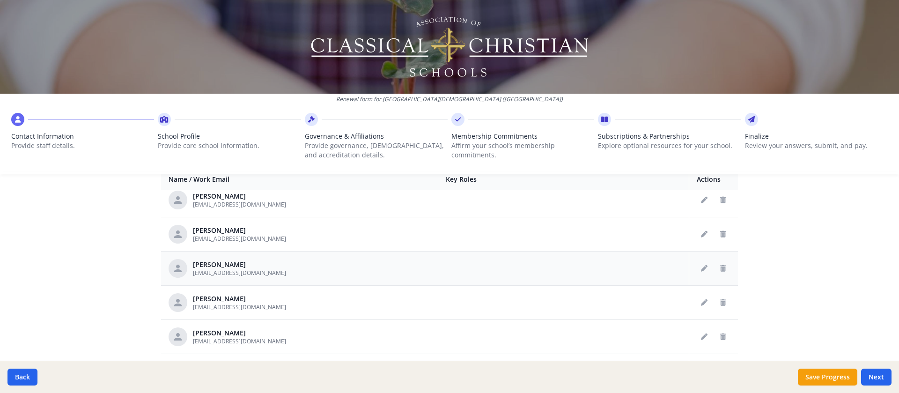
scroll to position [281, 0]
click at [599, 261] on icon "Edit staff" at bounding box center [704, 302] width 7 height 7
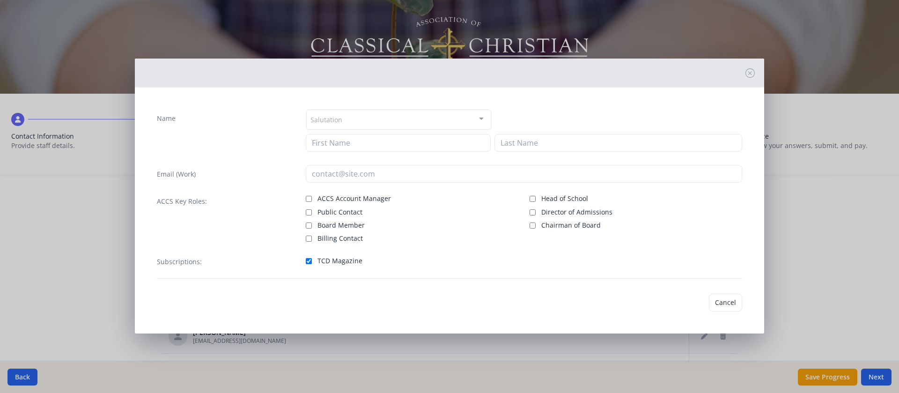
type input "Lauren"
type input "Bell"
type input "[EMAIL_ADDRESS][DOMAIN_NAME]"
checkbox input "true"
click at [599, 72] on icon at bounding box center [750, 72] width 9 height 9
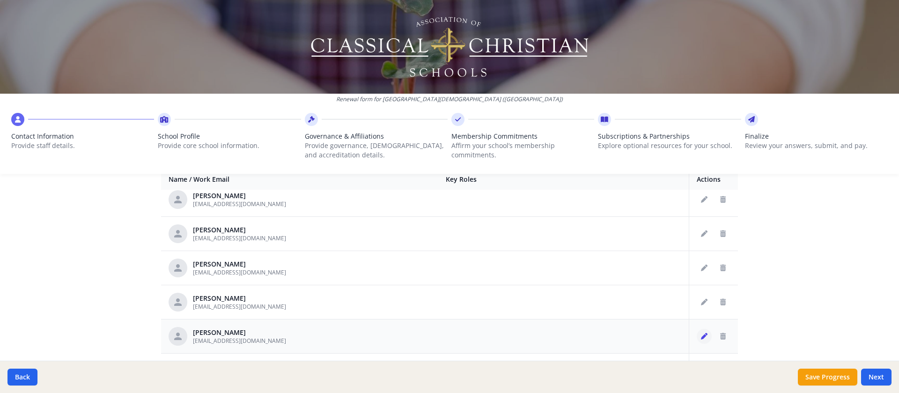
click at [599, 261] on icon "Edit staff" at bounding box center [704, 336] width 7 height 7
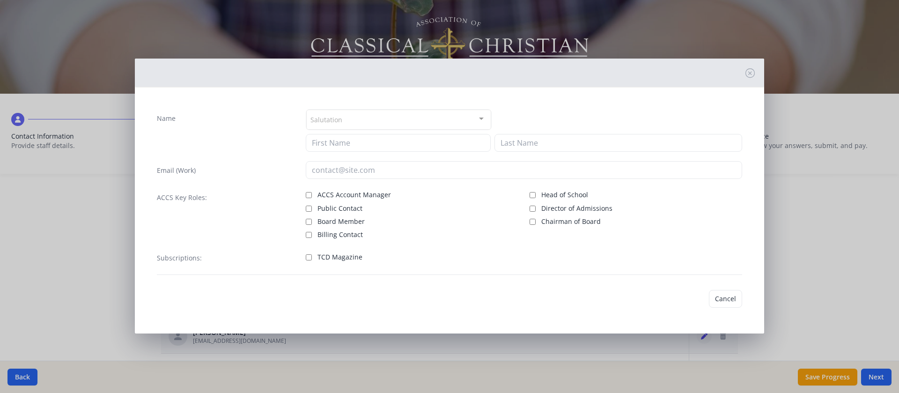
type input "[PERSON_NAME]"
type input "[EMAIL_ADDRESS][DOMAIN_NAME]"
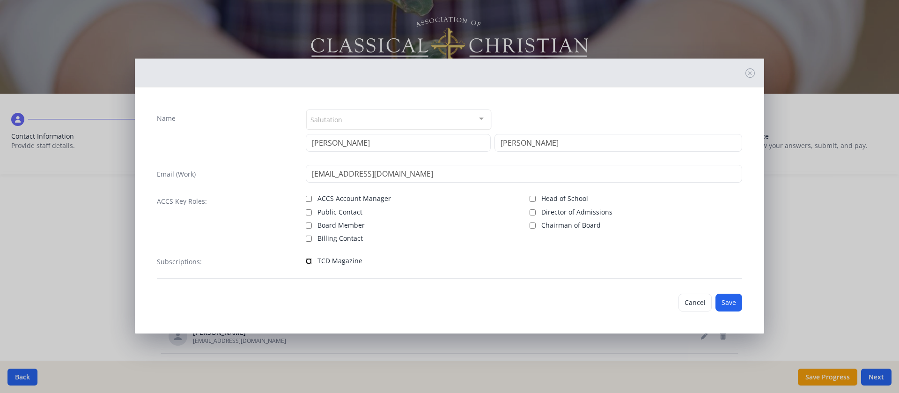
click at [306, 259] on input "TCD Magazine" at bounding box center [309, 261] width 6 height 6
checkbox input "true"
click at [599, 261] on button "Save" at bounding box center [729, 303] width 27 height 18
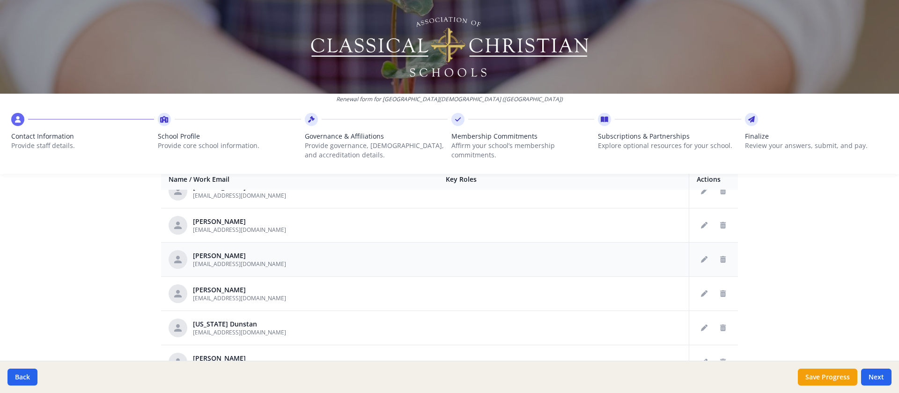
scroll to position [375, 0]
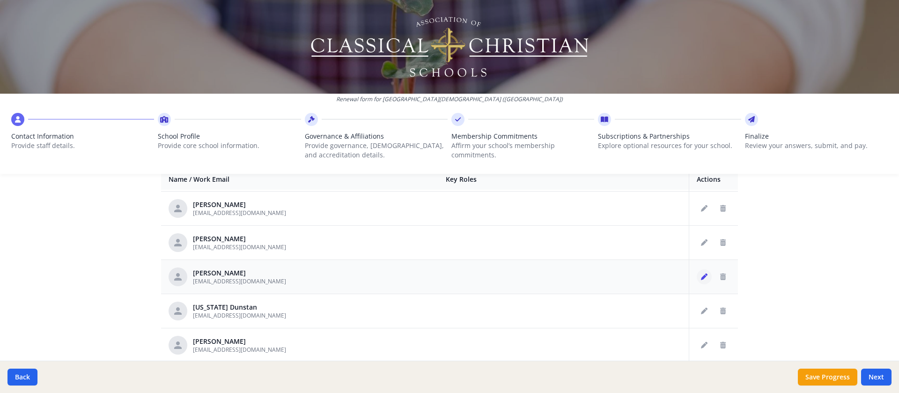
click at [599, 261] on icon "Edit staff" at bounding box center [704, 277] width 7 height 7
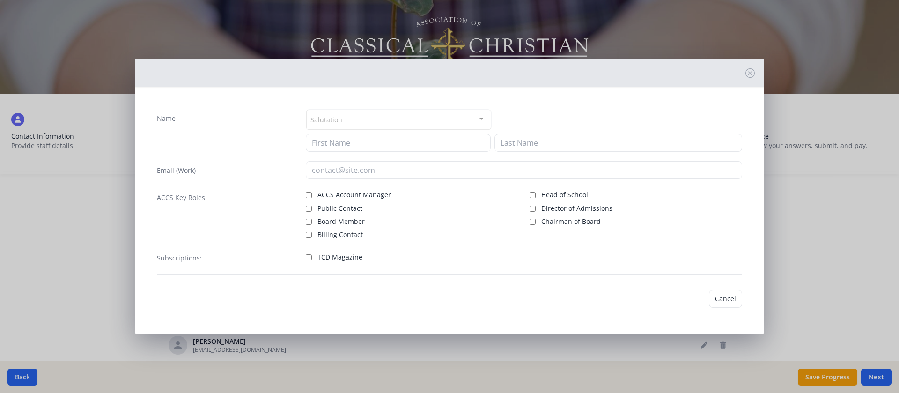
type input "[PERSON_NAME]"
type input "[EMAIL_ADDRESS][DOMAIN_NAME]"
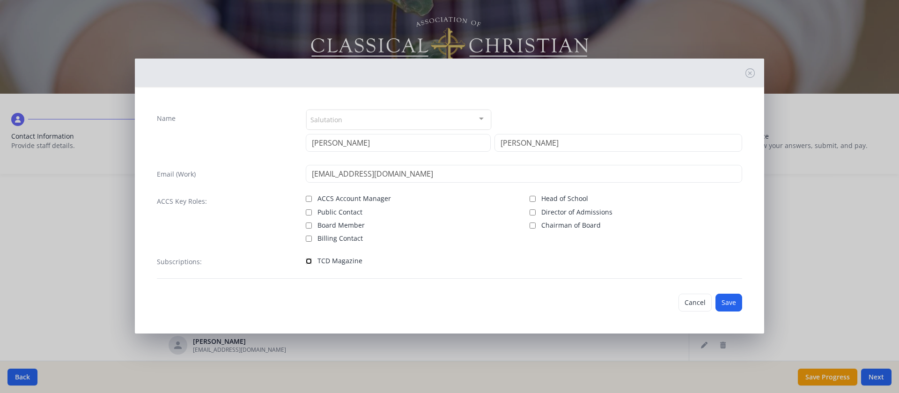
click at [306, 258] on input "TCD Magazine" at bounding box center [309, 261] width 6 height 6
checkbox input "true"
click at [599, 261] on button "Save" at bounding box center [729, 303] width 27 height 18
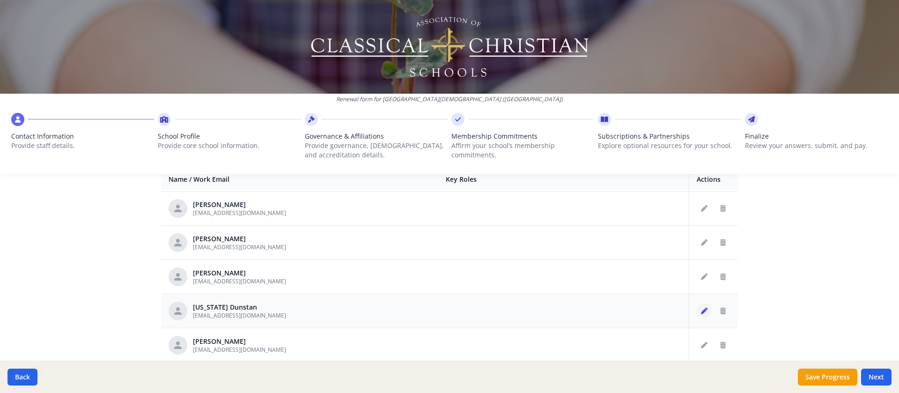
click at [599, 261] on icon "Edit staff" at bounding box center [704, 311] width 7 height 7
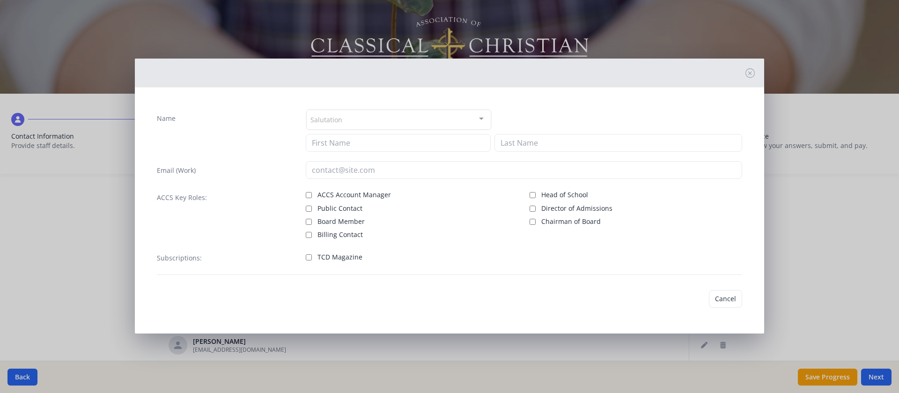
type input "[US_STATE]"
type input "Dunstan"
type input "[EMAIL_ADDRESS][DOMAIN_NAME]"
click at [306, 261] on input "TCD Magazine" at bounding box center [309, 261] width 6 height 6
checkbox input "true"
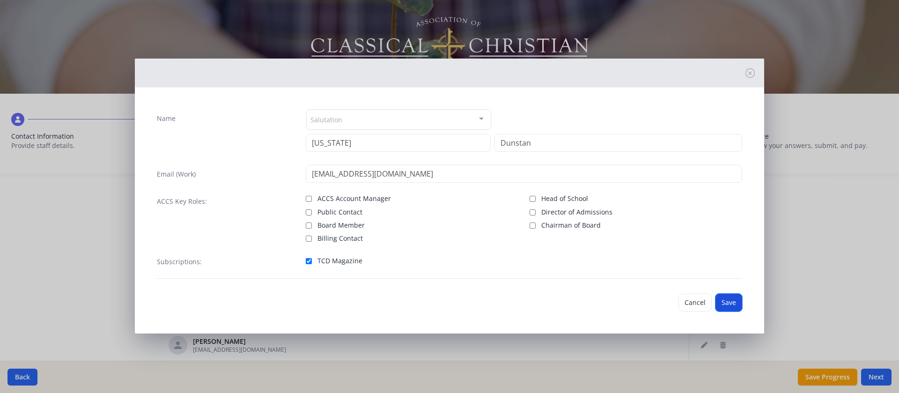
click at [599, 261] on button "Save" at bounding box center [729, 303] width 27 height 18
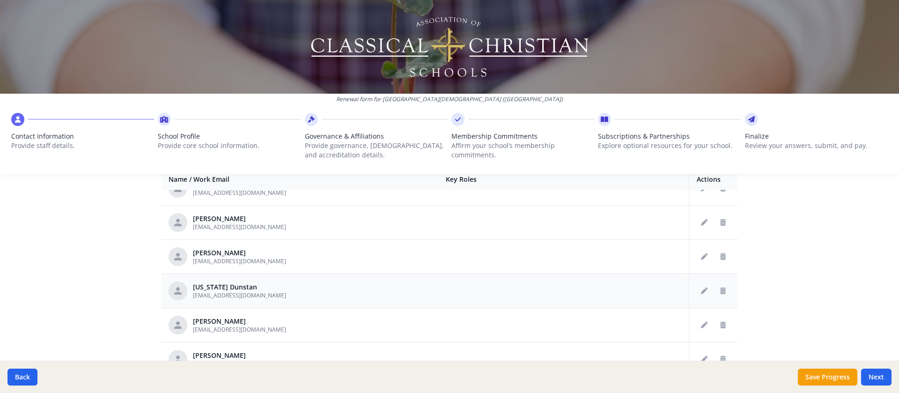
scroll to position [445, 0]
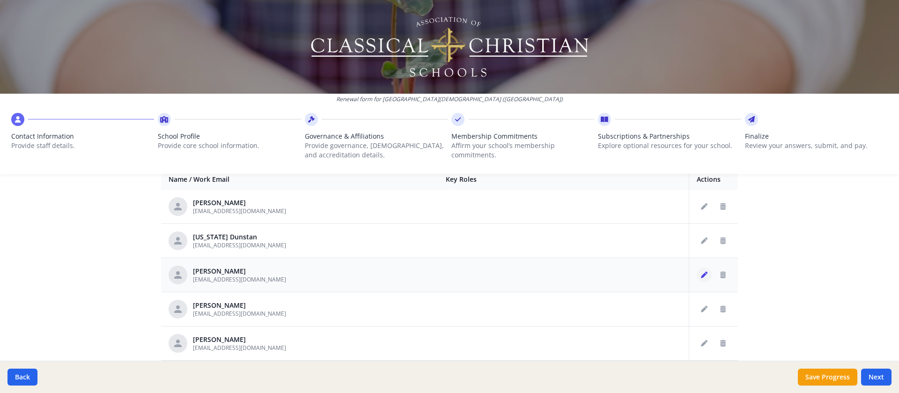
click at [599, 261] on icon "Edit staff" at bounding box center [704, 275] width 7 height 7
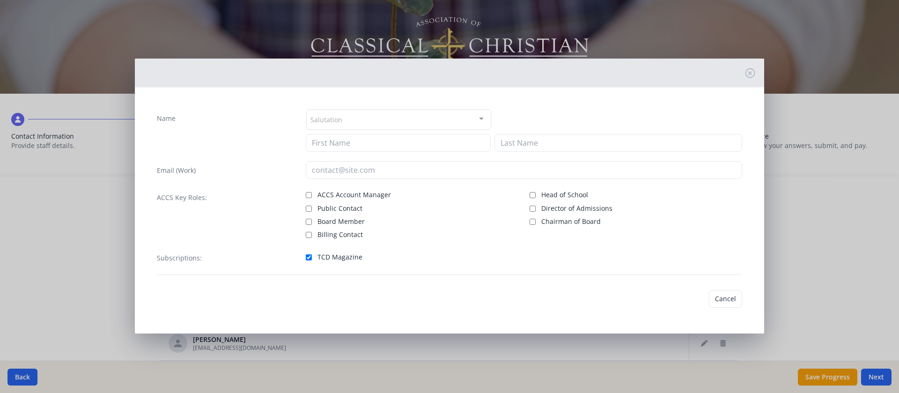
type input "[PERSON_NAME]"
type input "[EMAIL_ADDRESS][DOMAIN_NAME]"
checkbox input "true"
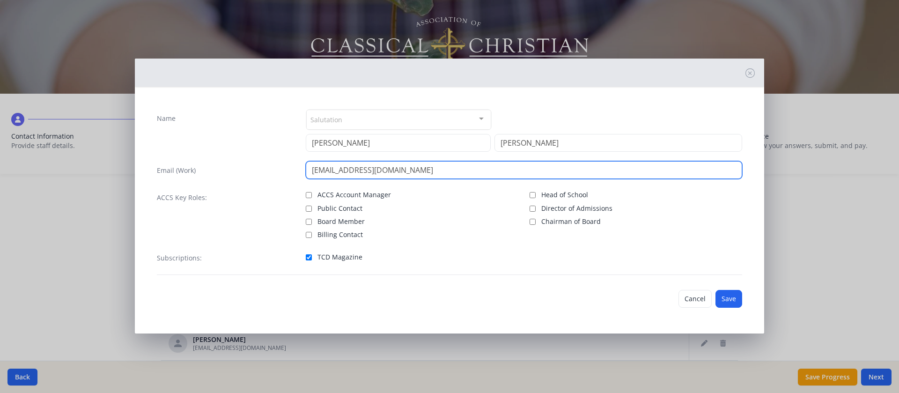
drag, startPoint x: 495, startPoint y: 179, endPoint x: 351, endPoint y: 169, distance: 144.6
click at [351, 169] on input "[EMAIL_ADDRESS][DOMAIN_NAME]" at bounding box center [524, 170] width 437 height 18
type input "[EMAIL_ADDRESS][DOMAIN_NAME]"
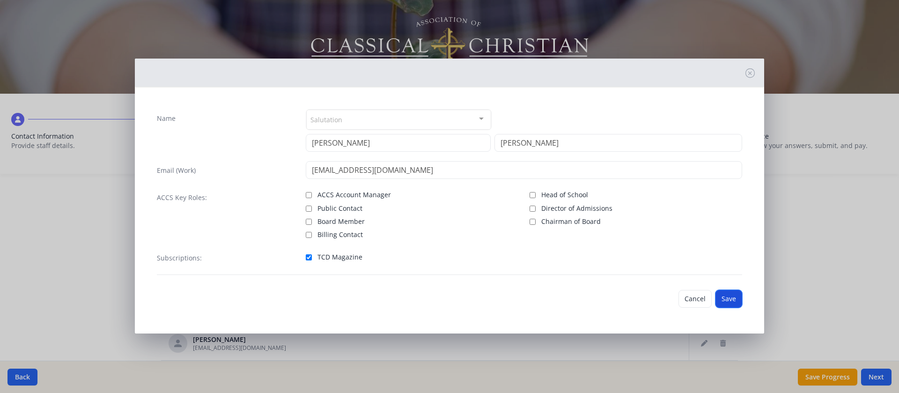
click at [599, 261] on button "Save" at bounding box center [729, 299] width 27 height 18
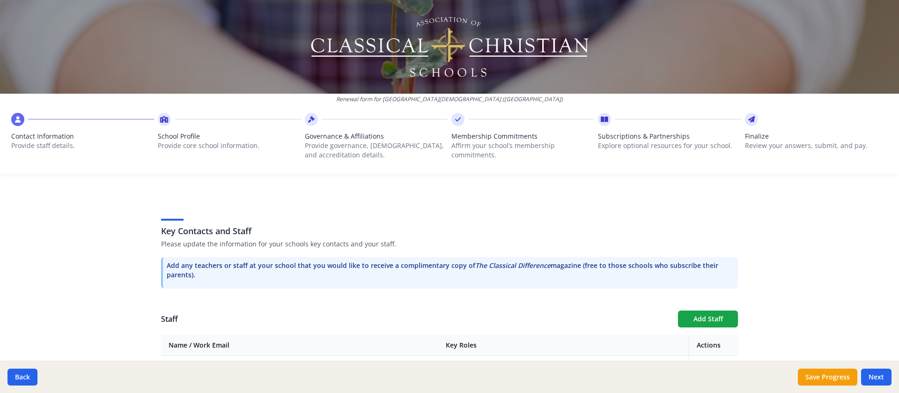
scroll to position [222, 0]
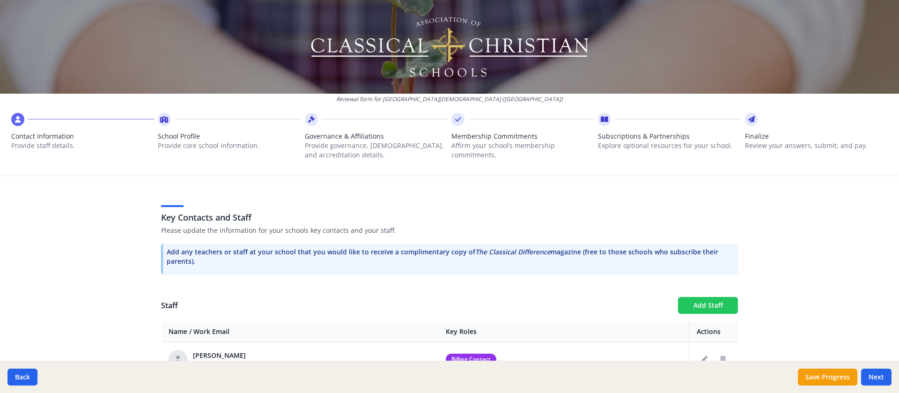
click at [599, 261] on button "Add Staff" at bounding box center [708, 305] width 60 height 17
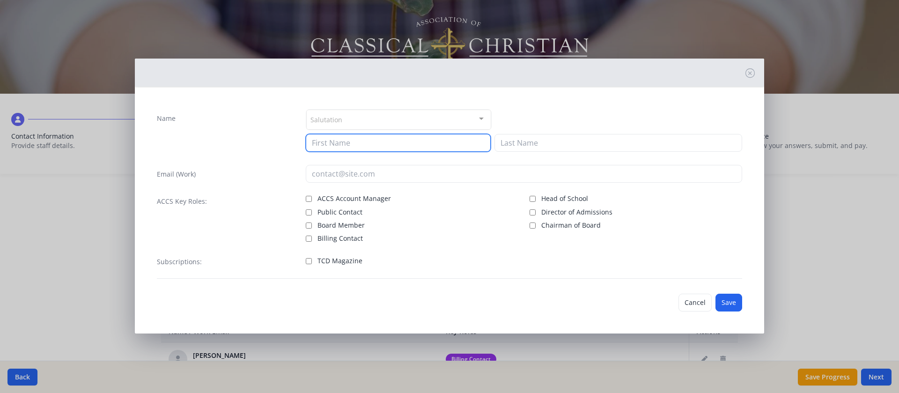
click at [363, 143] on input at bounding box center [398, 143] width 185 height 18
type input "[PERSON_NAME]"
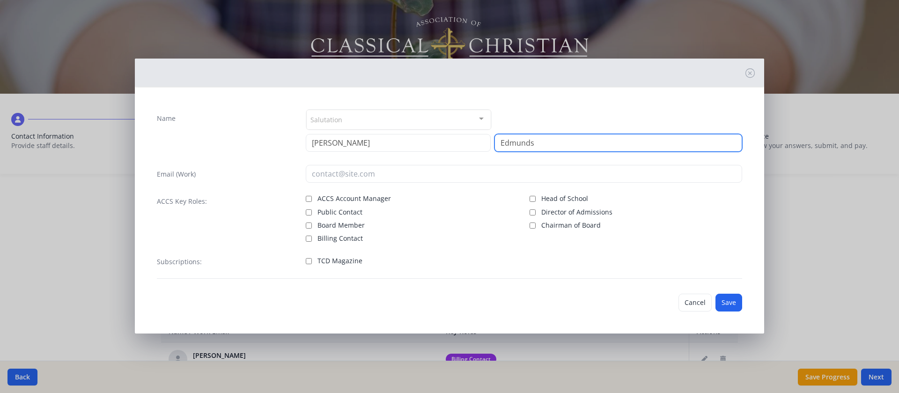
type input "Edmunds"
click at [308, 261] on input "TCD Magazine" at bounding box center [309, 261] width 6 height 6
checkbox input "true"
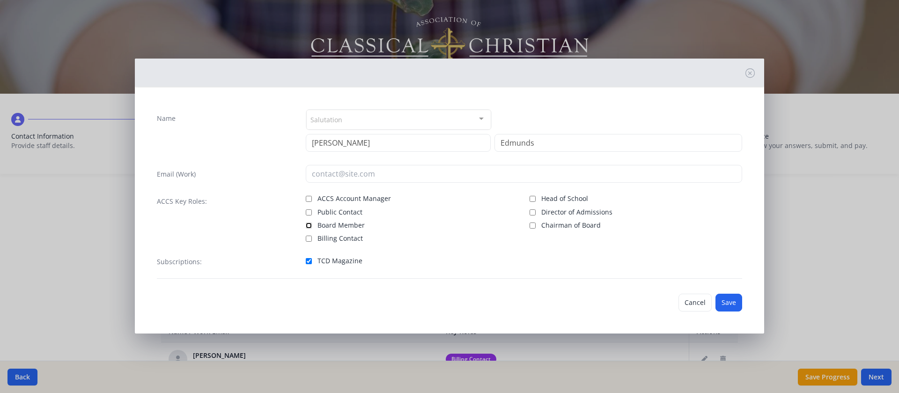
click at [307, 225] on input "Board Member" at bounding box center [309, 225] width 6 height 6
checkbox input "true"
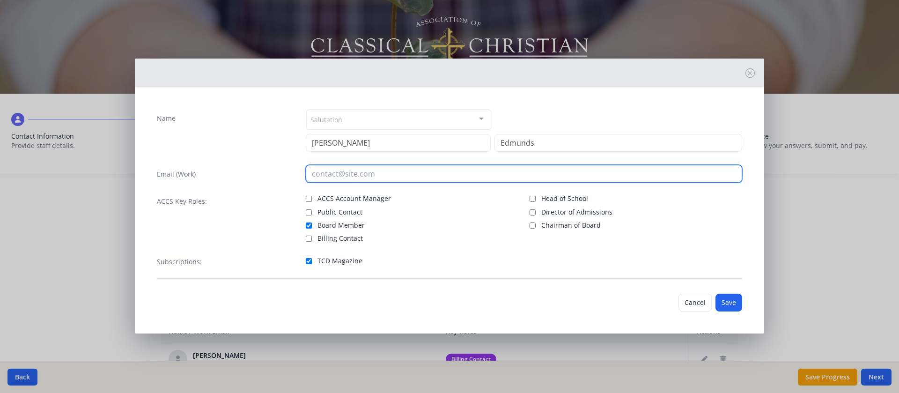
click at [377, 174] on input "email" at bounding box center [524, 174] width 437 height 18
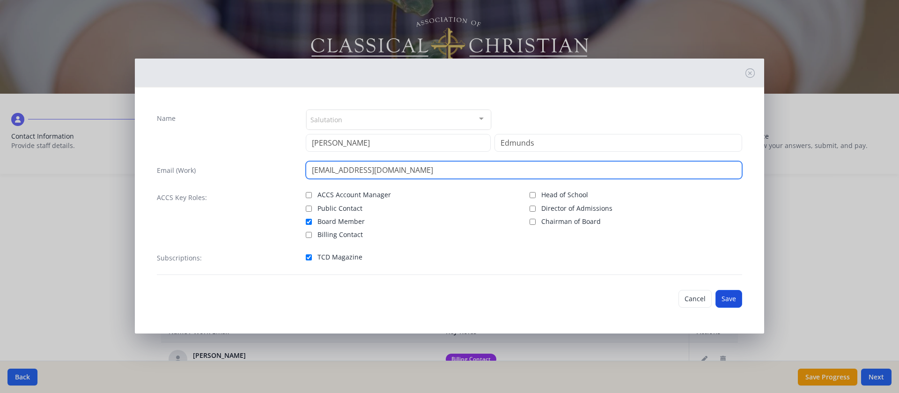
type input "[EMAIL_ADDRESS][DOMAIN_NAME]"
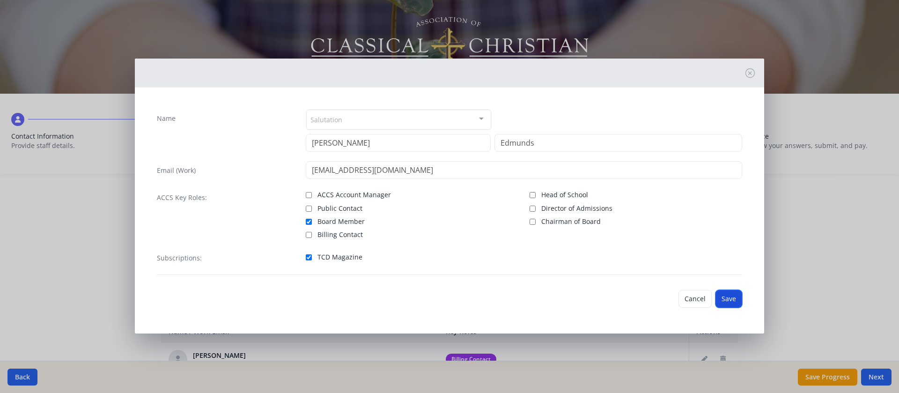
click at [599, 261] on button "Save" at bounding box center [729, 299] width 27 height 18
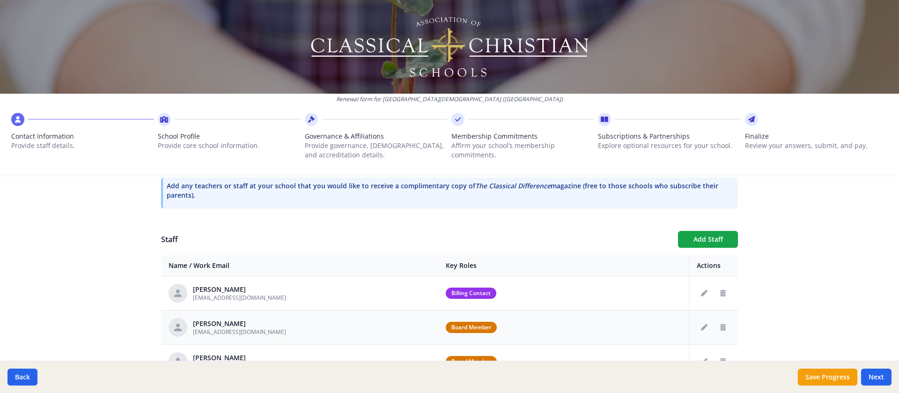
scroll to position [288, 0]
click at [599, 241] on button "Add Staff" at bounding box center [708, 239] width 60 height 17
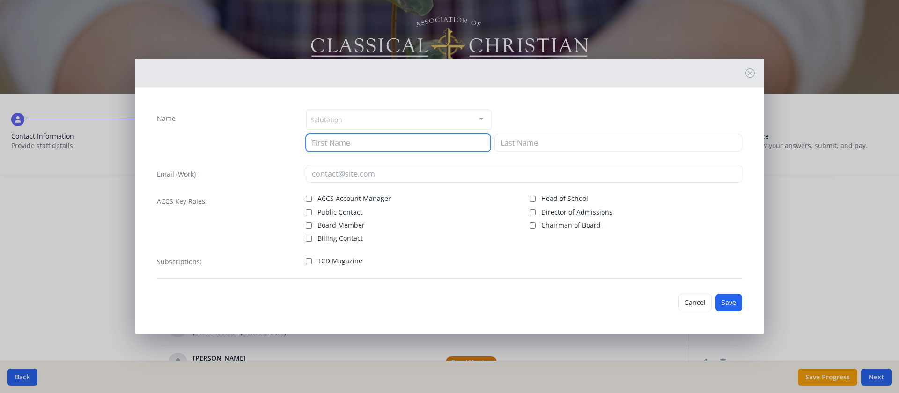
click at [363, 144] on input at bounding box center [398, 143] width 185 height 18
type input "[PERSON_NAME]"
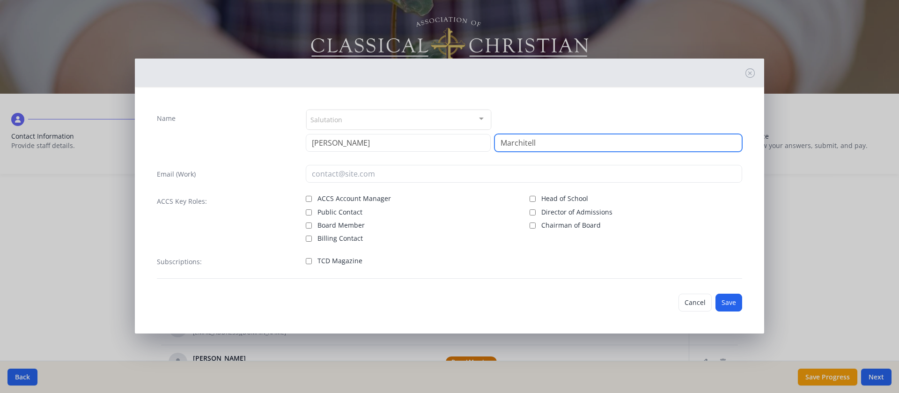
type input "Marchitell"
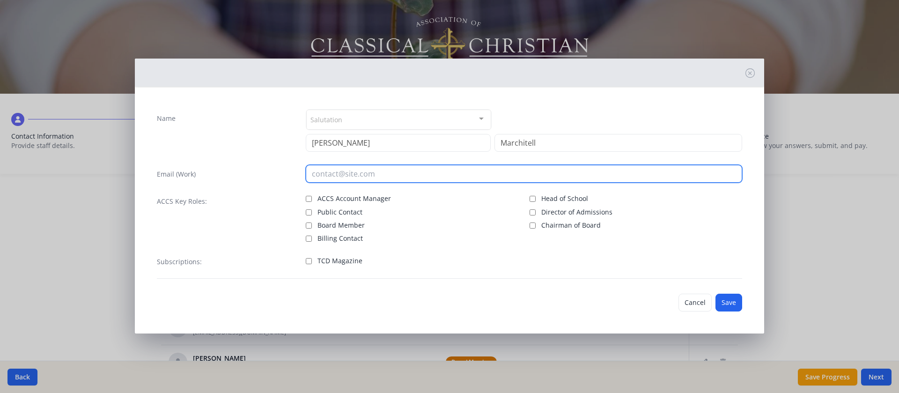
click at [358, 173] on input "email" at bounding box center [524, 174] width 437 height 18
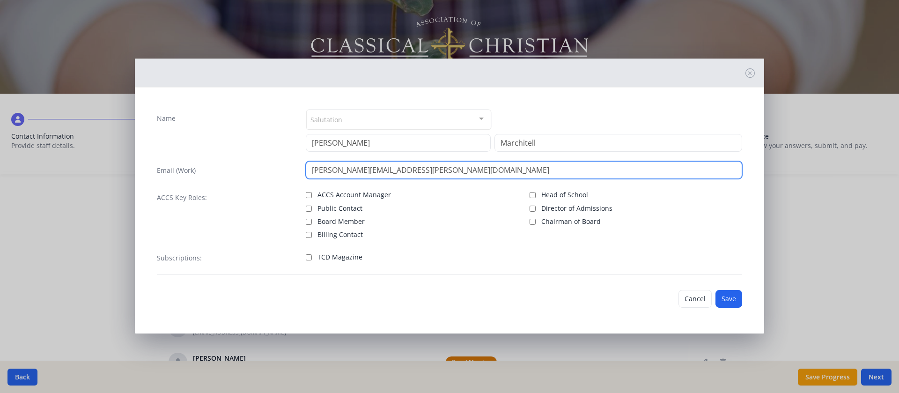
type input "[PERSON_NAME][EMAIL_ADDRESS][PERSON_NAME][DOMAIN_NAME]"
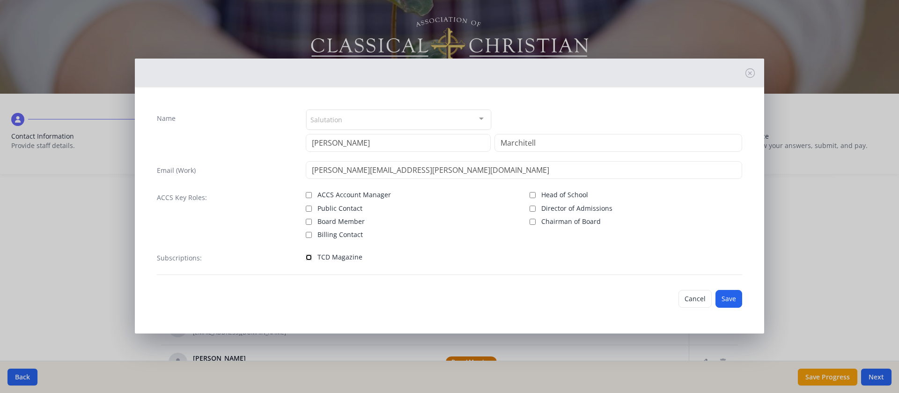
click at [306, 259] on input "TCD Magazine" at bounding box center [309, 257] width 6 height 6
checkbox input "true"
click at [308, 222] on input "Board Member" at bounding box center [309, 222] width 6 height 6
checkbox input "true"
click at [599, 261] on button "Save" at bounding box center [729, 299] width 27 height 18
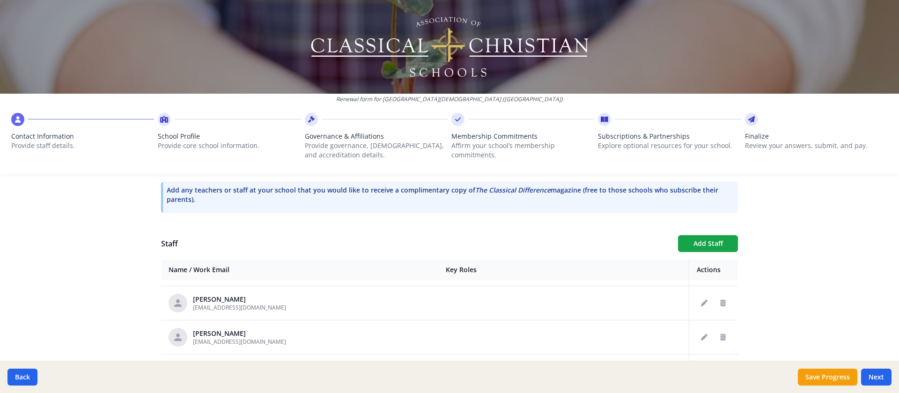
scroll to position [265, 0]
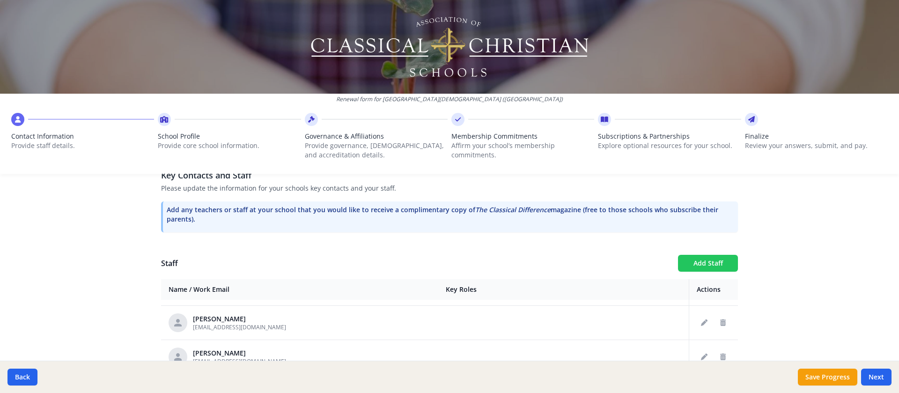
click at [599, 261] on button "Add Staff" at bounding box center [708, 263] width 60 height 17
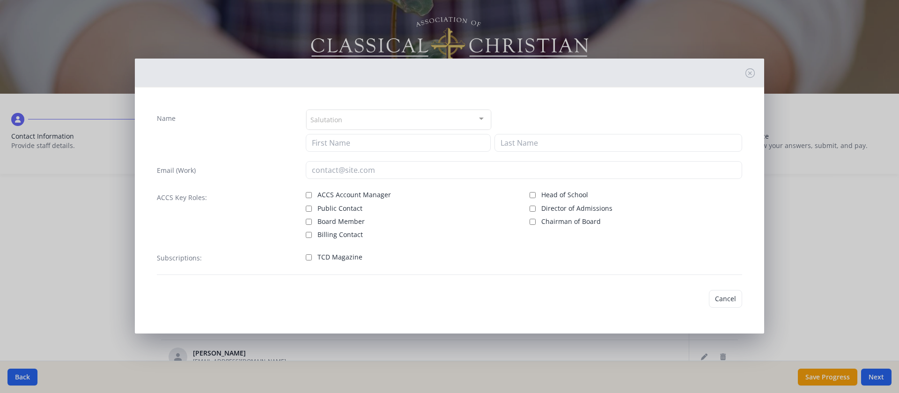
checkbox input "false"
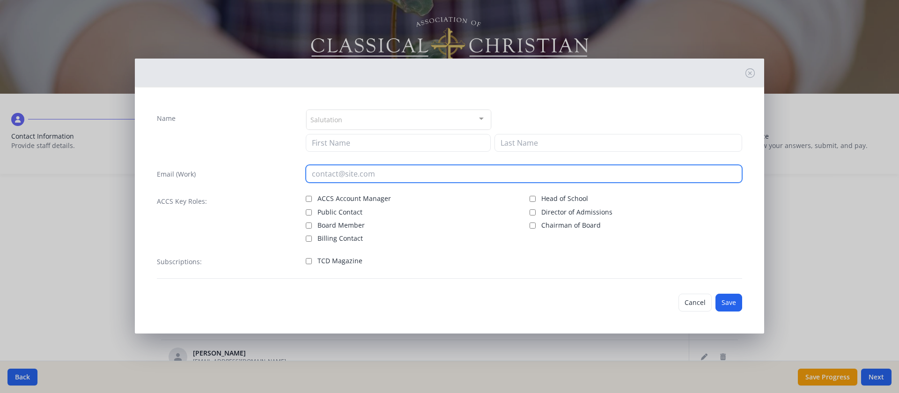
click at [377, 176] on input "email" at bounding box center [524, 174] width 437 height 18
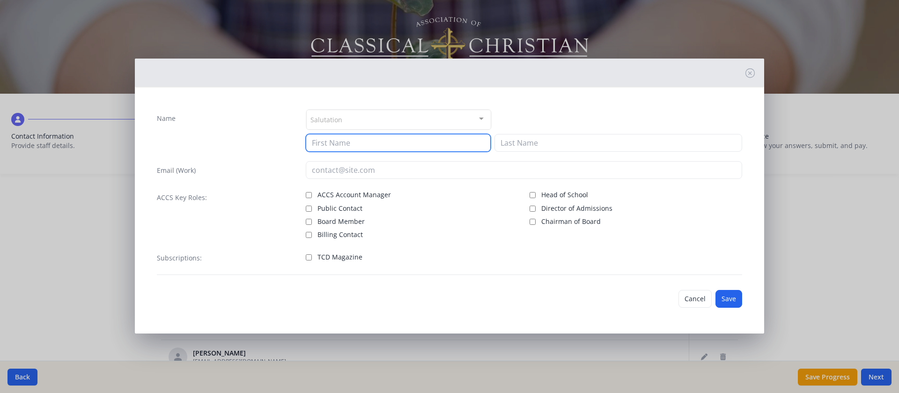
click at [363, 144] on input at bounding box center [398, 143] width 185 height 18
type input "[PERSON_NAME]"
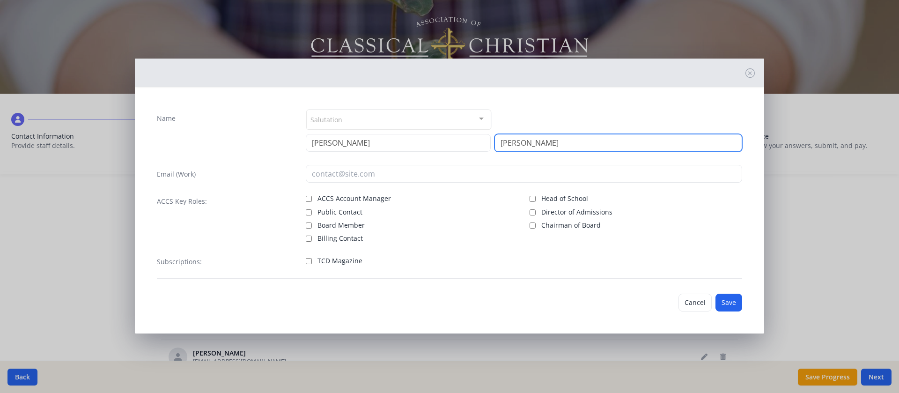
type input "[PERSON_NAME]"
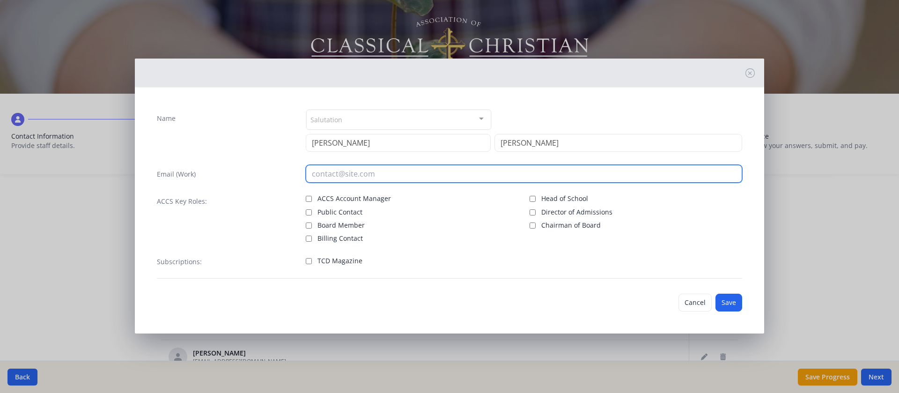
click at [333, 173] on input "email" at bounding box center [524, 174] width 437 height 18
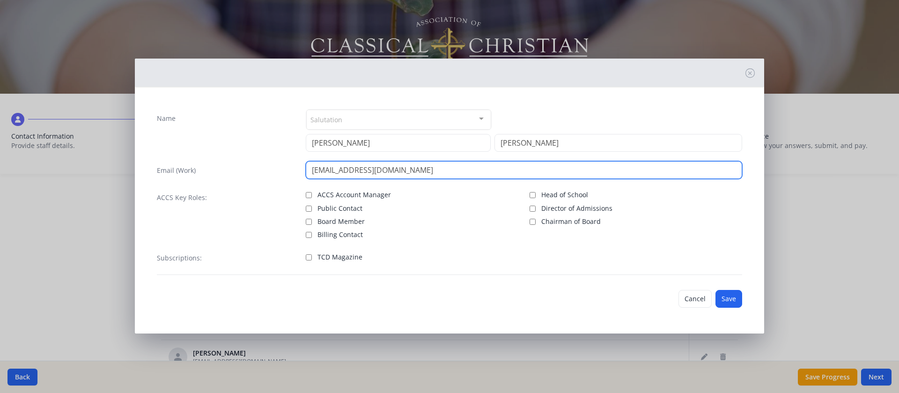
type input "[EMAIL_ADDRESS][DOMAIN_NAME]"
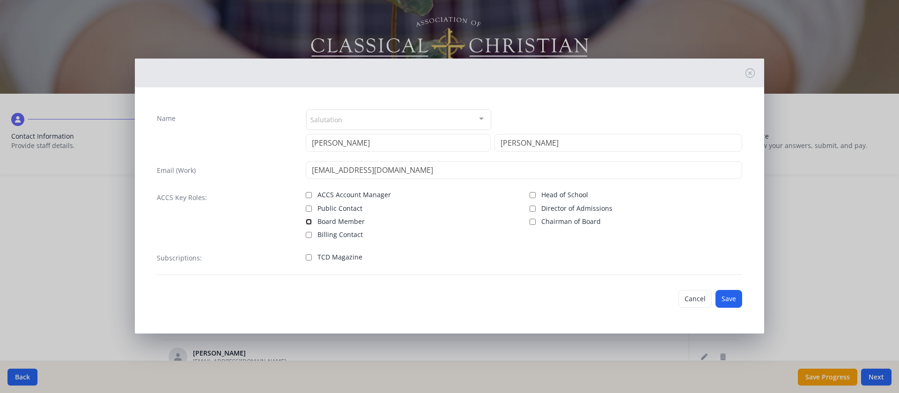
click at [309, 221] on input "Board Member" at bounding box center [309, 222] width 6 height 6
checkbox input "true"
click at [309, 257] on input "TCD Magazine" at bounding box center [309, 257] width 6 height 6
checkbox input "true"
click at [308, 221] on input "Board Member" at bounding box center [309, 222] width 6 height 6
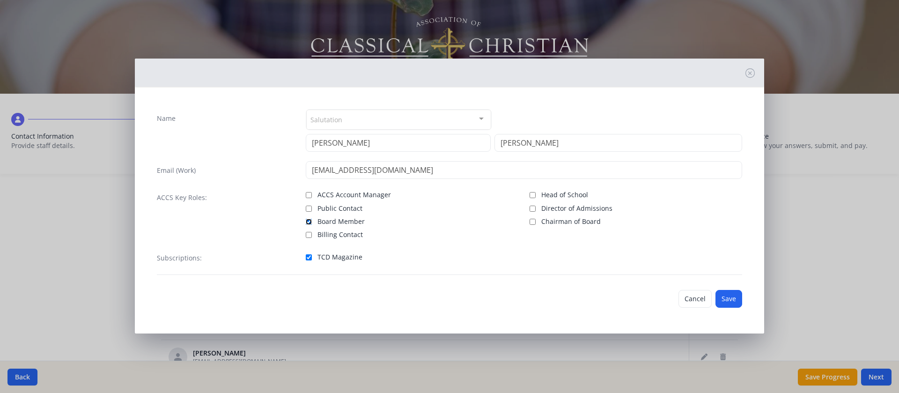
checkbox input "false"
click at [599, 261] on button "Save" at bounding box center [729, 299] width 27 height 18
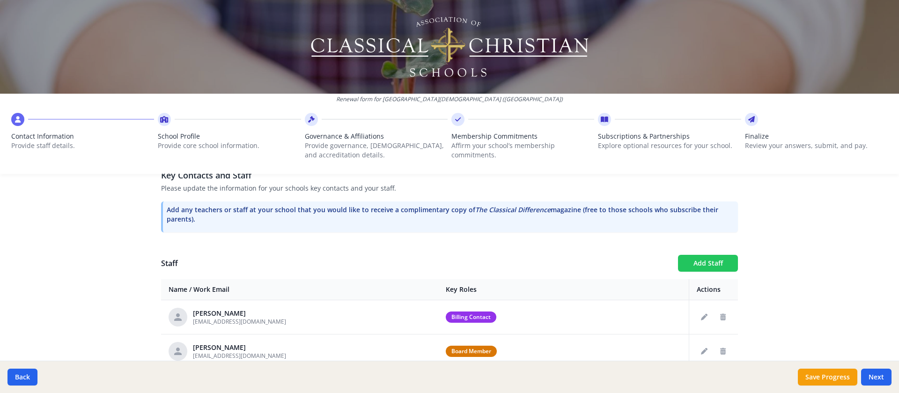
click at [599, 261] on button "Add Staff" at bounding box center [708, 263] width 60 height 17
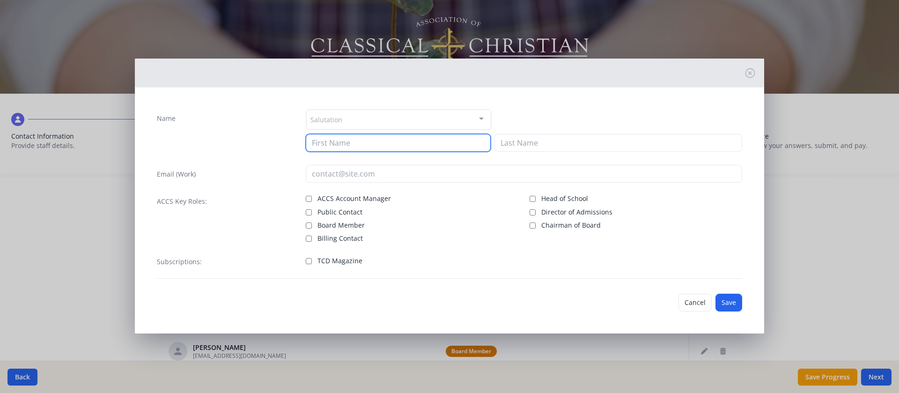
click at [360, 142] on input at bounding box center [398, 143] width 185 height 18
type input "[PERSON_NAME]"
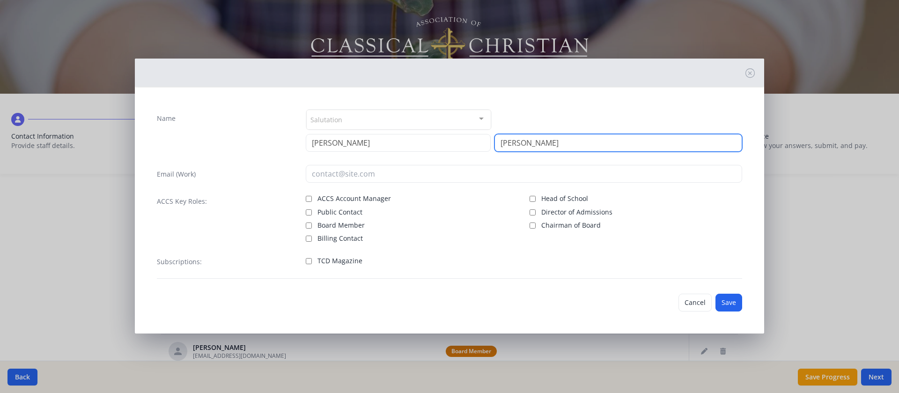
type input "[PERSON_NAME]"
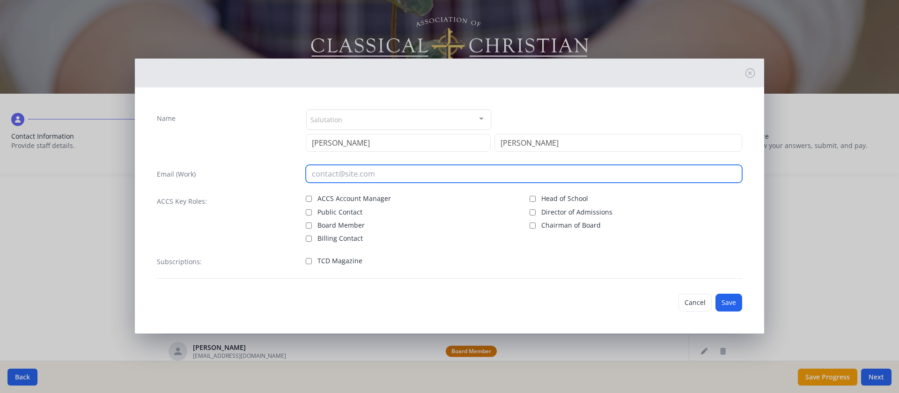
click at [346, 172] on input "email" at bounding box center [524, 174] width 437 height 18
click at [388, 172] on input "email" at bounding box center [524, 170] width 437 height 18
paste input "[EMAIL_ADDRESS][DOMAIN_NAME]"
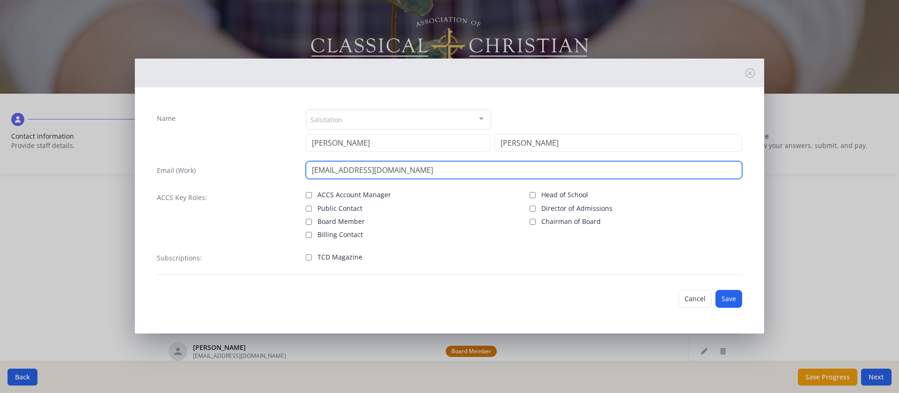
type input "[EMAIL_ADDRESS][DOMAIN_NAME]"
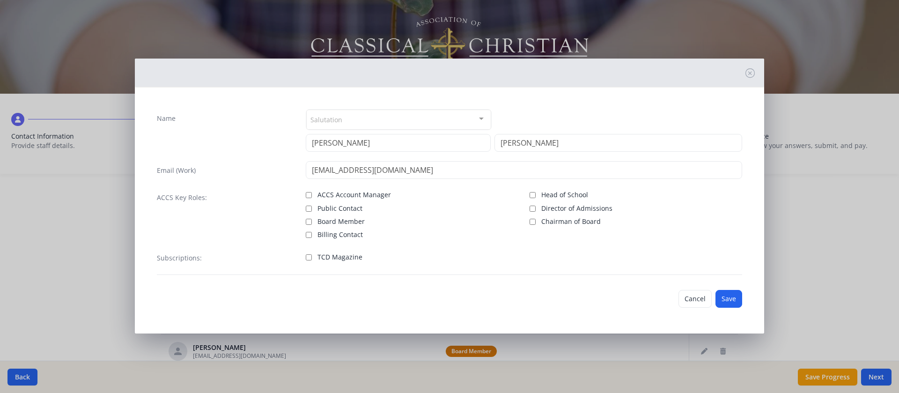
click at [281, 204] on div "ACCS Key Roles:" at bounding box center [227, 213] width 140 height 51
click at [316, 221] on label "Board Member" at bounding box center [412, 220] width 213 height 11
click at [312, 221] on input "Board Member" at bounding box center [309, 222] width 6 height 6
checkbox input "true"
click at [338, 256] on span "TCD Magazine" at bounding box center [340, 256] width 45 height 9
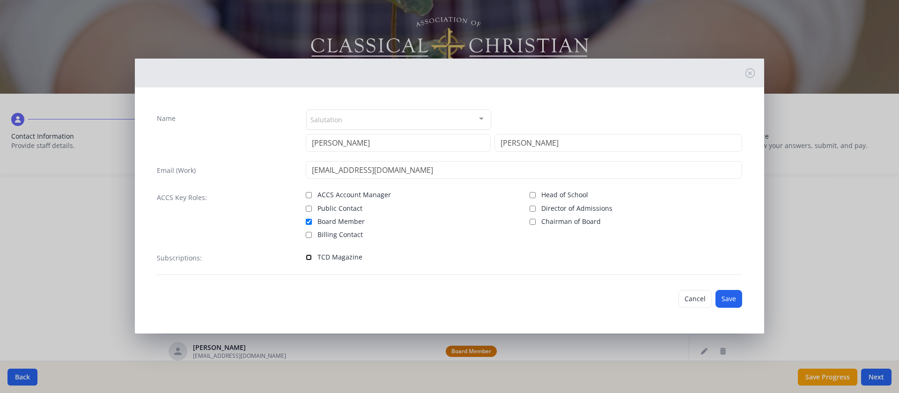
click at [312, 256] on input "TCD Magazine" at bounding box center [309, 257] width 6 height 6
checkbox input "true"
click at [599, 261] on button "Save" at bounding box center [729, 299] width 27 height 18
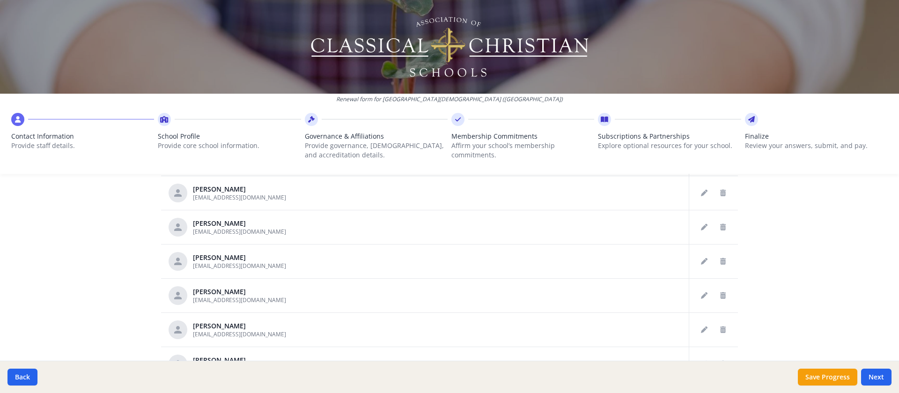
scroll to position [522, 0]
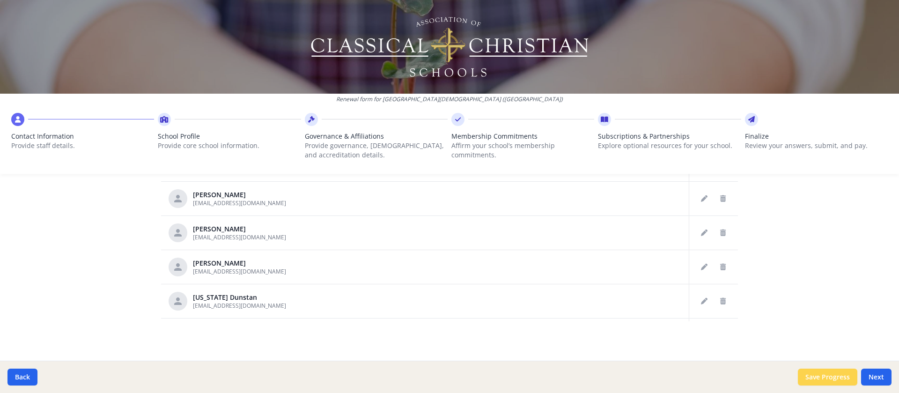
click at [599, 261] on button "Save Progress" at bounding box center [827, 377] width 59 height 17
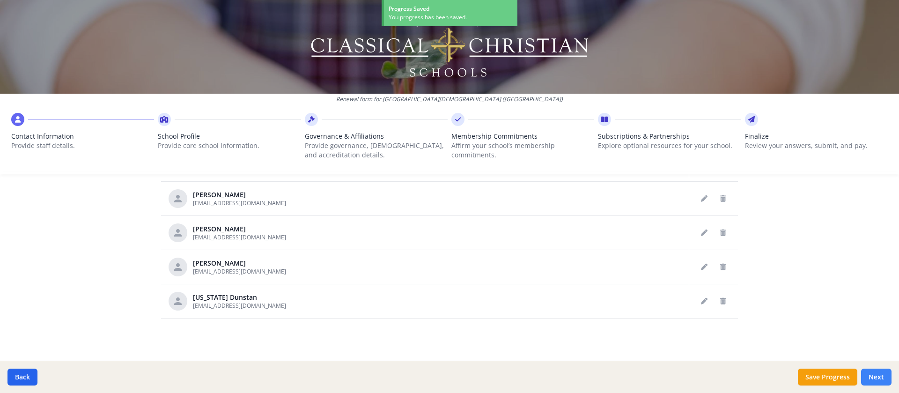
click at [599, 261] on button "Next" at bounding box center [876, 377] width 30 height 17
type input "[PHONE_NUMBER]"
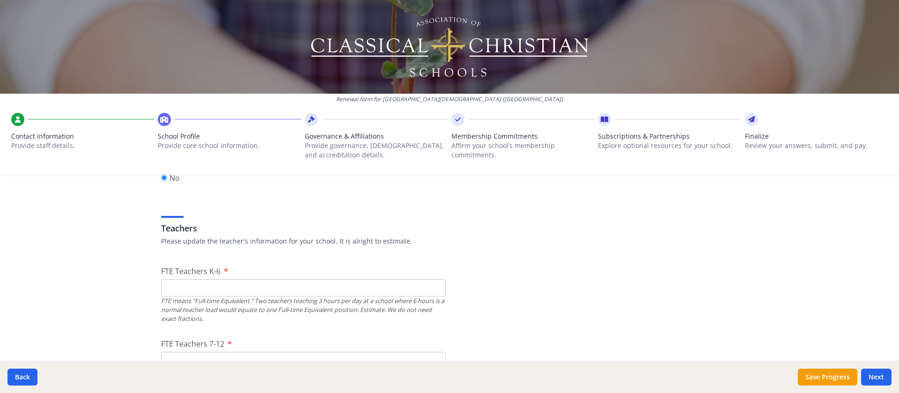
scroll to position [515, 0]
click at [231, 261] on input "FTE Teachers K-6" at bounding box center [303, 283] width 285 height 17
type input "8"
click at [223, 261] on input "FTE Teachers 7-12" at bounding box center [303, 355] width 285 height 17
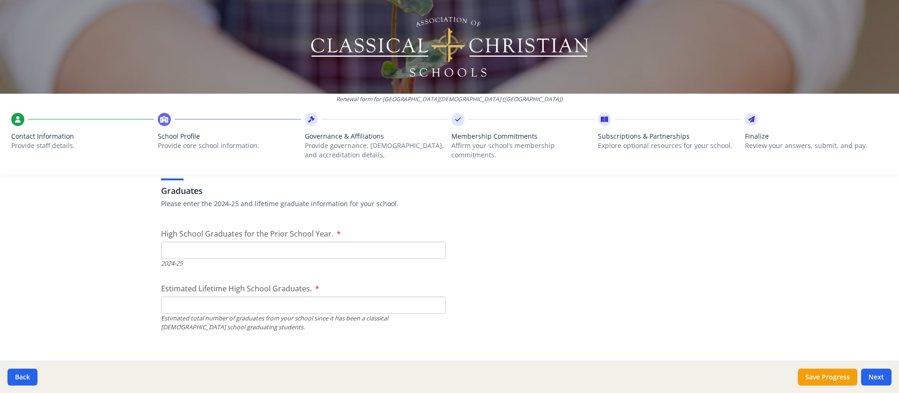
scroll to position [1323, 0]
type input "7"
click at [238, 251] on input "High School Graduates for the Prior School Year." at bounding box center [303, 249] width 285 height 17
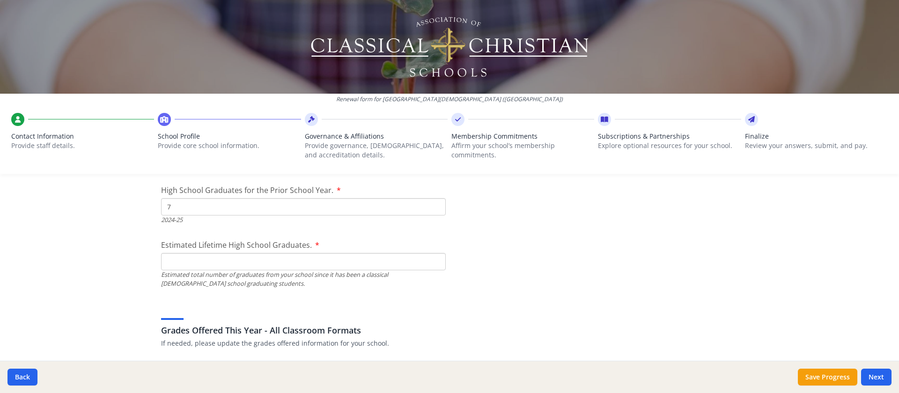
scroll to position [1358, 0]
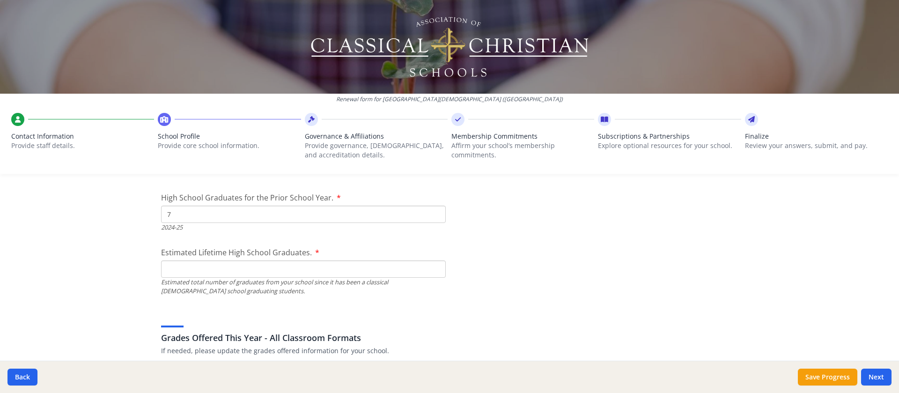
type input "7"
click at [229, 261] on input "Estimated Lifetime High School Graduates." at bounding box center [303, 268] width 285 height 17
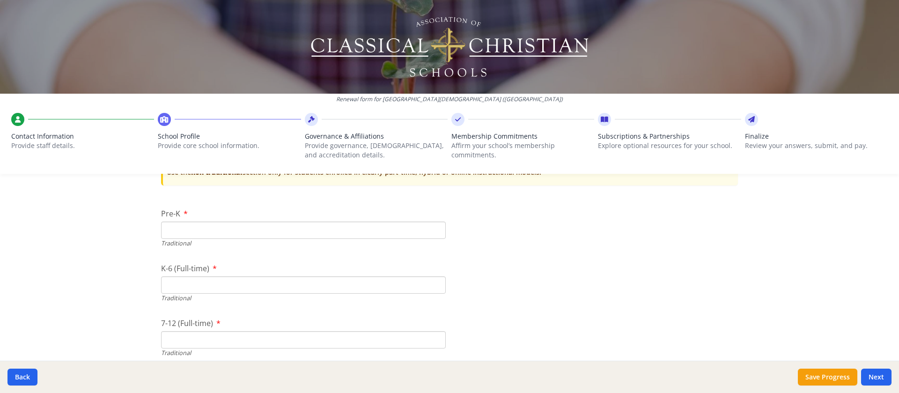
scroll to position [1944, 0]
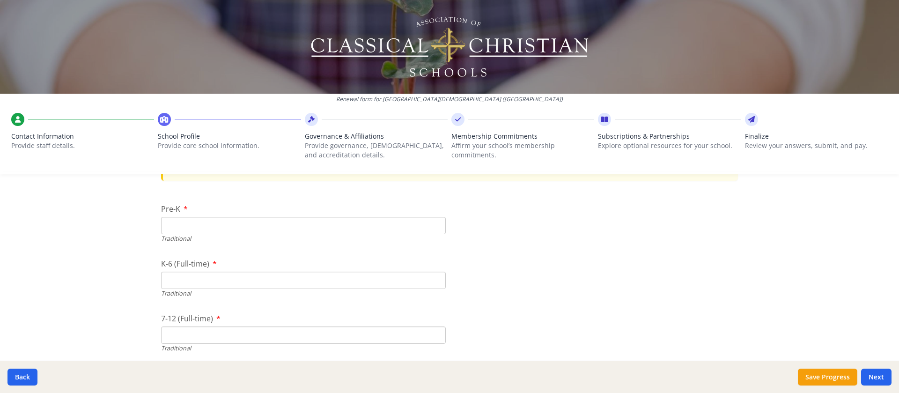
type input "20"
click at [195, 226] on input "Pre-K" at bounding box center [303, 225] width 285 height 17
type input "10"
click at [196, 261] on input "K-6 (Full-time)" at bounding box center [303, 280] width 285 height 17
click at [207, 261] on input "K-6 (Full-time)" at bounding box center [303, 280] width 285 height 17
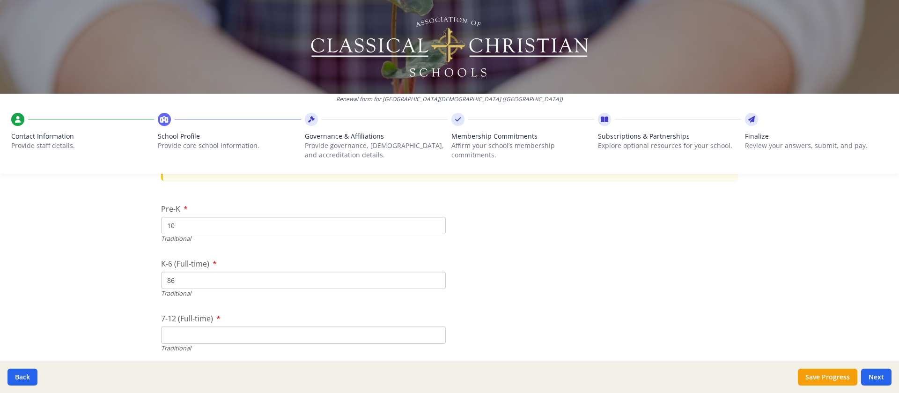
type input "86"
click at [225, 261] on input "7-12 (Full-time)" at bounding box center [303, 334] width 285 height 17
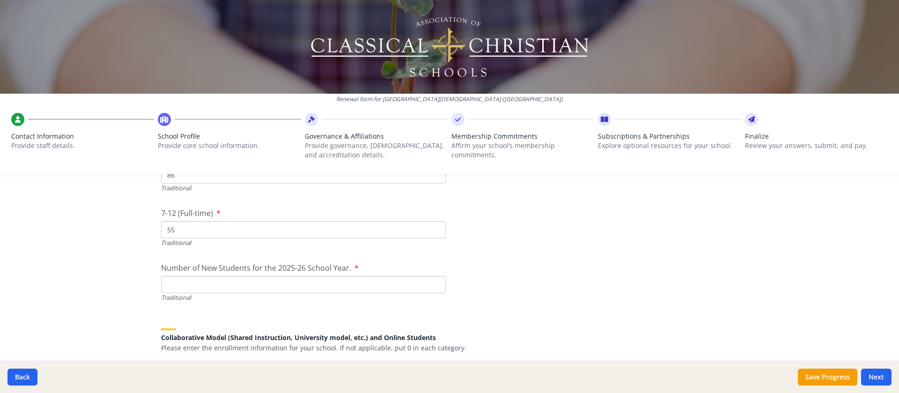
scroll to position [2026, 0]
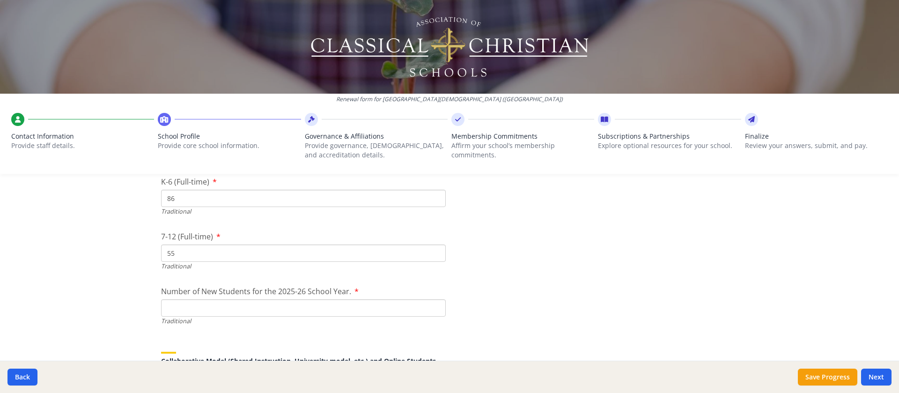
type input "55"
click at [195, 261] on input "Number of New Students for the 2025-26 School Year." at bounding box center [303, 307] width 285 height 17
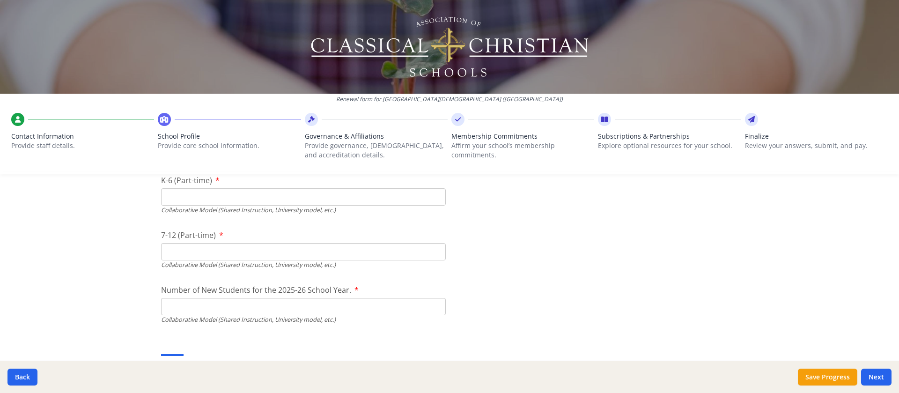
scroll to position [2225, 0]
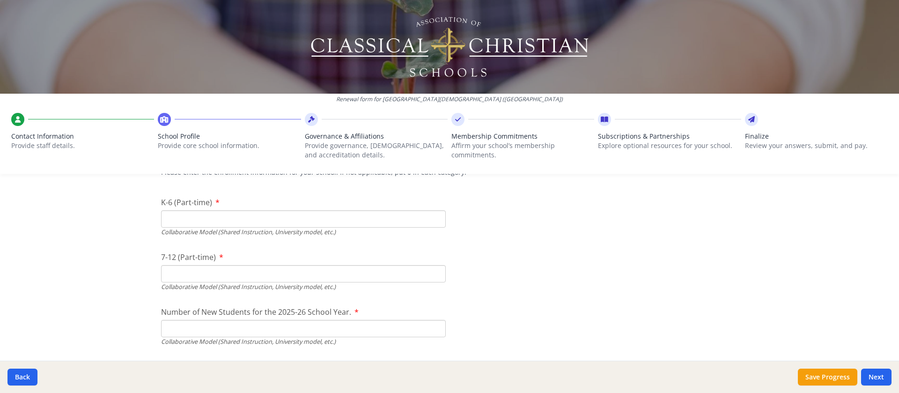
click at [206, 215] on input "K-6 (Part-time)" at bounding box center [303, 218] width 285 height 17
click at [196, 261] on input "7-12 (Part-time)" at bounding box center [303, 273] width 285 height 17
click at [190, 118] on input "Number of New Students for the 2025-26 School Year." at bounding box center [303, 108] width 285 height 17
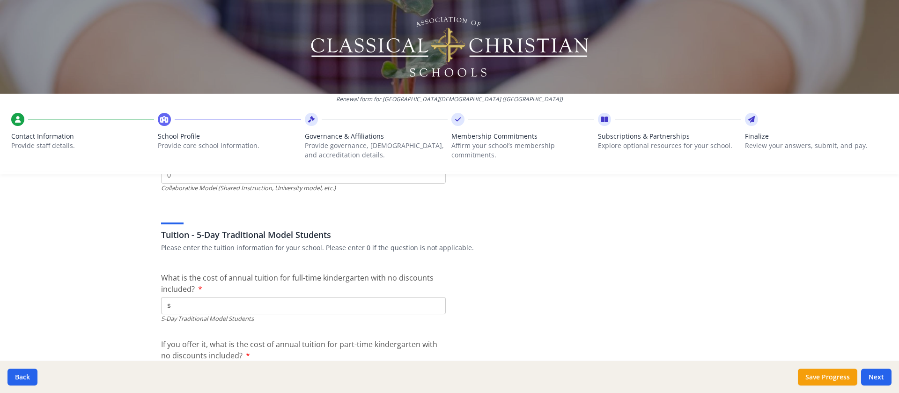
scroll to position [2400, 0]
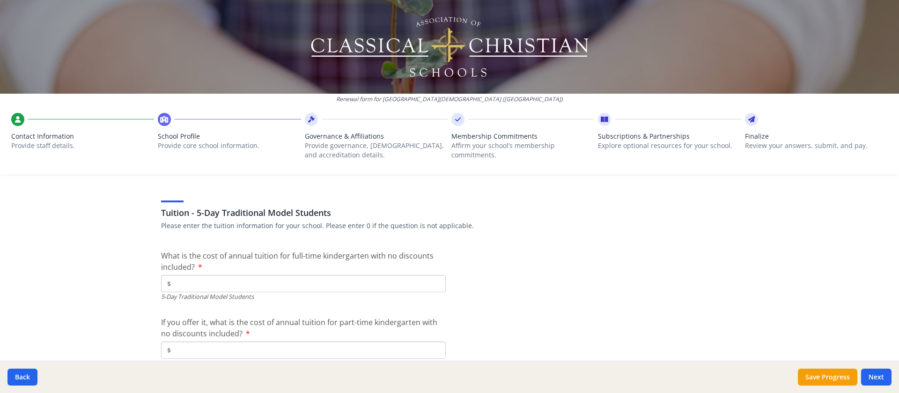
click at [189, 261] on input "$" at bounding box center [303, 283] width 285 height 17
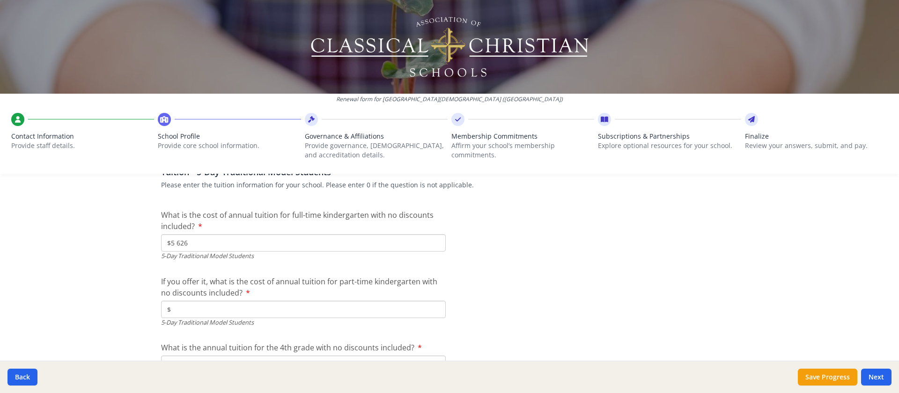
scroll to position [2447, 0]
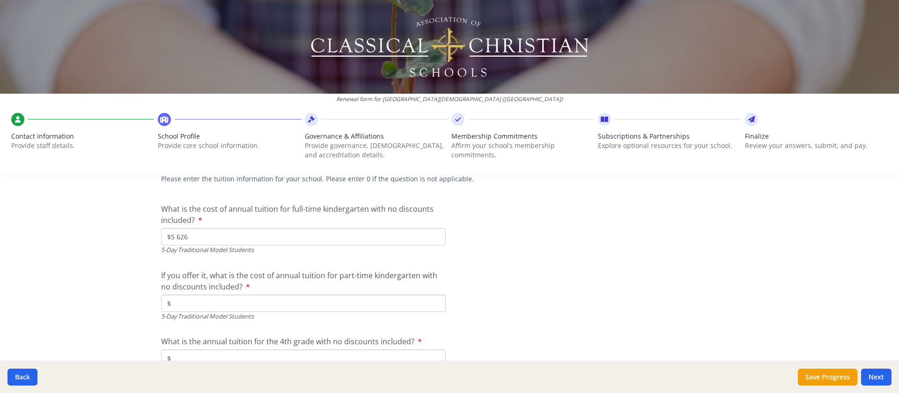
click at [244, 261] on input "$" at bounding box center [303, 303] width 285 height 17
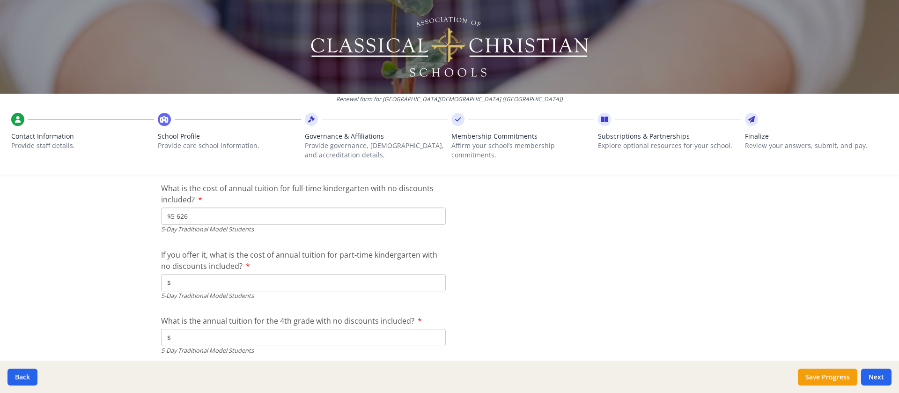
scroll to position [2494, 0]
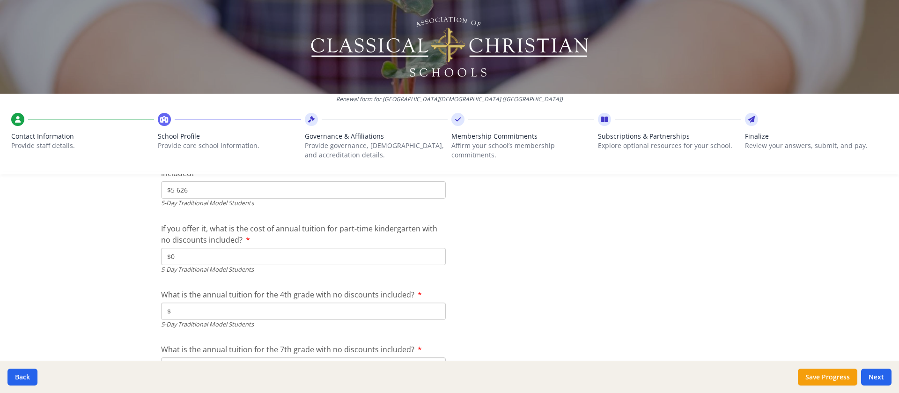
click at [200, 261] on input "$" at bounding box center [303, 311] width 285 height 17
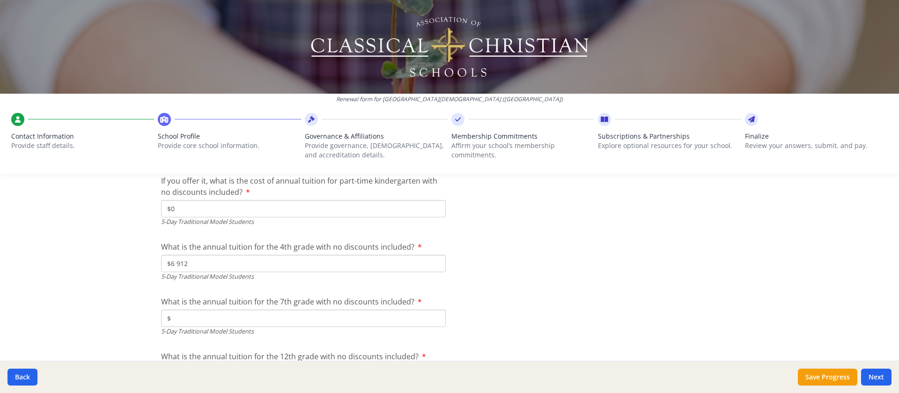
scroll to position [2564, 0]
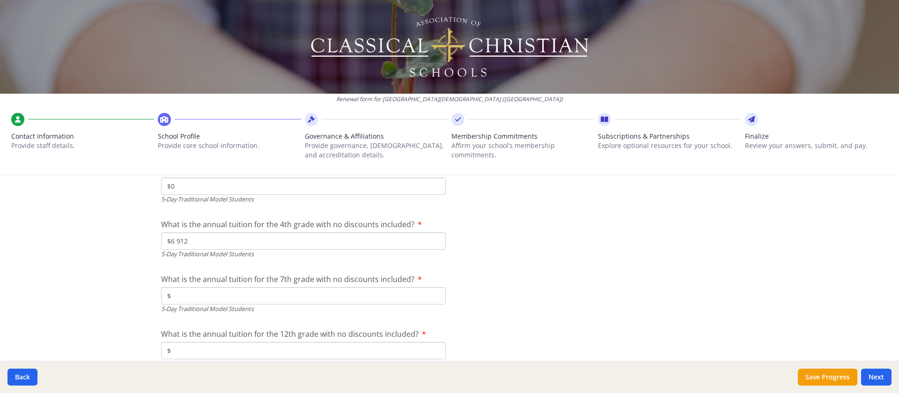
click at [199, 261] on input "$" at bounding box center [303, 295] width 285 height 17
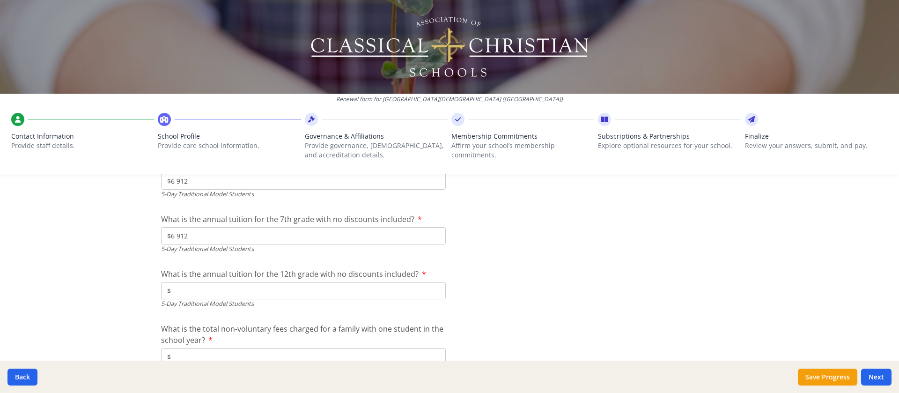
scroll to position [2634, 0]
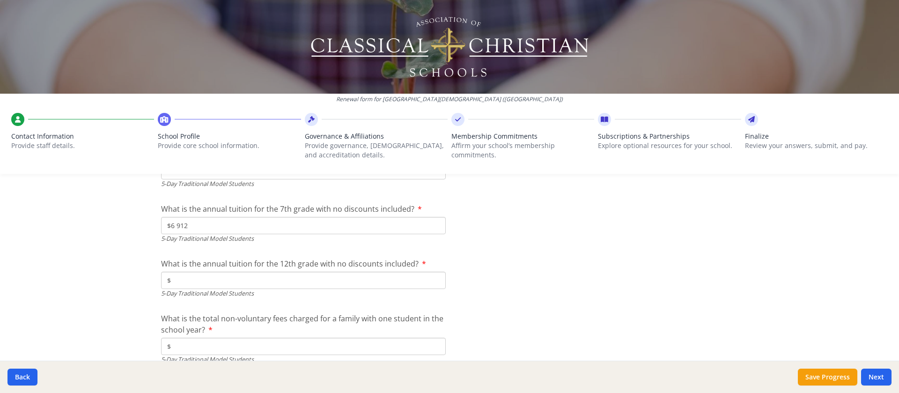
click at [205, 261] on input "$" at bounding box center [303, 280] width 285 height 17
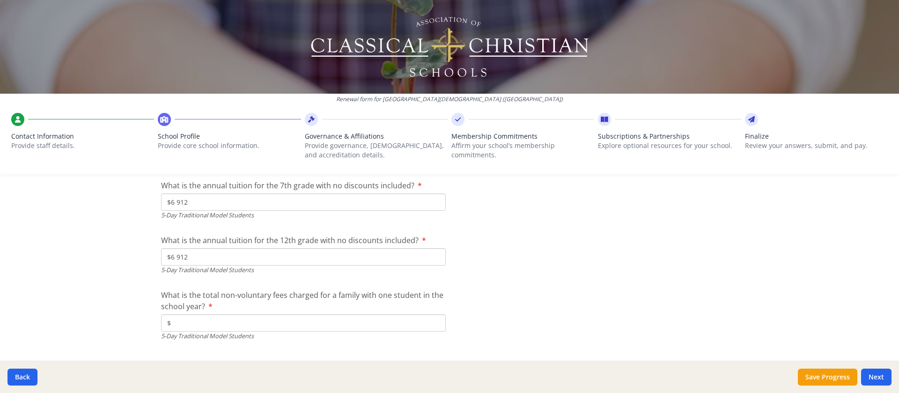
click at [207, 261] on input "$" at bounding box center [303, 322] width 285 height 17
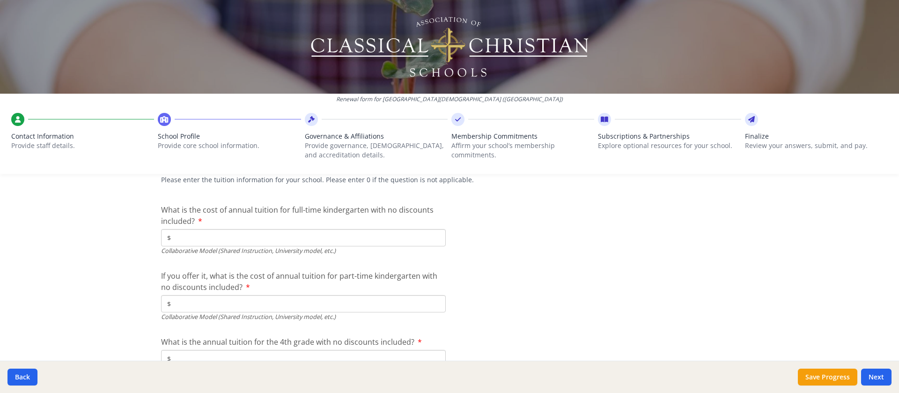
scroll to position [2868, 0]
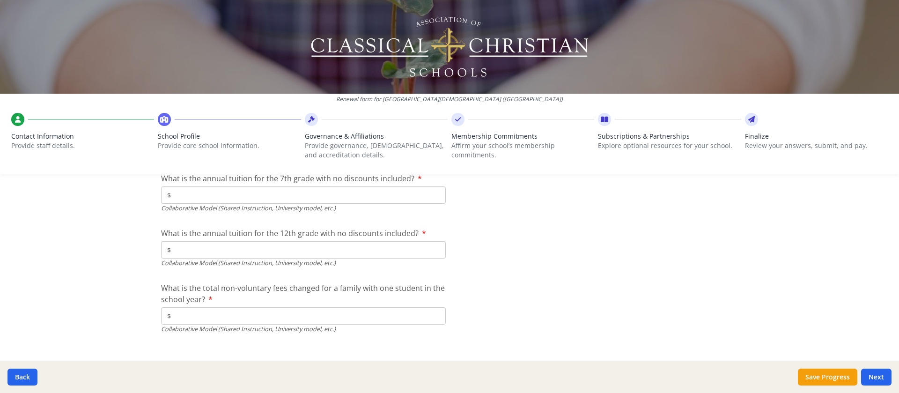
scroll to position [3105, 0]
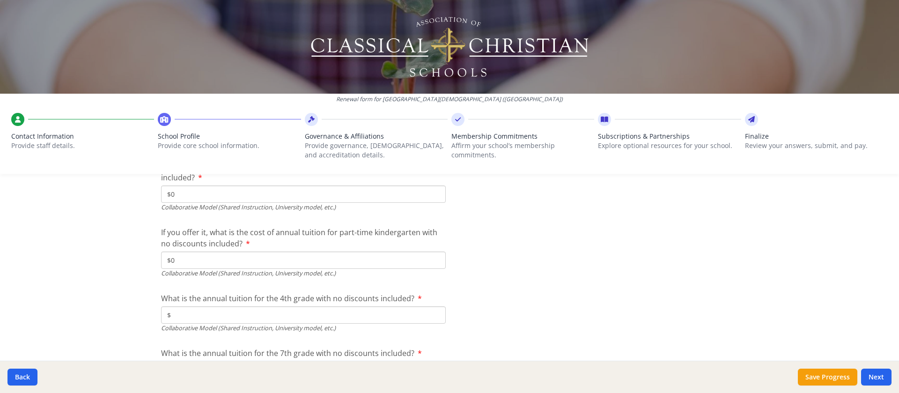
scroll to position [2929, 0]
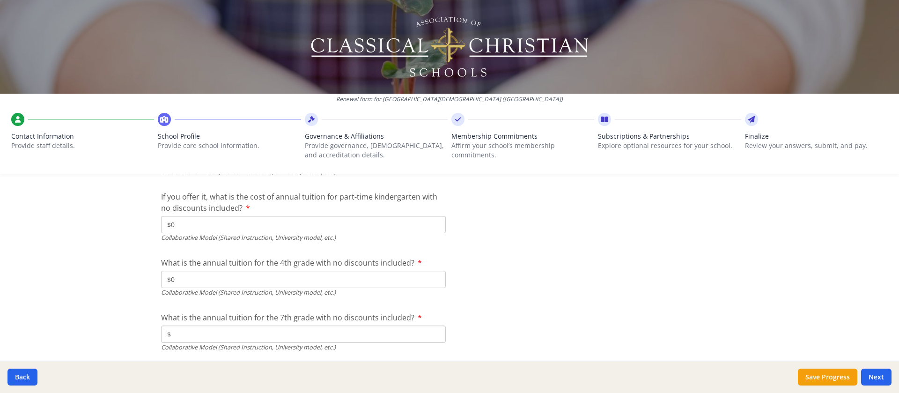
scroll to position [2964, 0]
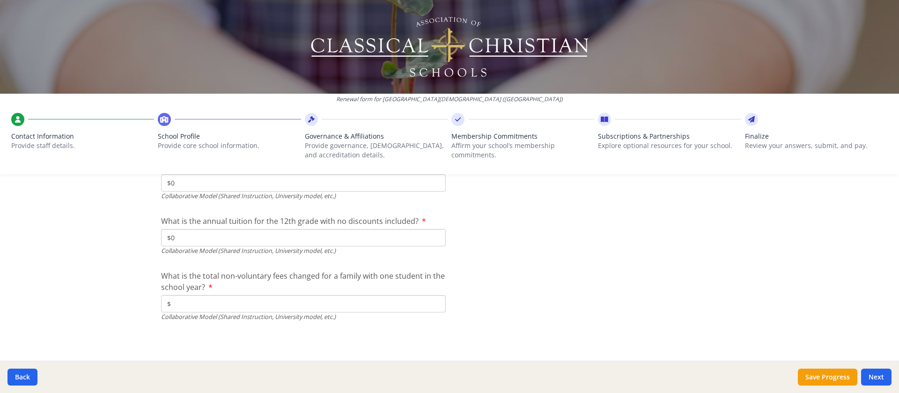
scroll to position [3105, 0]
click at [195, 261] on input "$" at bounding box center [303, 303] width 285 height 17
click at [599, 261] on button "Save Progress" at bounding box center [827, 377] width 59 height 17
click at [599, 261] on button "Next" at bounding box center [876, 377] width 30 height 17
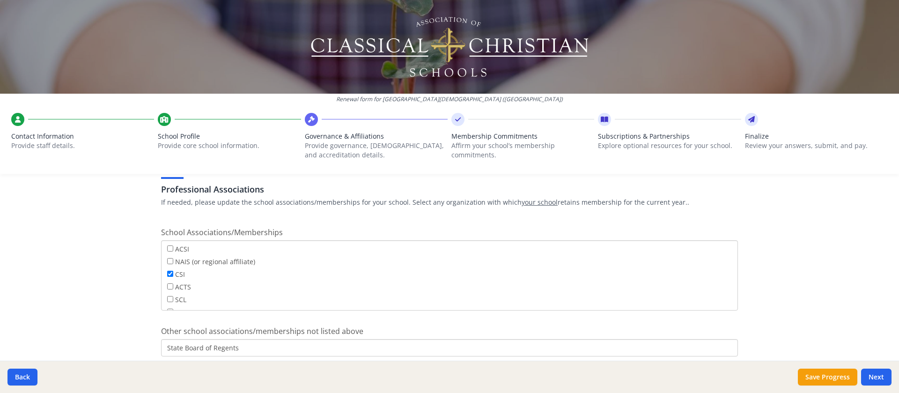
scroll to position [590, 0]
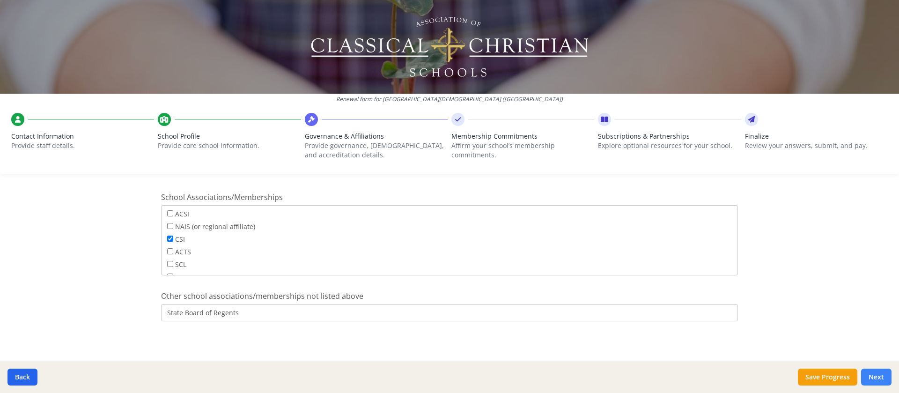
click at [599, 261] on button "Next" at bounding box center [876, 377] width 30 height 17
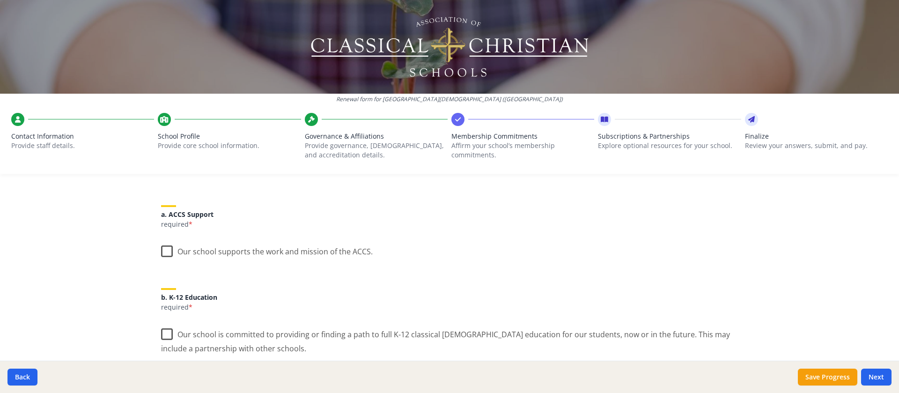
scroll to position [105, 0]
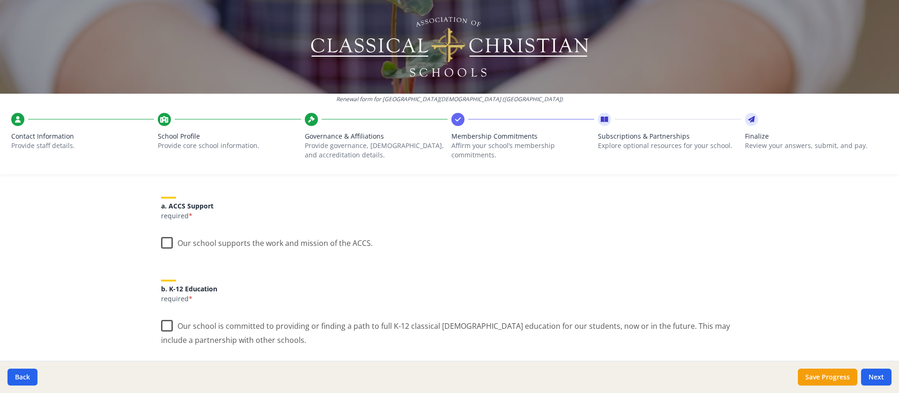
click at [161, 242] on label "Our school supports the work and mission of the ACCS." at bounding box center [267, 241] width 212 height 20
click at [0, 0] on input "Our school supports the work and mission of the ACCS." at bounding box center [0, 0] width 0 height 0
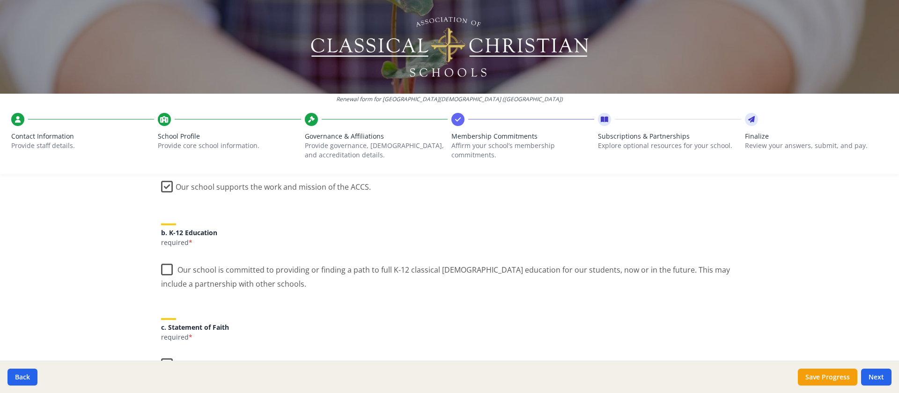
scroll to position [164, 0]
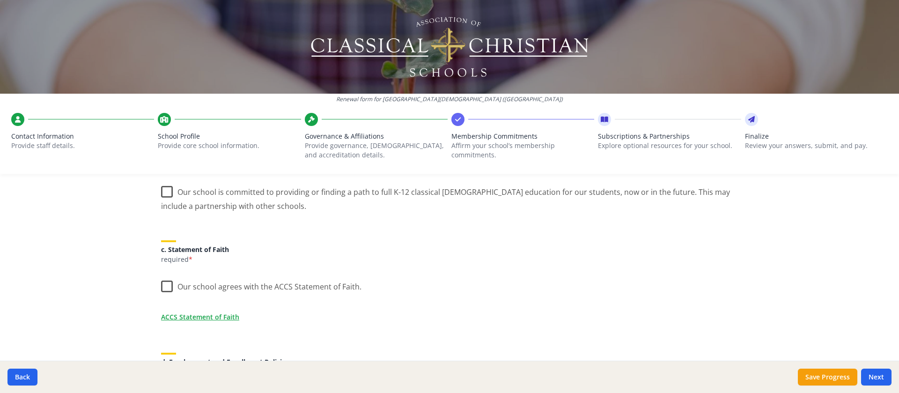
scroll to position [246, 0]
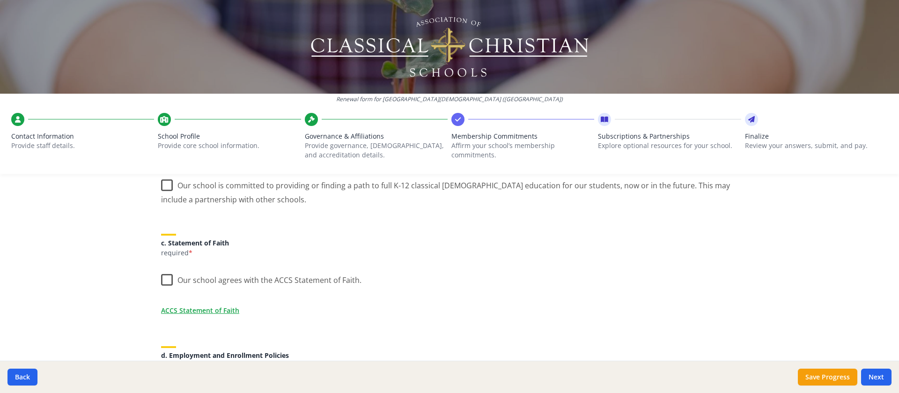
click at [161, 184] on label "Our school is committed to providing or finding a path to full K-12 classical […" at bounding box center [449, 188] width 577 height 31
click at [0, 0] on input "Our school is committed to providing or finding a path to full K-12 classical […" at bounding box center [0, 0] width 0 height 0
click at [161, 261] on label "Our school agrees with the ACCS Statement of Faith." at bounding box center [261, 278] width 200 height 20
click at [0, 0] on input "Our school agrees with the ACCS Statement of Faith." at bounding box center [0, 0] width 0 height 0
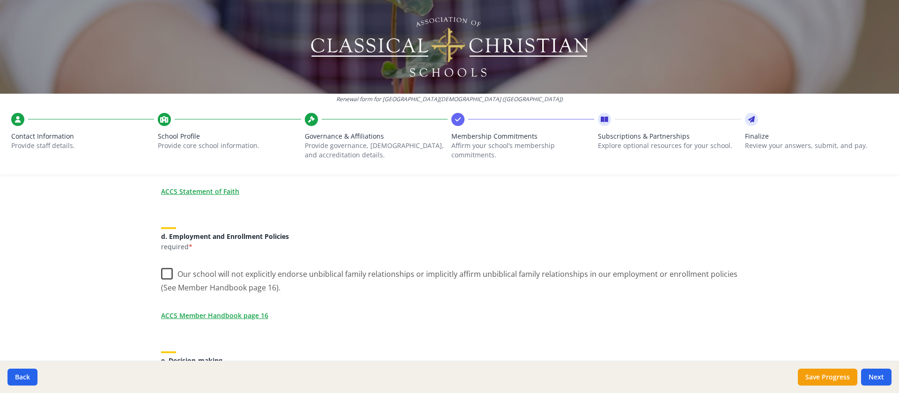
scroll to position [375, 0]
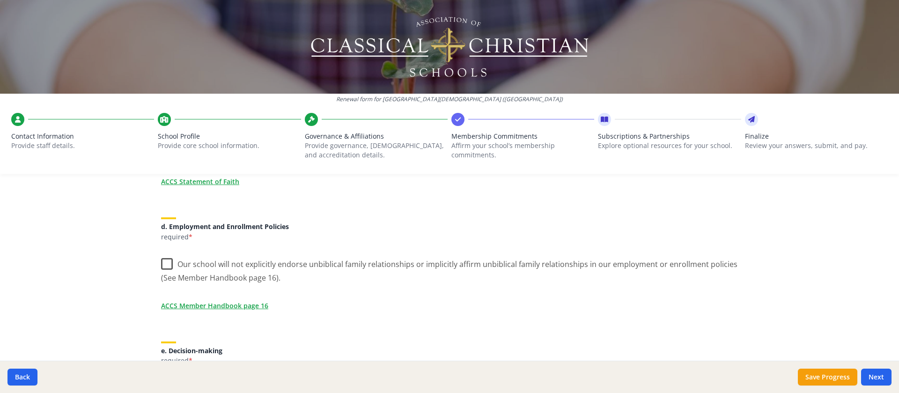
click at [163, 261] on label "Our school will not explicitly endorse unbiblical family relationships or impli…" at bounding box center [449, 267] width 577 height 31
click at [0, 0] on input "Our school will not explicitly endorse unbiblical family relationships or impli…" at bounding box center [0, 0] width 0 height 0
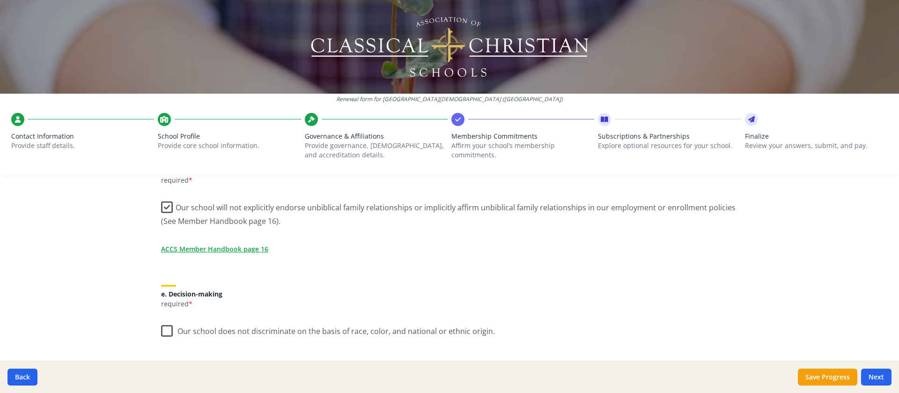
scroll to position [445, 0]
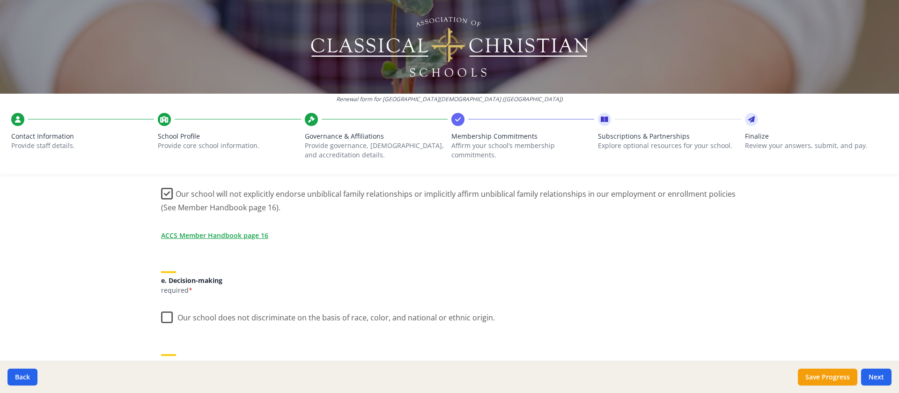
click at [161, 261] on label "Our school does not discriminate on the basis of race, color, and national or e…" at bounding box center [328, 315] width 334 height 20
click at [0, 0] on input "Our school does not discriminate on the basis of race, color, and national or e…" at bounding box center [0, 0] width 0 height 0
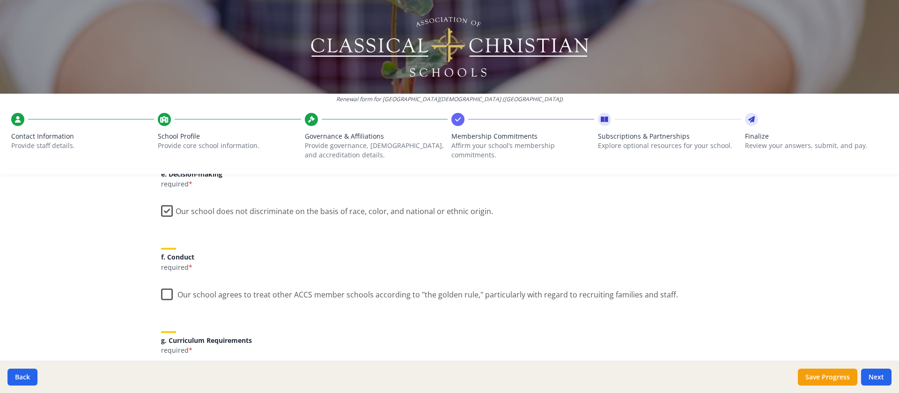
scroll to position [562, 0]
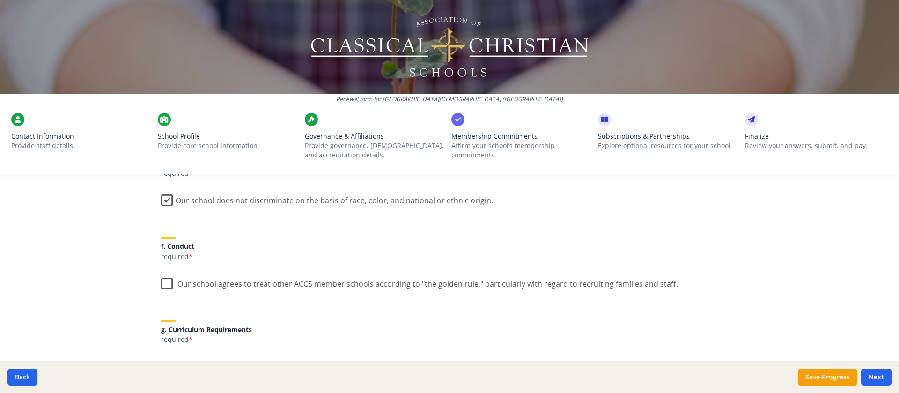
click at [161, 261] on label "Our school agrees to treat other ACCS member schools according to "the golden r…" at bounding box center [419, 282] width 517 height 20
click at [0, 0] on input "Our school agrees to treat other ACCS member schools according to "the golden r…" at bounding box center [0, 0] width 0 height 0
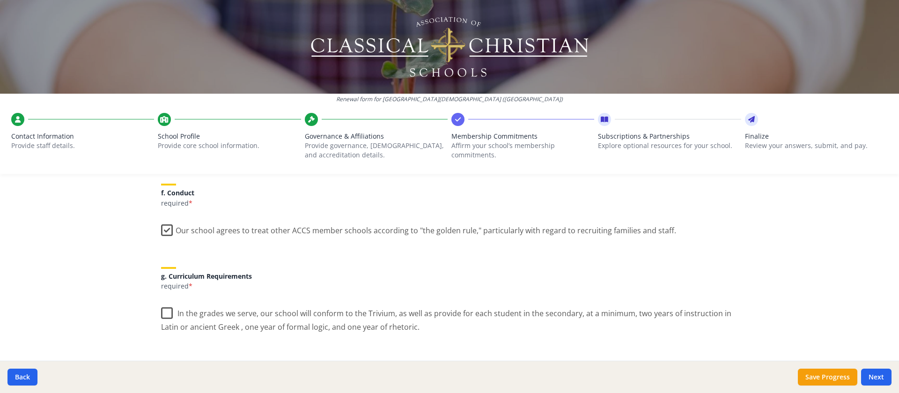
scroll to position [644, 0]
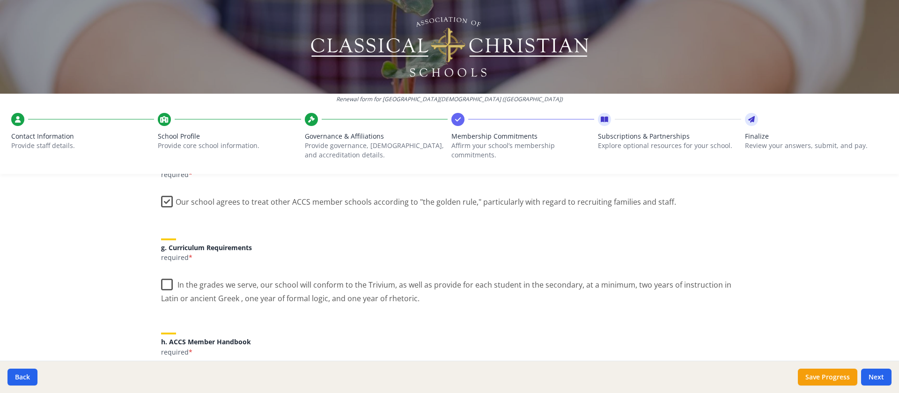
click at [161, 261] on label "In the grades we serve, our school will conform to the Trivium, as well as prov…" at bounding box center [449, 288] width 577 height 31
click at [0, 0] on input "In the grades we serve, our school will conform to the Trivium, as well as prov…" at bounding box center [0, 0] width 0 height 0
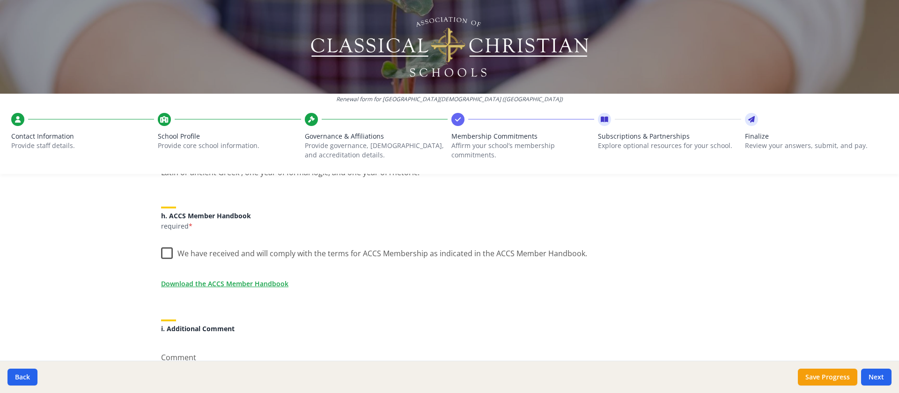
scroll to position [773, 0]
click at [164, 250] on label "We have received and will comply with the terms for ACCS Membership as indicate…" at bounding box center [374, 248] width 426 height 20
click at [0, 0] on input "We have received and will comply with the terms for ACCS Membership as indicate…" at bounding box center [0, 0] width 0 height 0
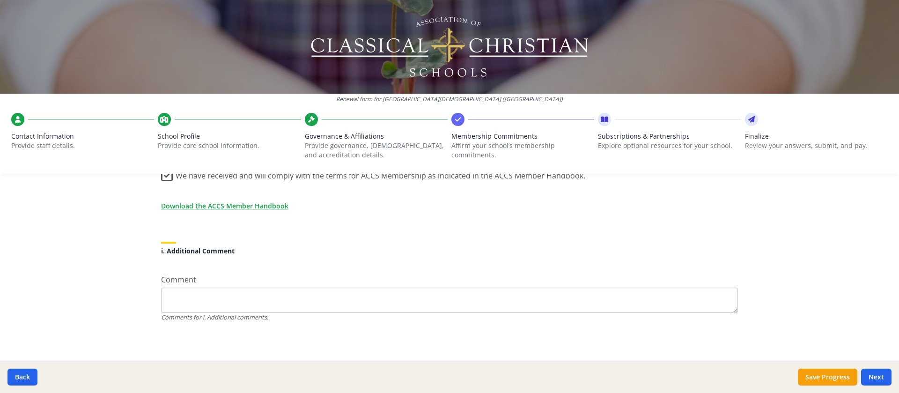
scroll to position [849, 0]
click at [578, 261] on textarea "Comment" at bounding box center [449, 299] width 577 height 25
click at [599, 261] on button "Save Progress" at bounding box center [827, 377] width 59 height 17
click at [599, 261] on button "Next" at bounding box center [876, 377] width 30 height 17
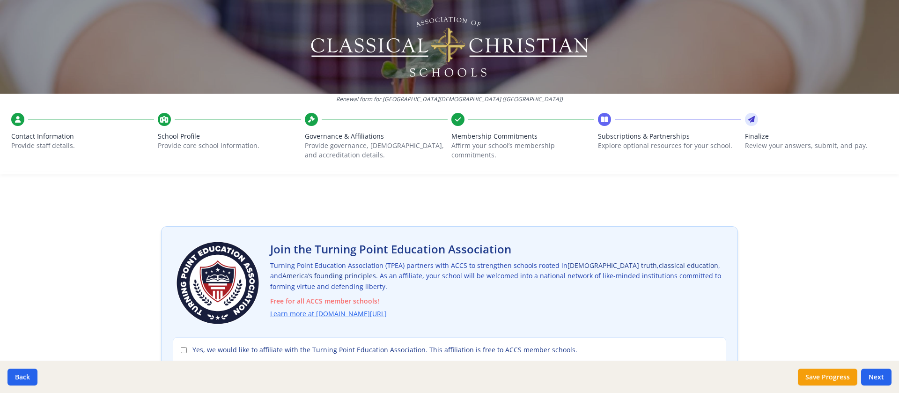
scroll to position [23, 0]
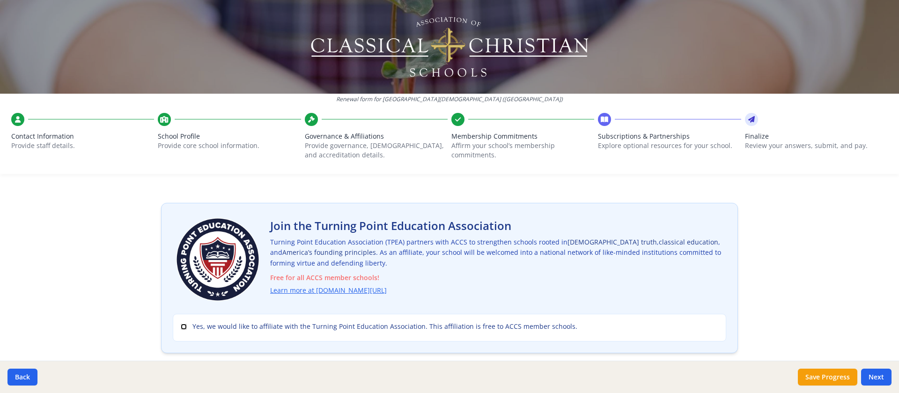
click at [181, 261] on input "Yes, we would like to affiliate with the Turning Point Education Association. T…" at bounding box center [184, 327] width 6 height 6
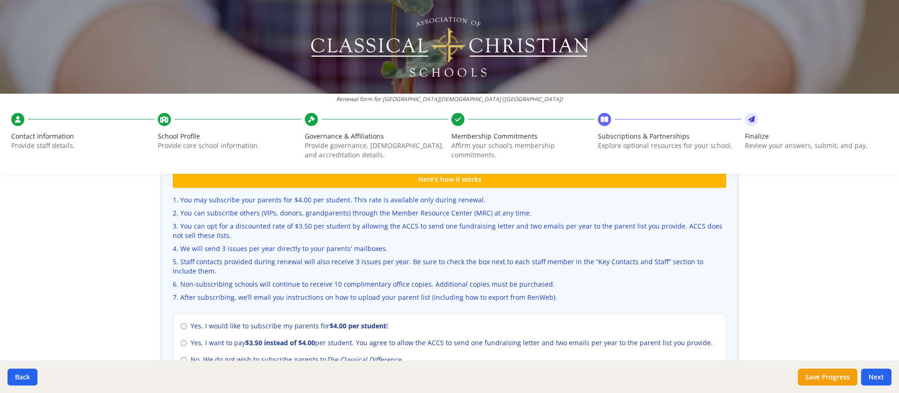
scroll to position [315, 0]
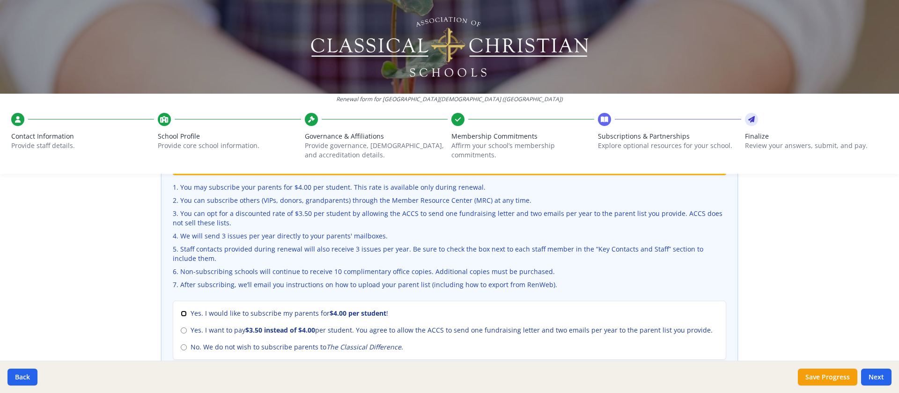
click at [181, 261] on input "Yes. I would like to subscribe my parents for $4.00 per student !" at bounding box center [184, 313] width 6 height 6
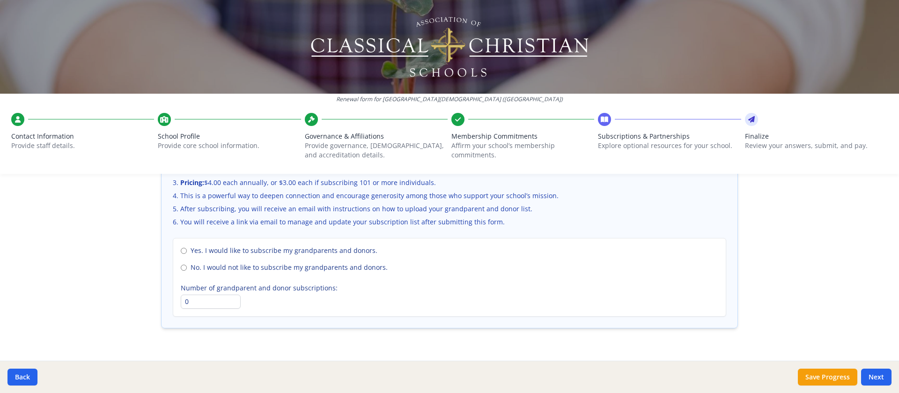
scroll to position [666, 0]
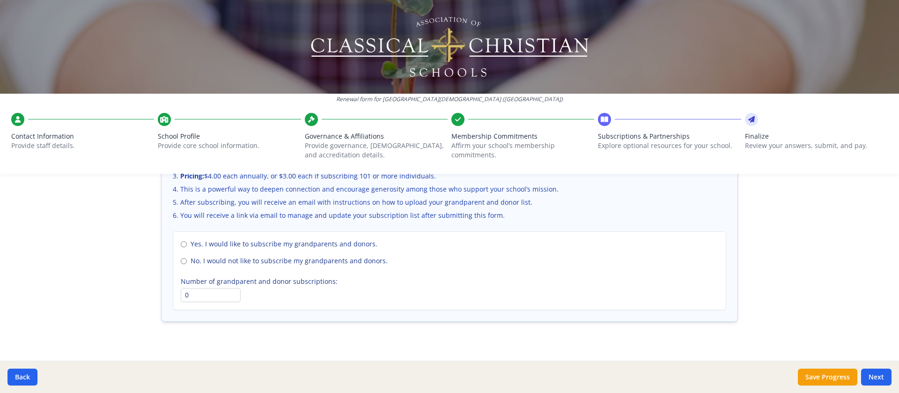
click at [243, 258] on span "No. I would not like to subscribe my grandparents and donors." at bounding box center [289, 260] width 197 height 9
click at [187, 258] on input "No. I would not like to subscribe my grandparents and donors." at bounding box center [184, 261] width 6 height 6
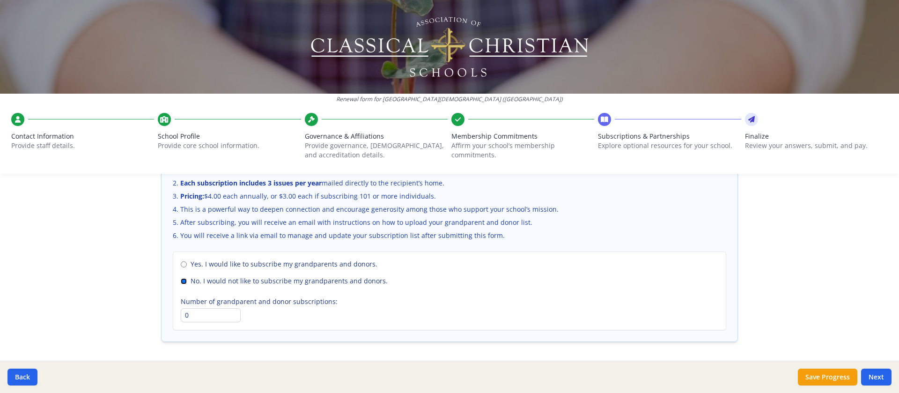
scroll to position [678, 0]
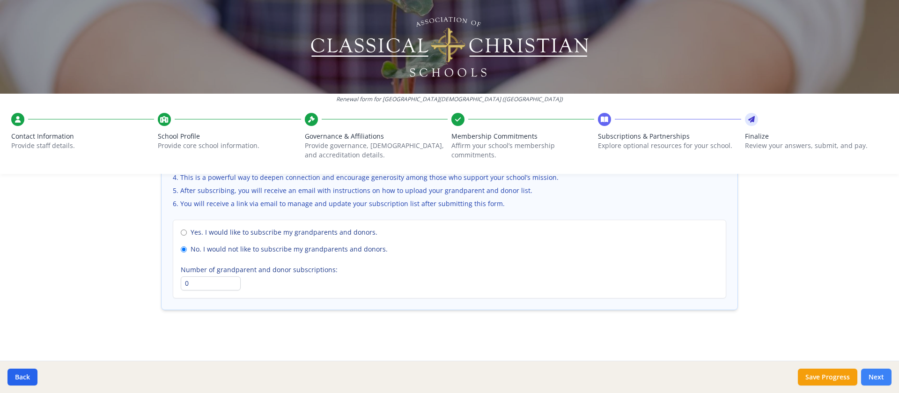
click at [599, 261] on button "Next" at bounding box center [876, 377] width 30 height 17
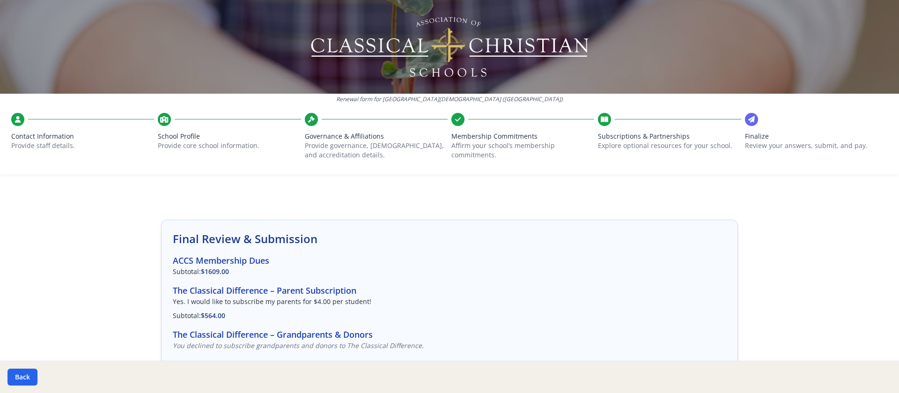
scroll to position [0, 0]
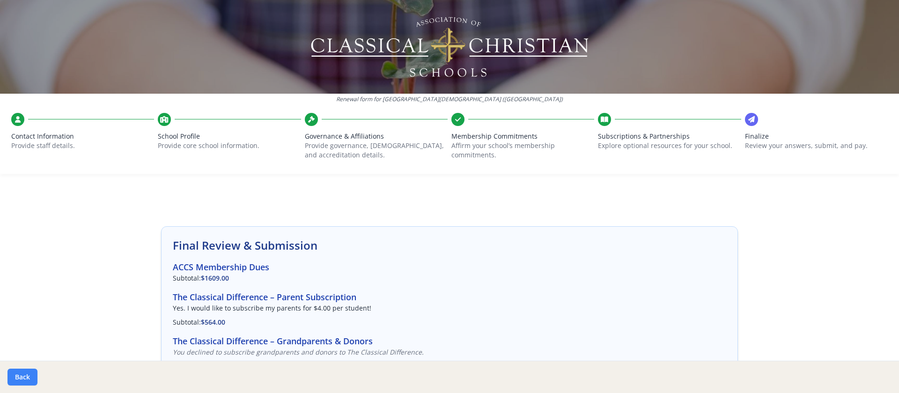
click at [20, 261] on button "Back" at bounding box center [22, 377] width 30 height 17
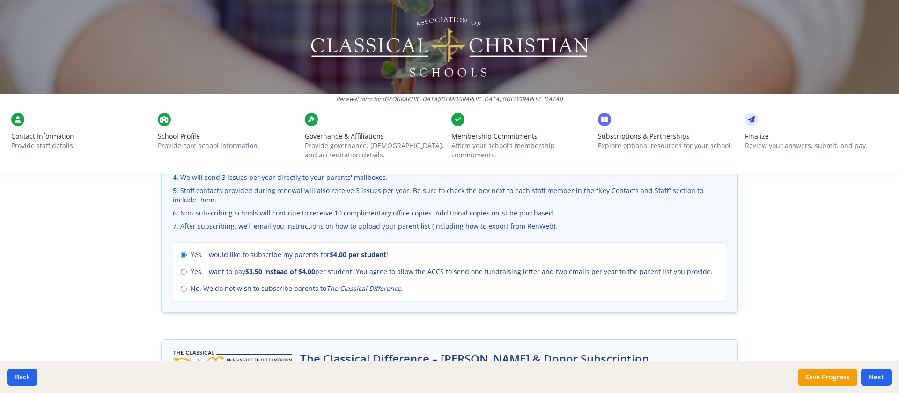
scroll to position [398, 0]
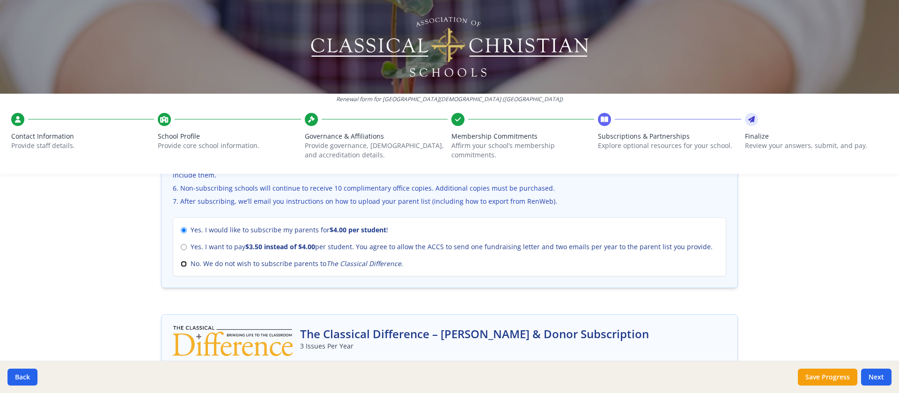
click at [181, 261] on input "No. We do not wish to subscribe parents to The Classical Difference ." at bounding box center [184, 264] width 6 height 6
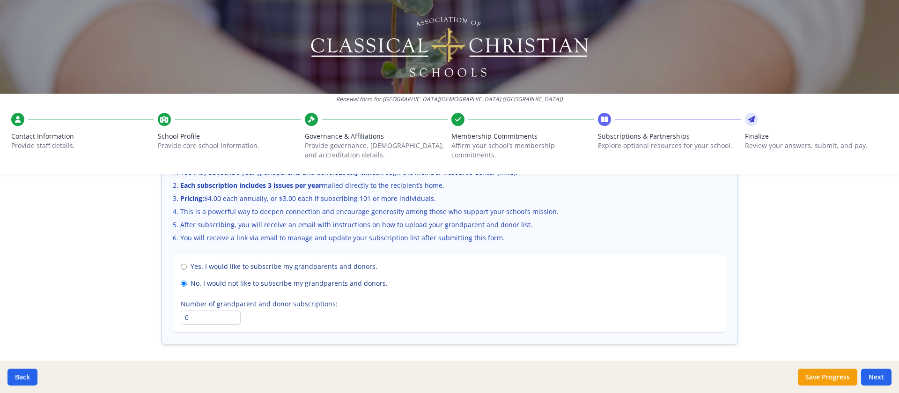
scroll to position [644, 0]
click at [181, 261] on input "Yes. I would like to subscribe my grandparents and donors." at bounding box center [184, 266] width 6 height 6
drag, startPoint x: 193, startPoint y: 319, endPoint x: 166, endPoint y: 316, distance: 26.8
click at [166, 261] on div "Strengthen your school’s extended community by offering The Classical Differenc…" at bounding box center [450, 228] width 576 height 229
click at [396, 261] on label "Number of grandparent and donor subscriptions:" at bounding box center [450, 303] width 538 height 9
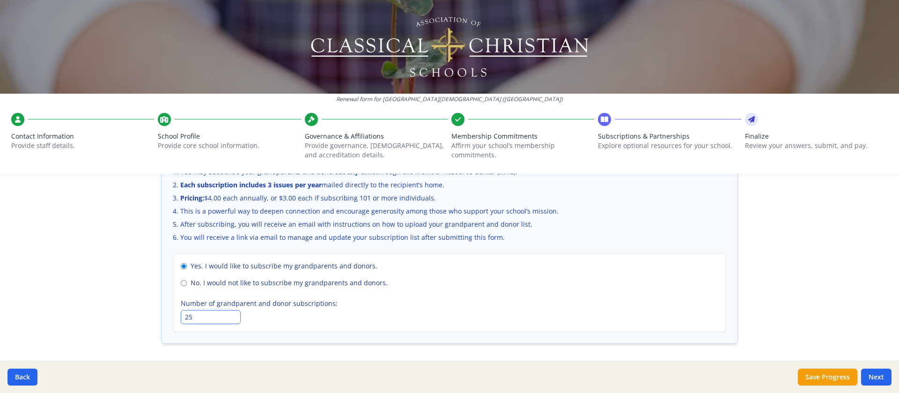
click at [241, 261] on input "25" at bounding box center [211, 317] width 60 height 14
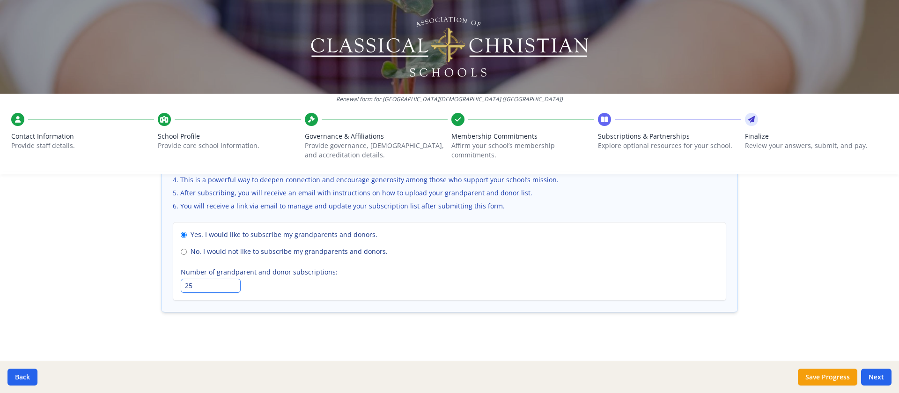
scroll to position [678, 0]
click at [599, 261] on button "Save Progress" at bounding box center [827, 377] width 59 height 17
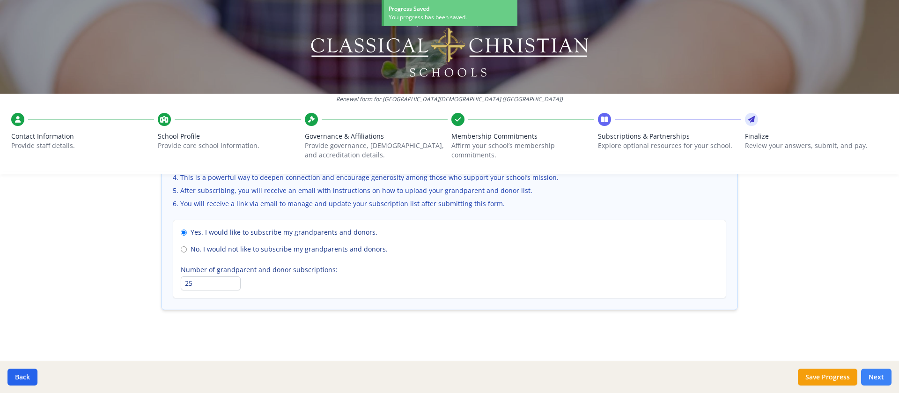
click at [599, 261] on button "Next" at bounding box center [876, 377] width 30 height 17
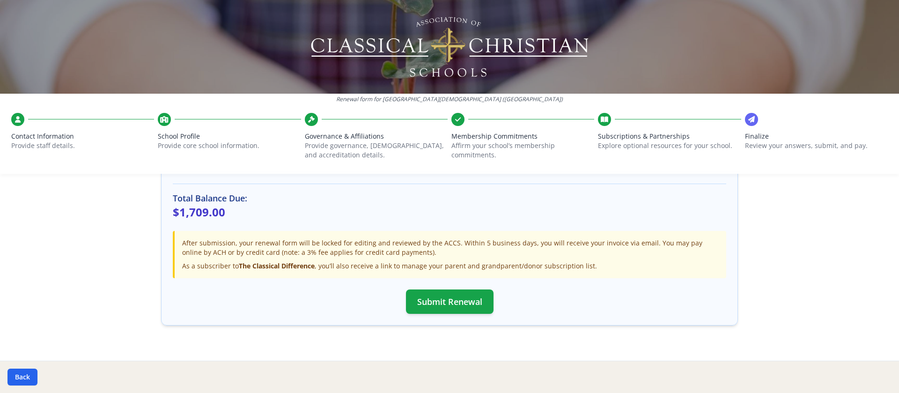
scroll to position [293, 0]
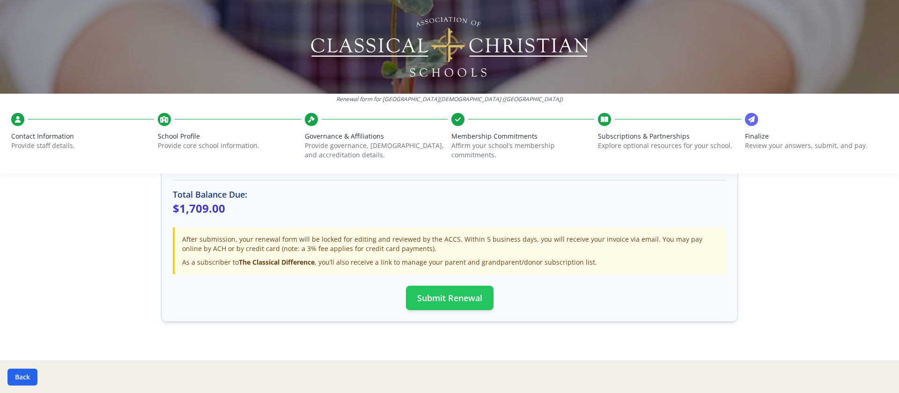
click at [453, 261] on button "Submit Renewal" at bounding box center [450, 298] width 88 height 24
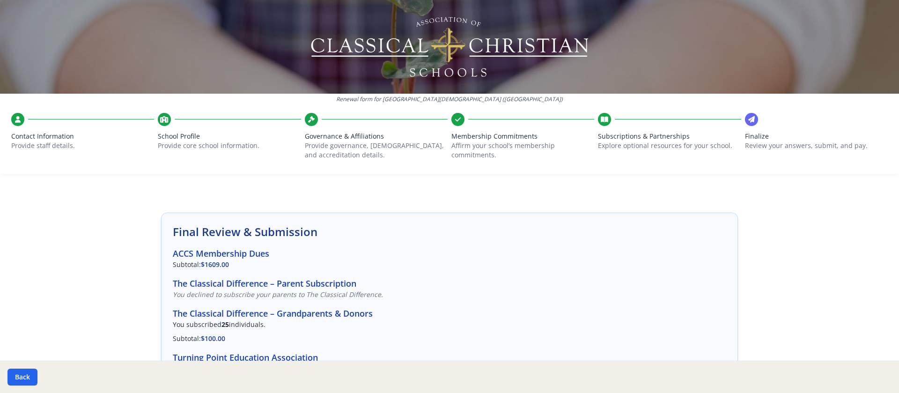
scroll to position [0, 0]
